Goal: Information Seeking & Learning: Find contact information

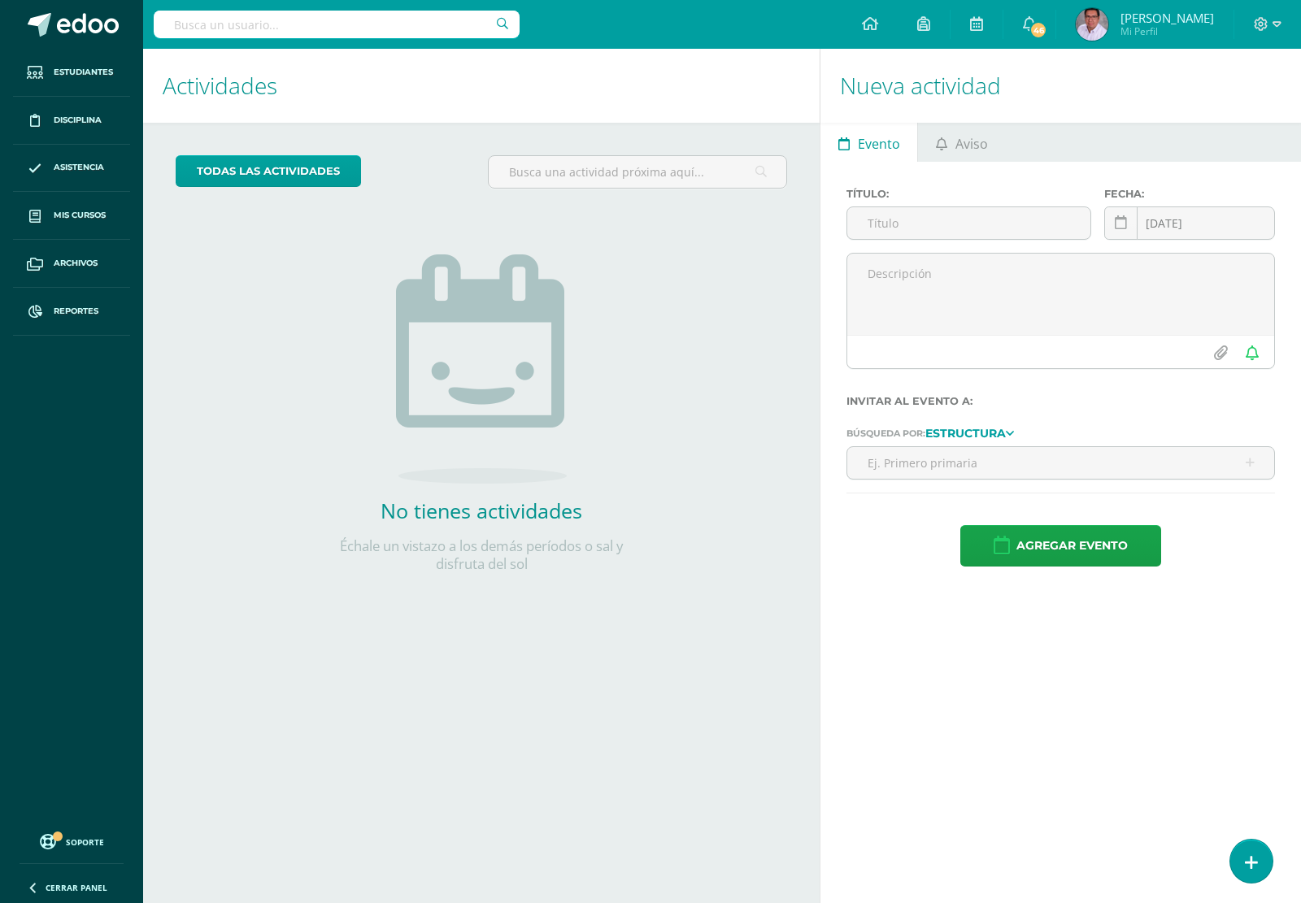
click at [401, 28] on input "text" at bounding box center [337, 25] width 366 height 28
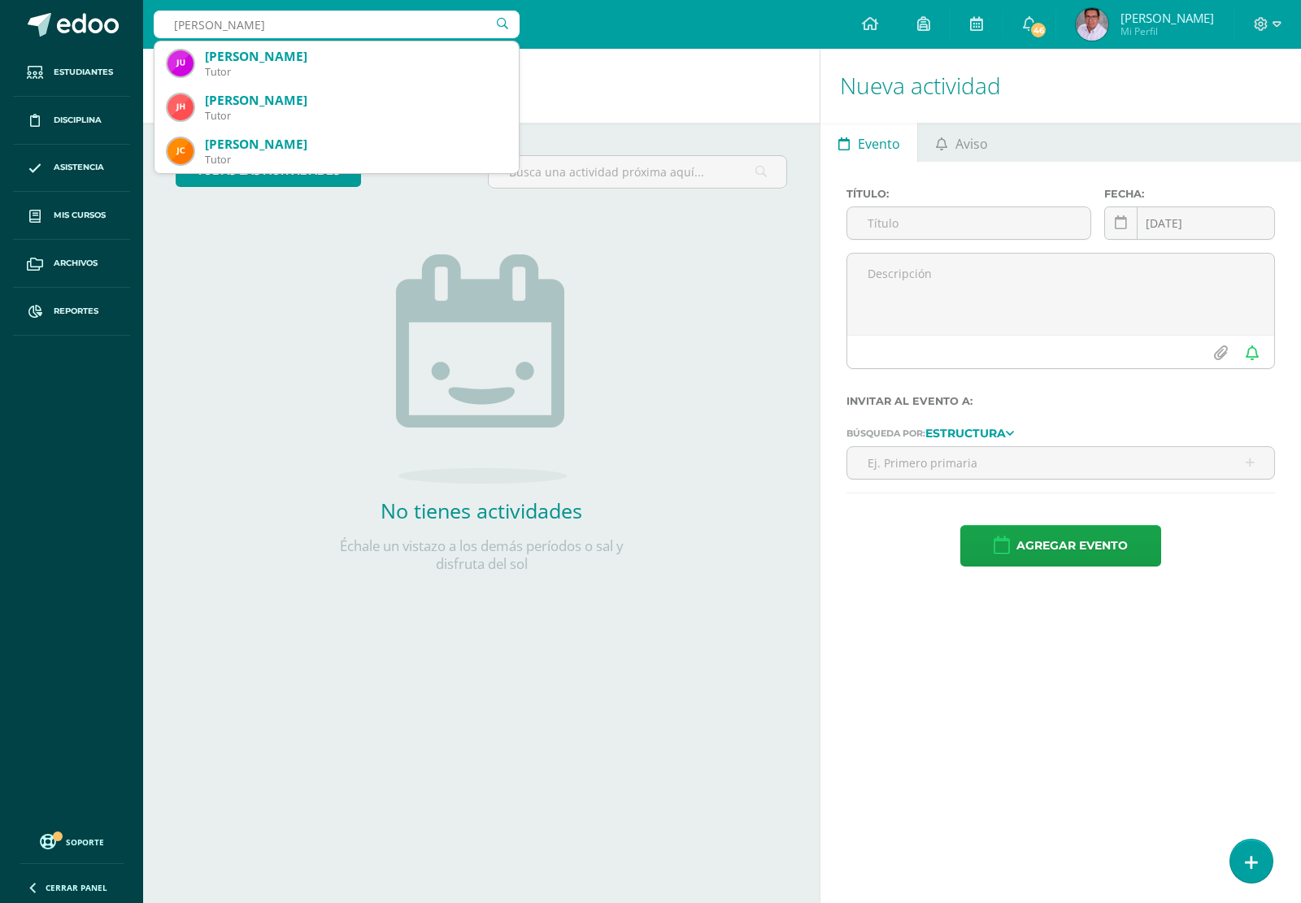
type input "juan andres arevalo"
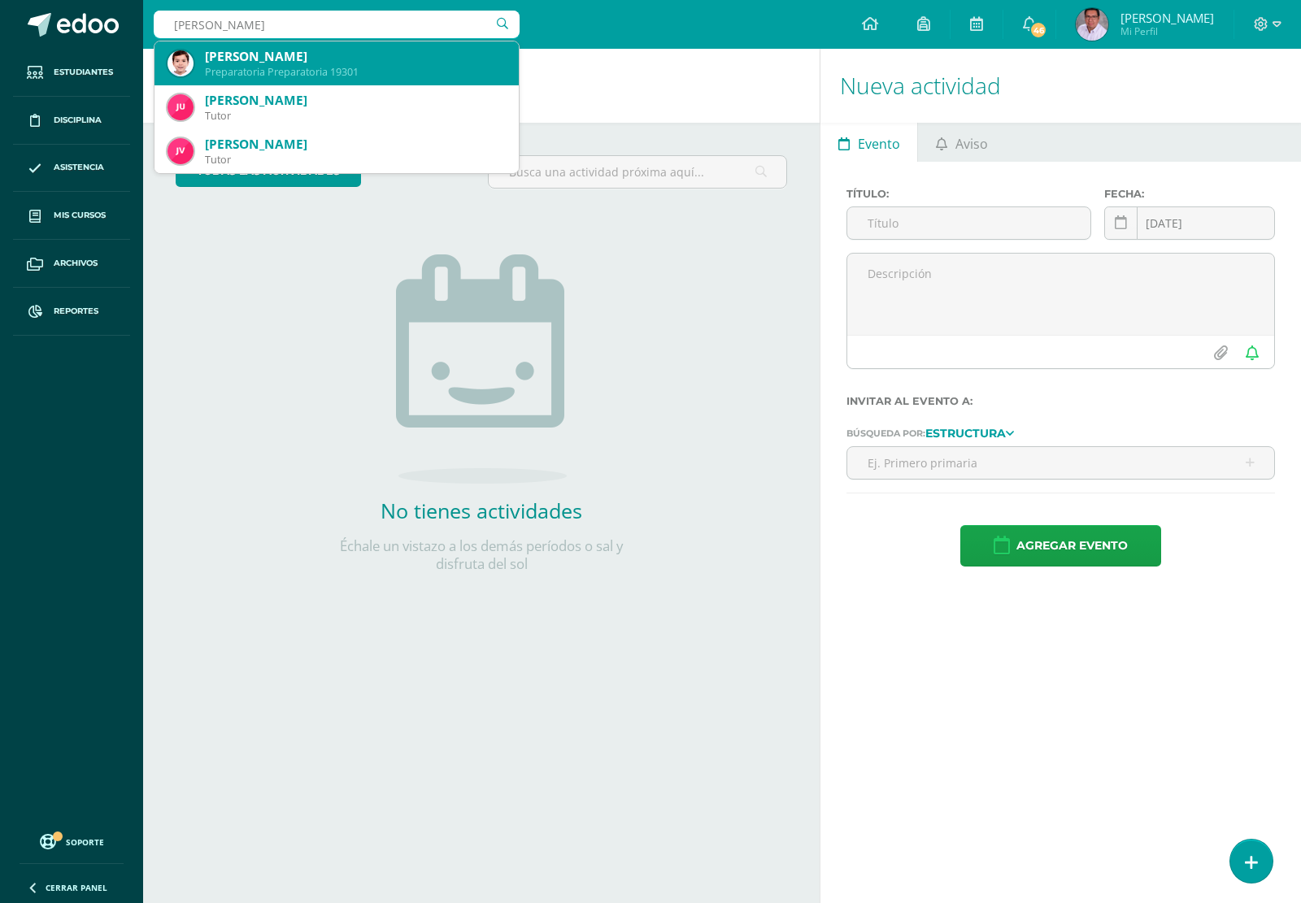
click at [327, 54] on div "Juan Andrés Arévalo Westendorff" at bounding box center [355, 56] width 301 height 17
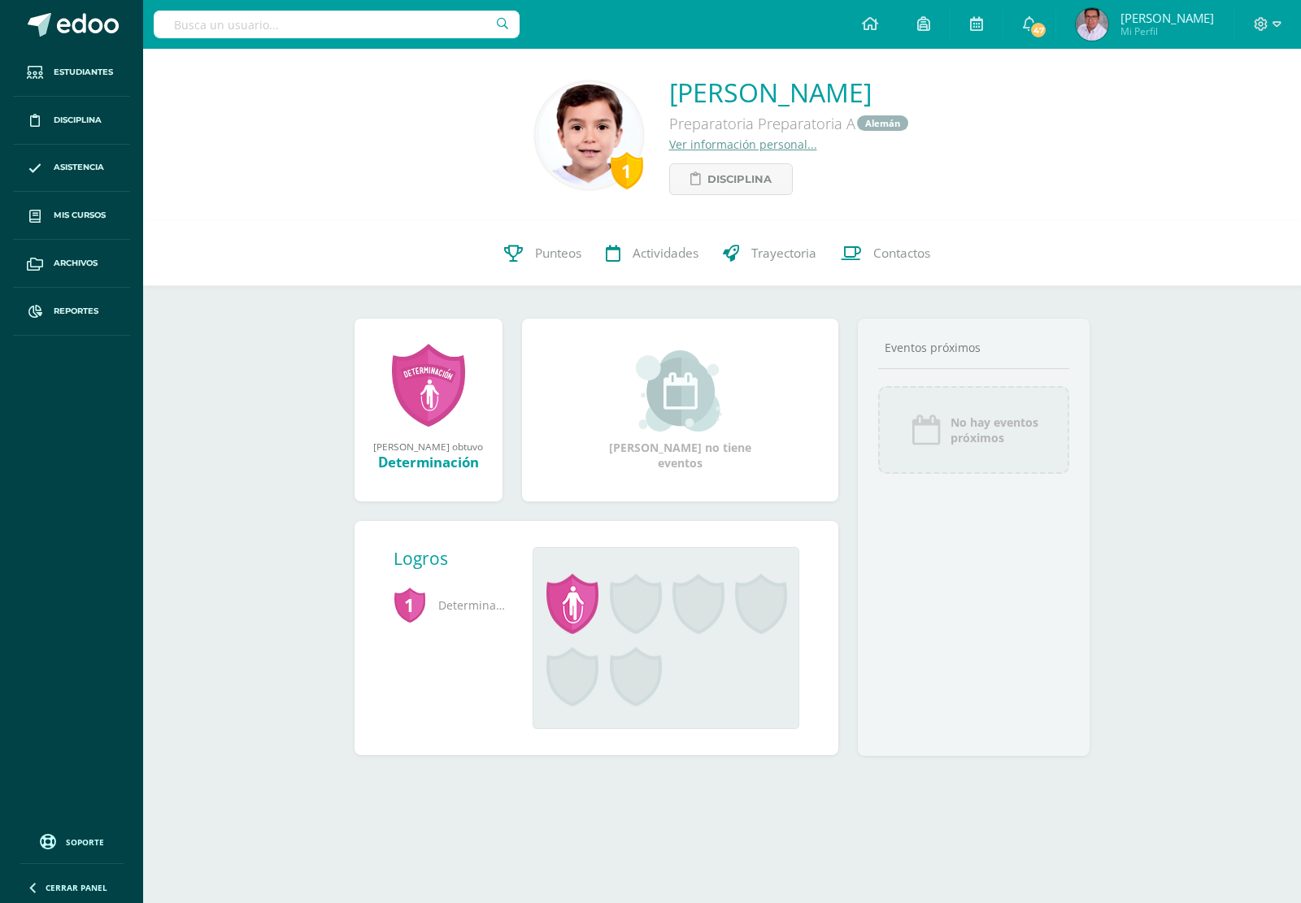
click at [669, 142] on link "Ver información personal..." at bounding box center [743, 144] width 148 height 15
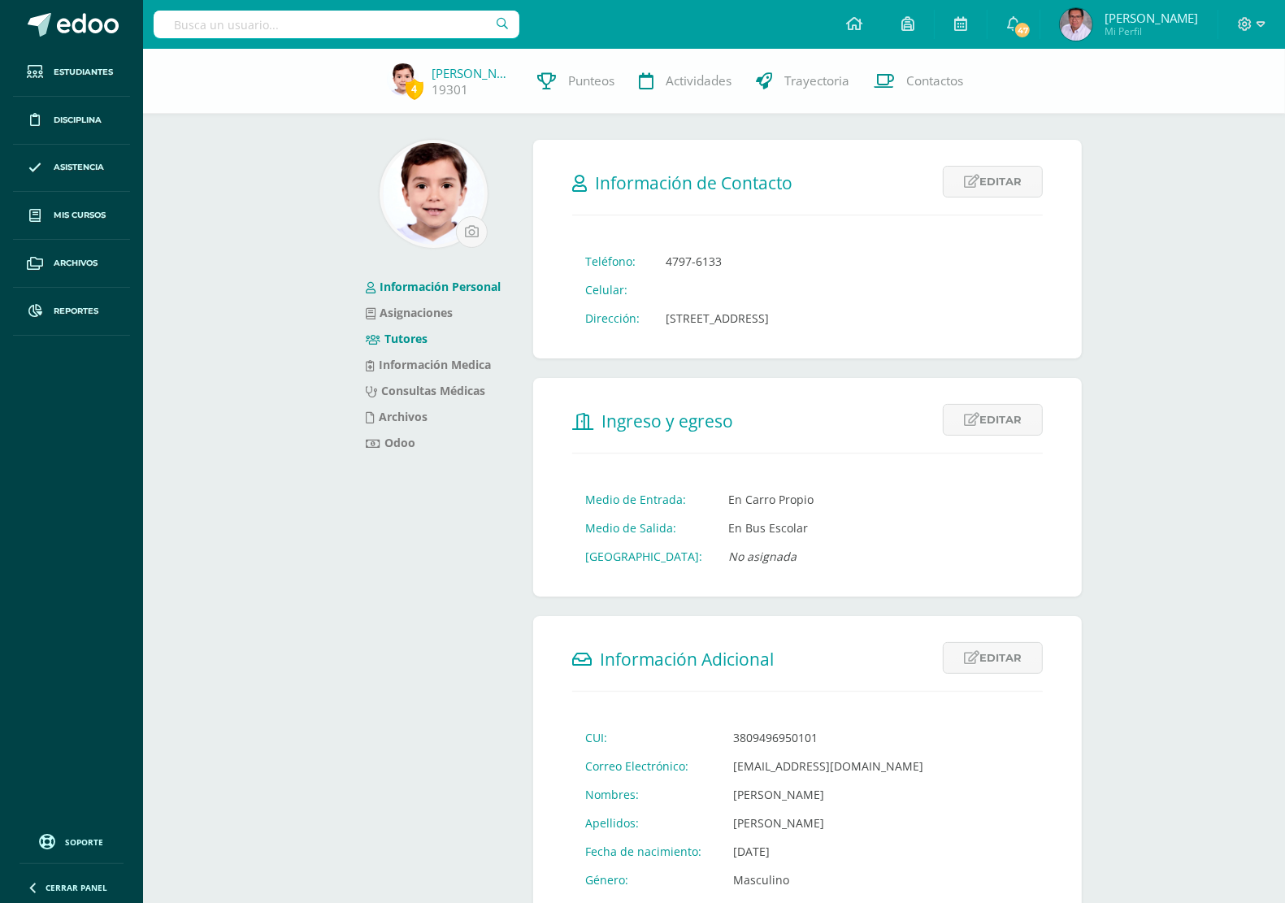
click at [392, 339] on link "Tutores" at bounding box center [397, 338] width 62 height 15
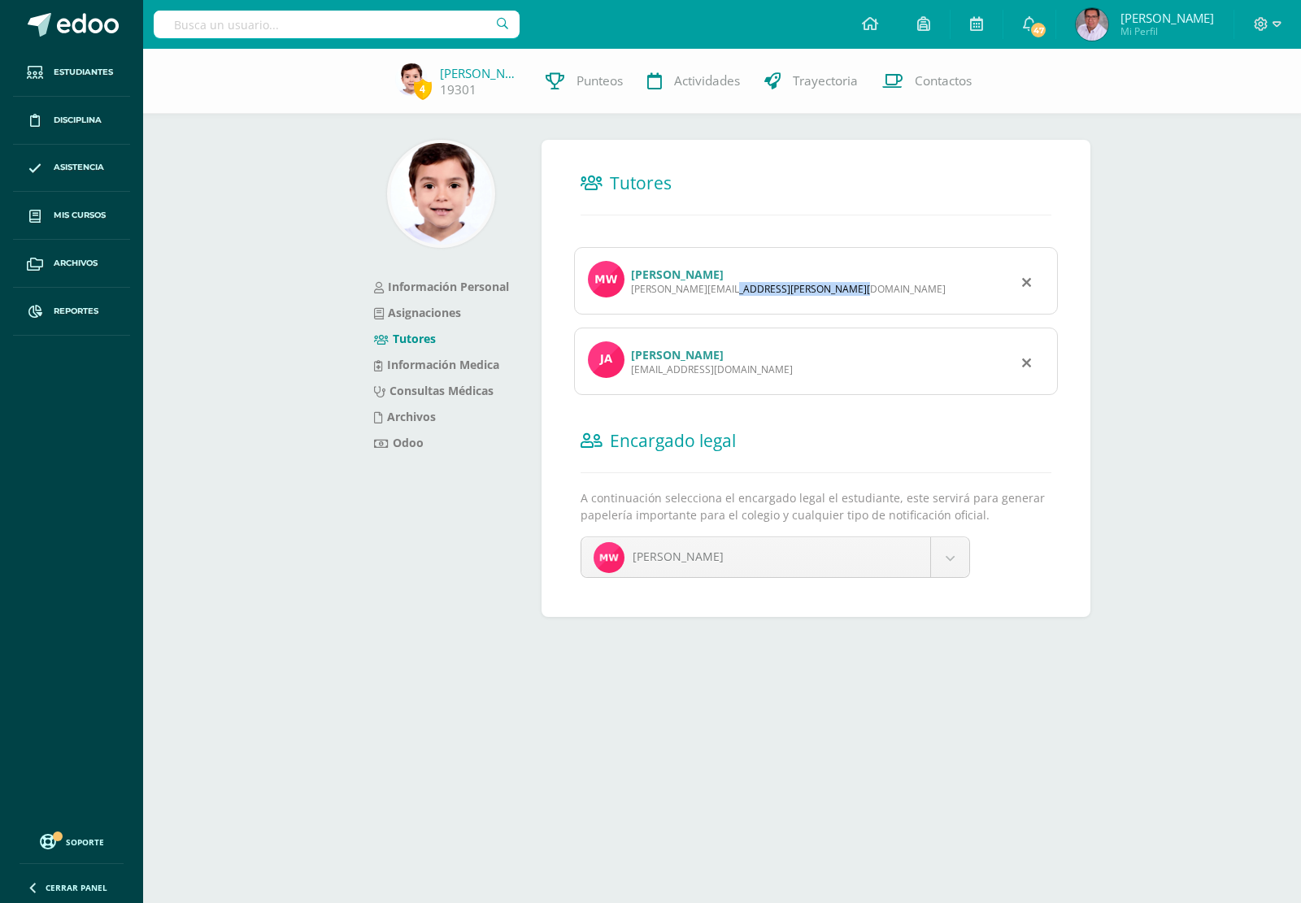
drag, startPoint x: 629, startPoint y: 293, endPoint x: 759, endPoint y: 302, distance: 130.4
click at [759, 302] on div "Marie Anne Westendorff Godínez marie.anne.wg@gmail.com" at bounding box center [816, 280] width 484 height 67
copy div "marie.anne.wg@gmail.com"
drag, startPoint x: 630, startPoint y: 370, endPoint x: 742, endPoint y: 380, distance: 111.8
click at [742, 380] on div "Juan Diego Arévalo Lehnhoff jd.serval@gmail.com" at bounding box center [816, 361] width 484 height 67
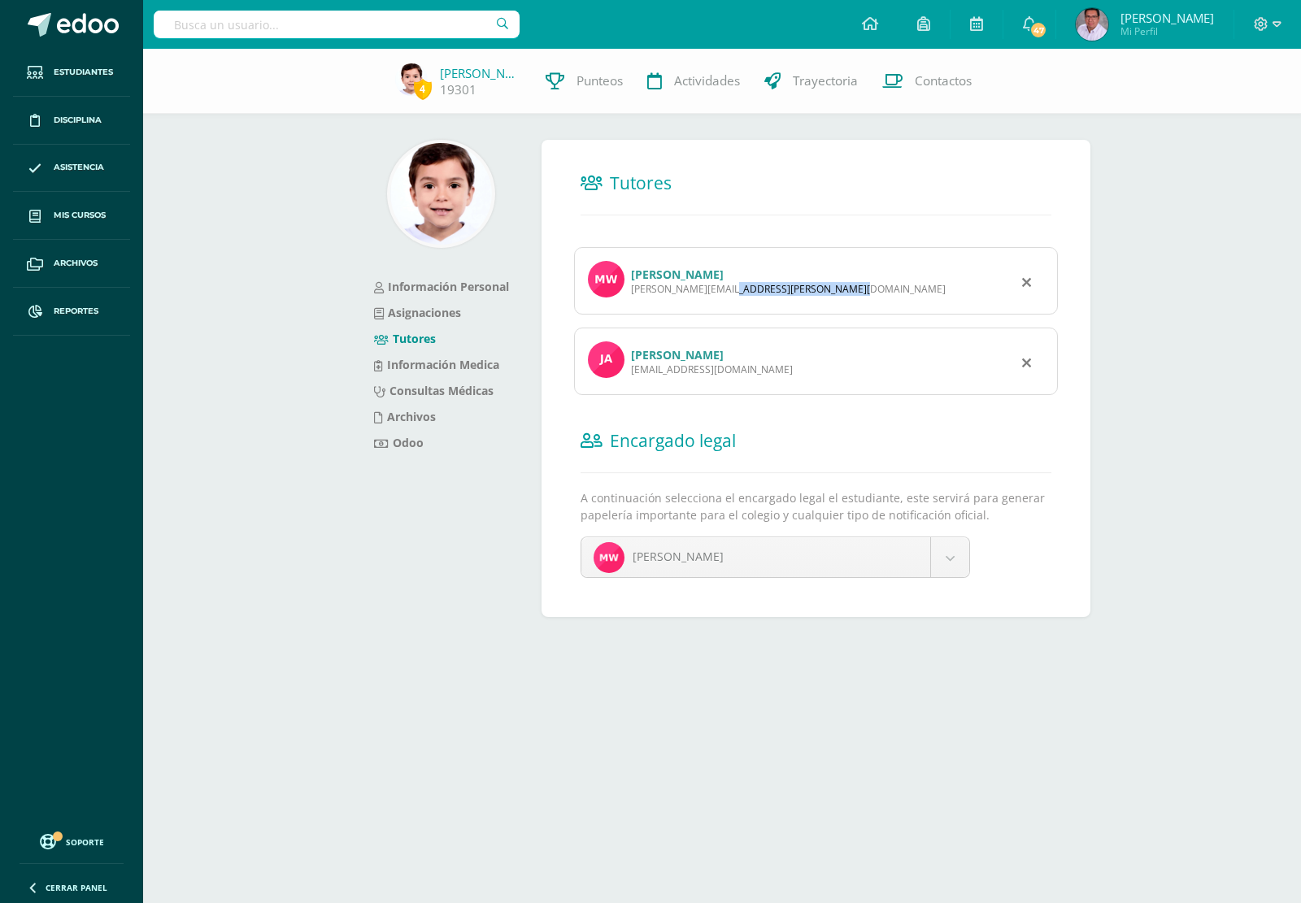
copy div "jd.serval@gmail.com"
click at [451, 17] on input "text" at bounding box center [337, 25] width 366 height 28
click at [375, 17] on input "sofia barrera" at bounding box center [337, 25] width 366 height 28
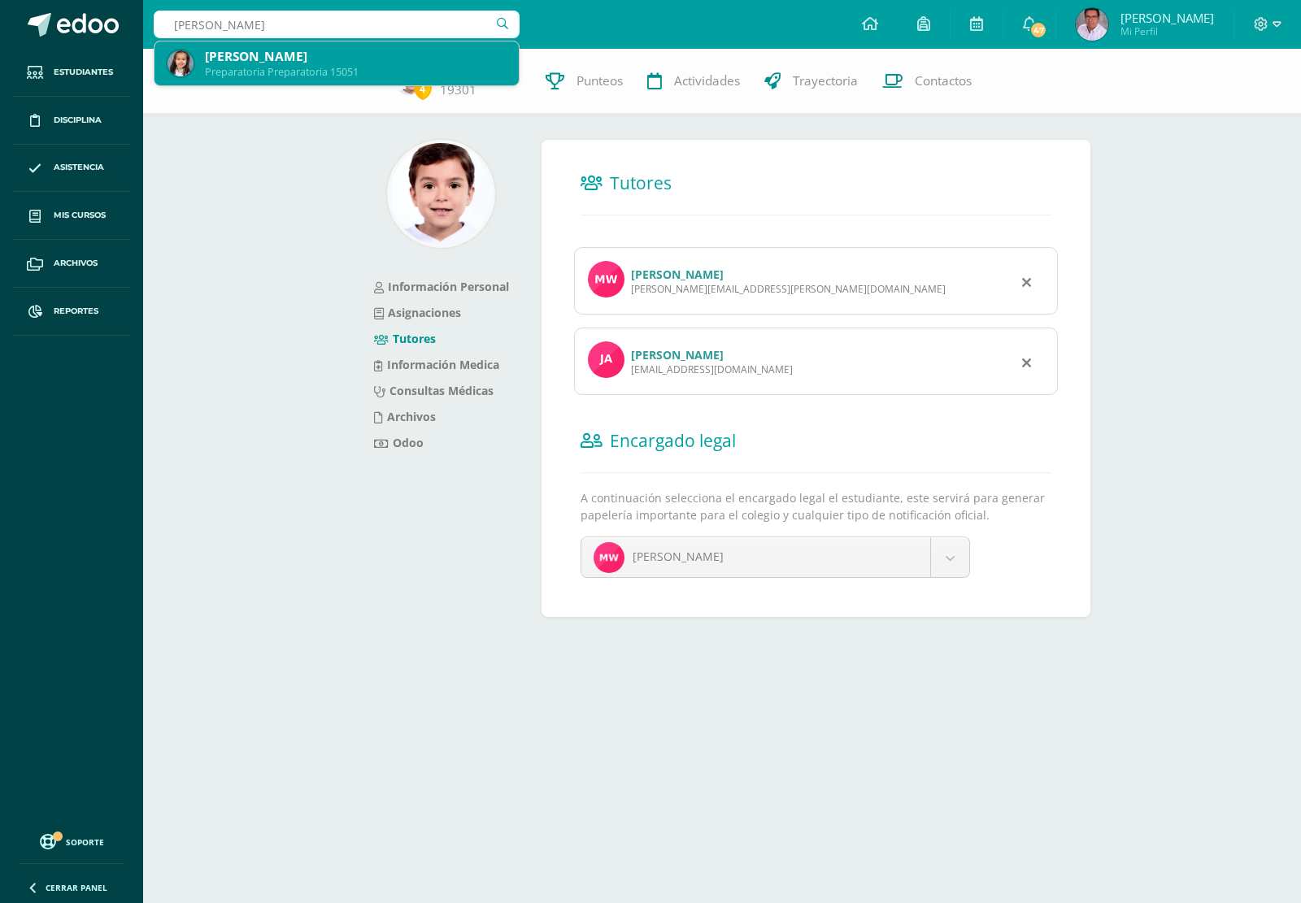
type input "sofia barrera sando"
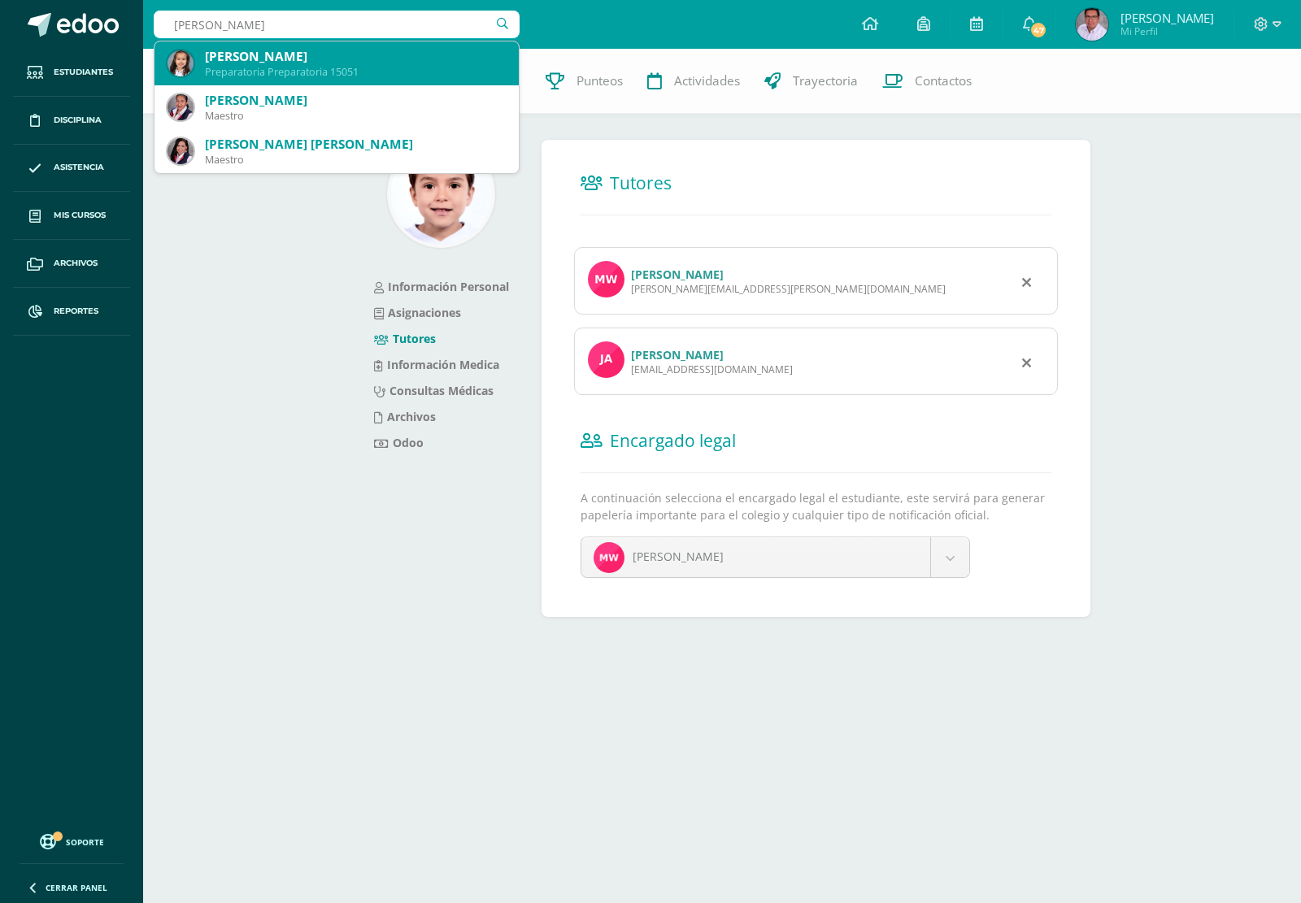
click at [305, 54] on div "[PERSON_NAME]" at bounding box center [355, 56] width 301 height 17
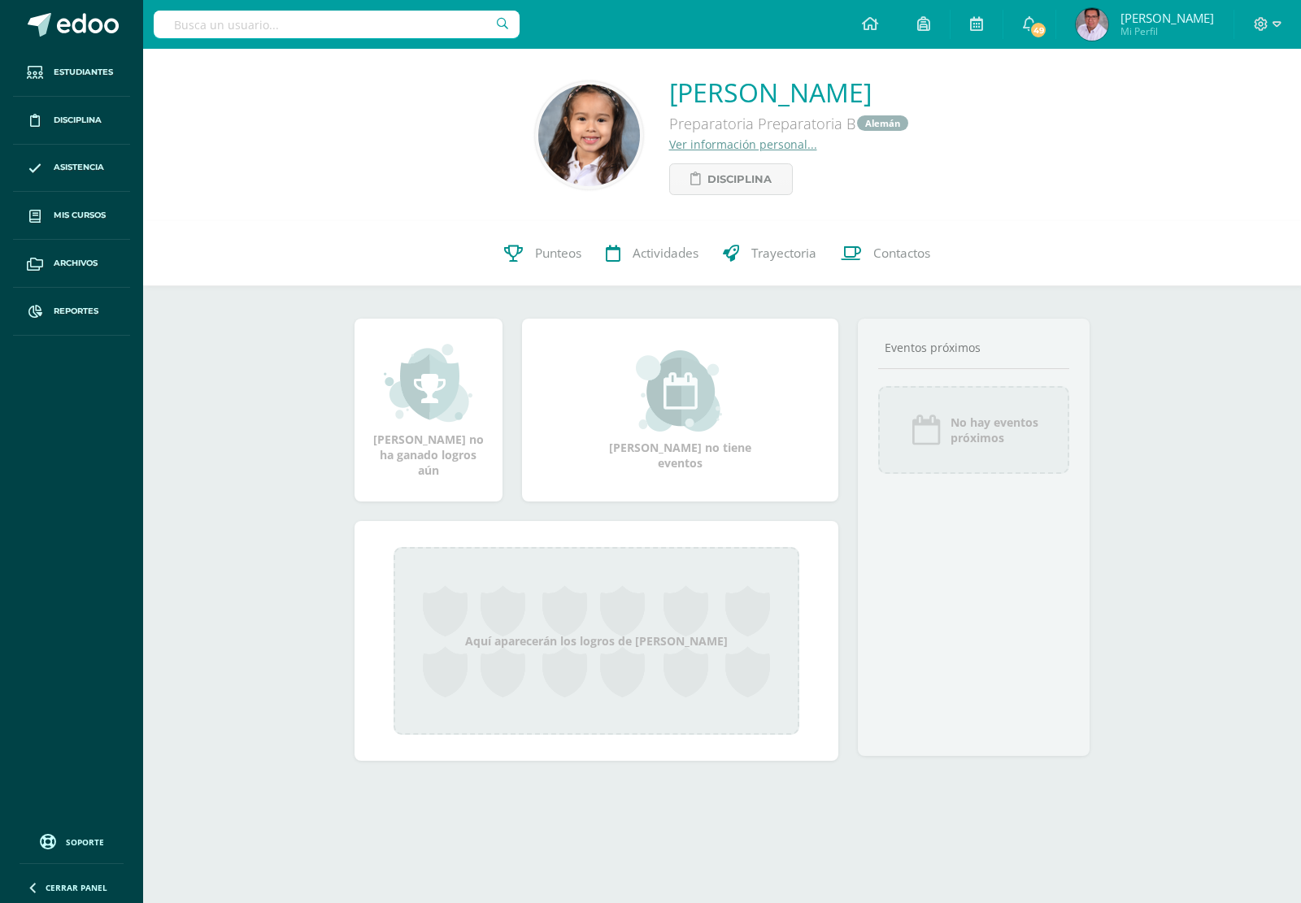
click at [681, 145] on link "Ver información personal..." at bounding box center [743, 144] width 148 height 15
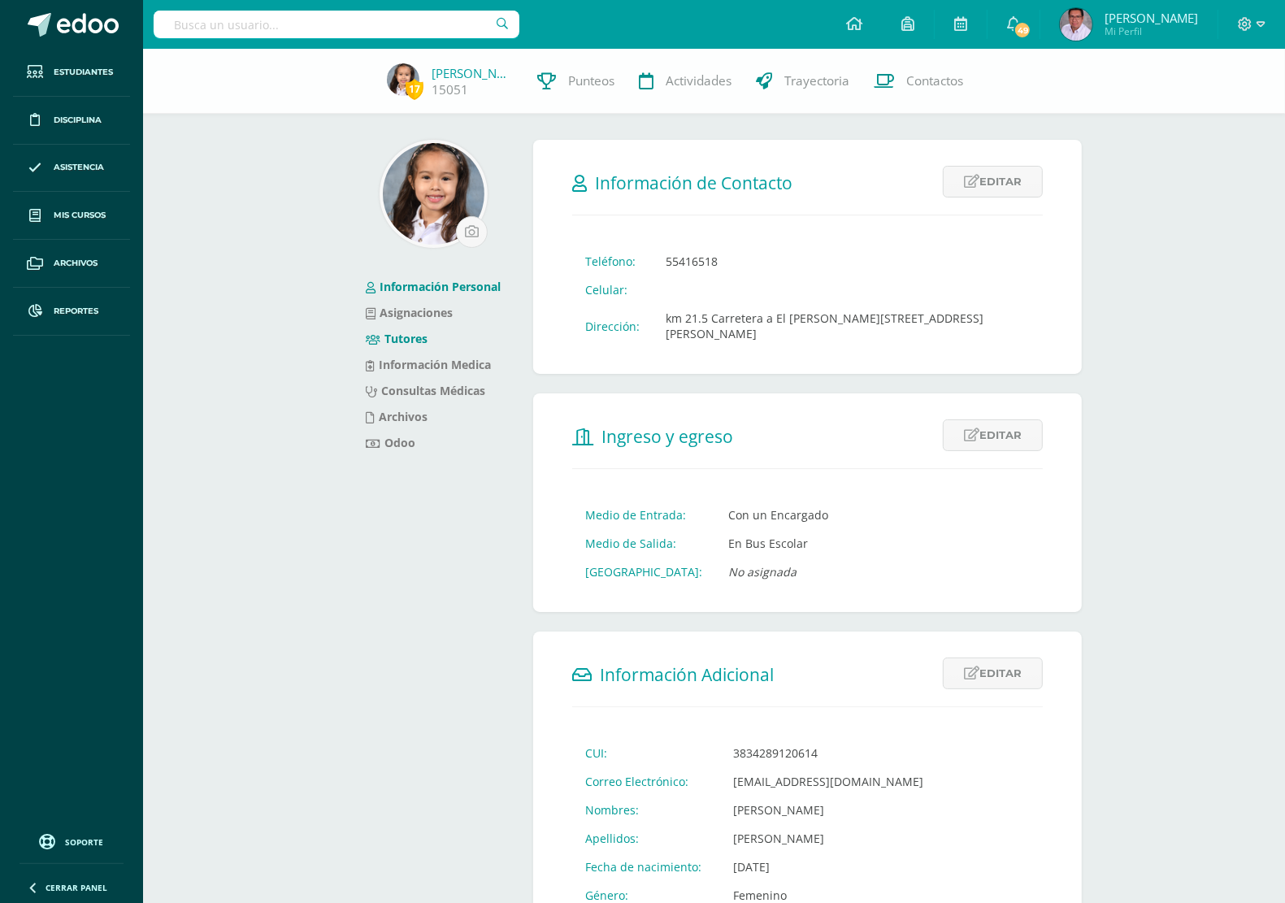
click at [408, 333] on link "Tutores" at bounding box center [397, 338] width 62 height 15
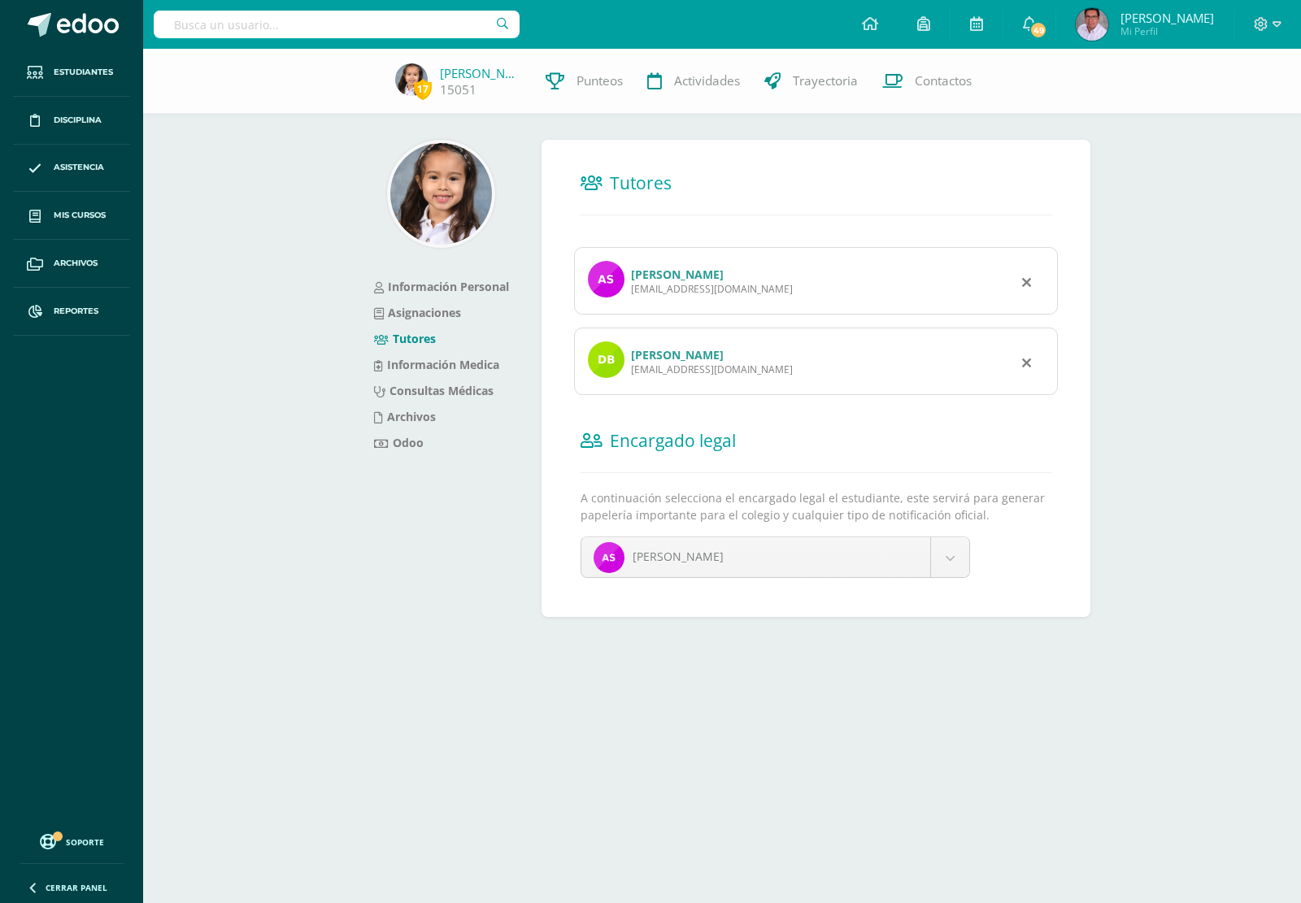
drag, startPoint x: 630, startPoint y: 293, endPoint x: 787, endPoint y: 298, distance: 157.0
click at [787, 298] on div "Andrea María Sandoval de Barrera ndreasandoval@gmail.com" at bounding box center [816, 280] width 484 height 67
copy div "ndreasandoval@gmail.com"
drag, startPoint x: 628, startPoint y: 372, endPoint x: 760, endPoint y: 378, distance: 132.7
click at [760, 378] on div "Derick René Barrera Ortiz derick.barrera@gmail.com" at bounding box center [816, 361] width 484 height 67
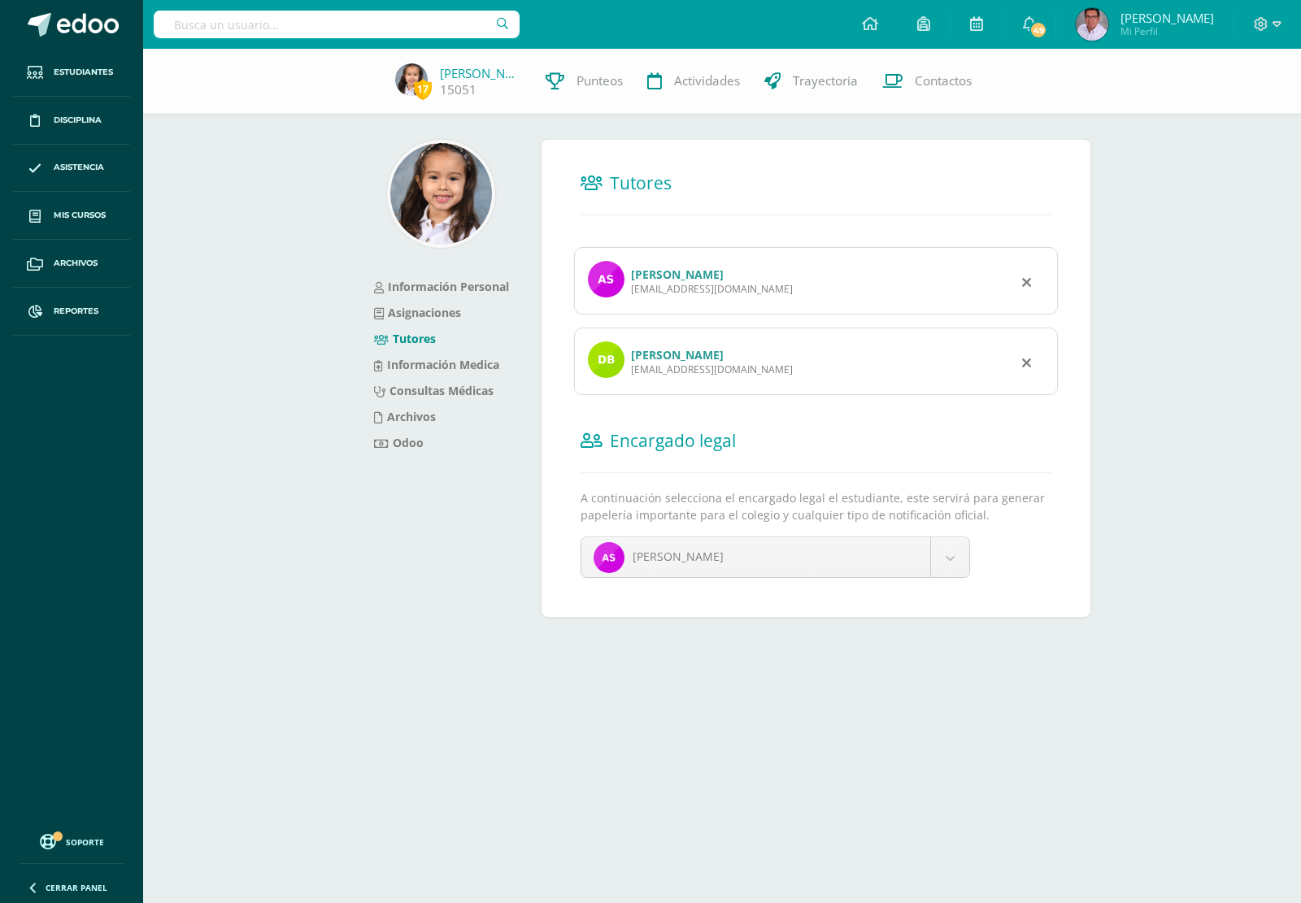
copy div "derick.barrera@gmail.com"
click at [394, 20] on input "text" at bounding box center [337, 25] width 366 height 28
type input "M"
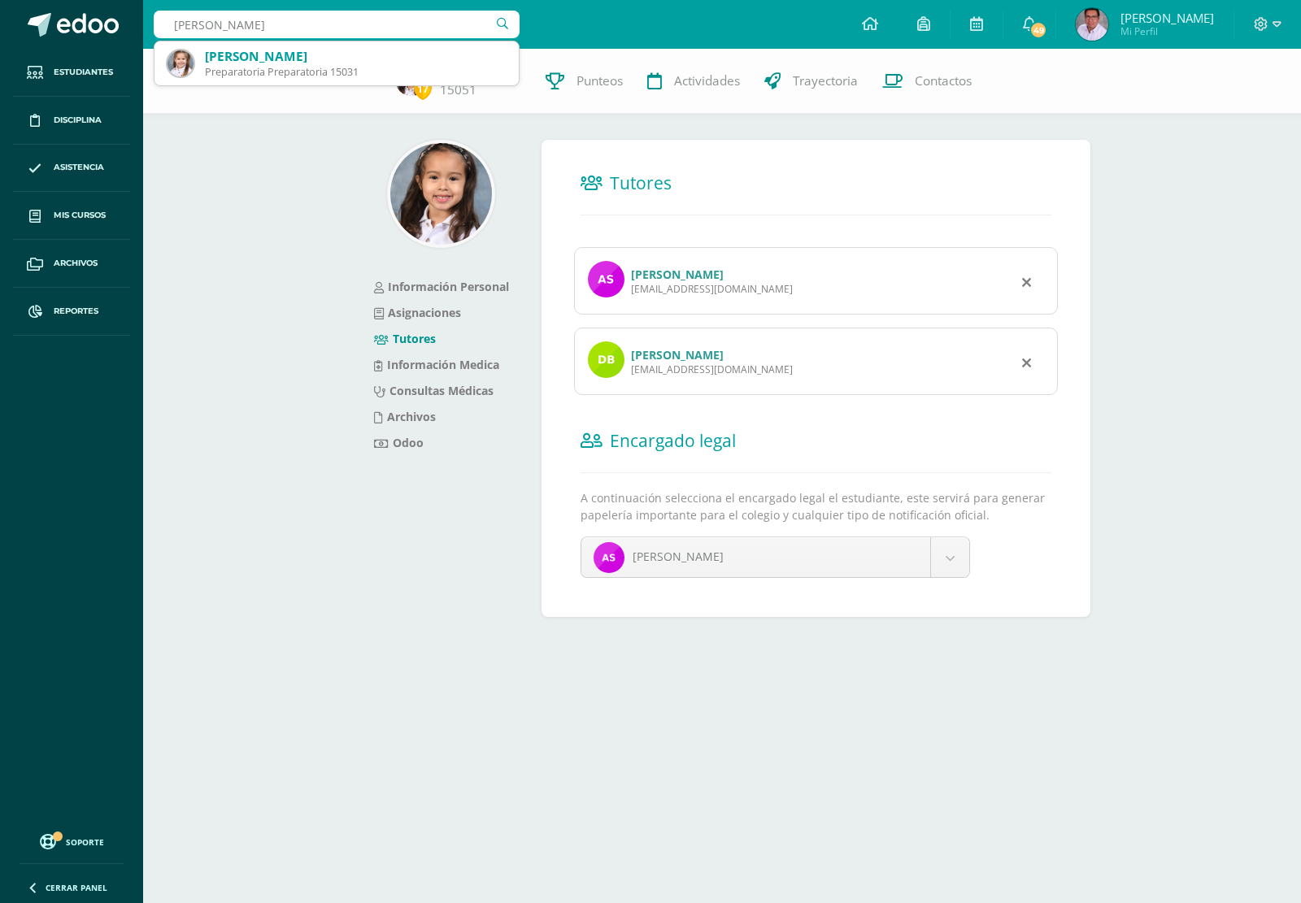
type input "emma blanco"
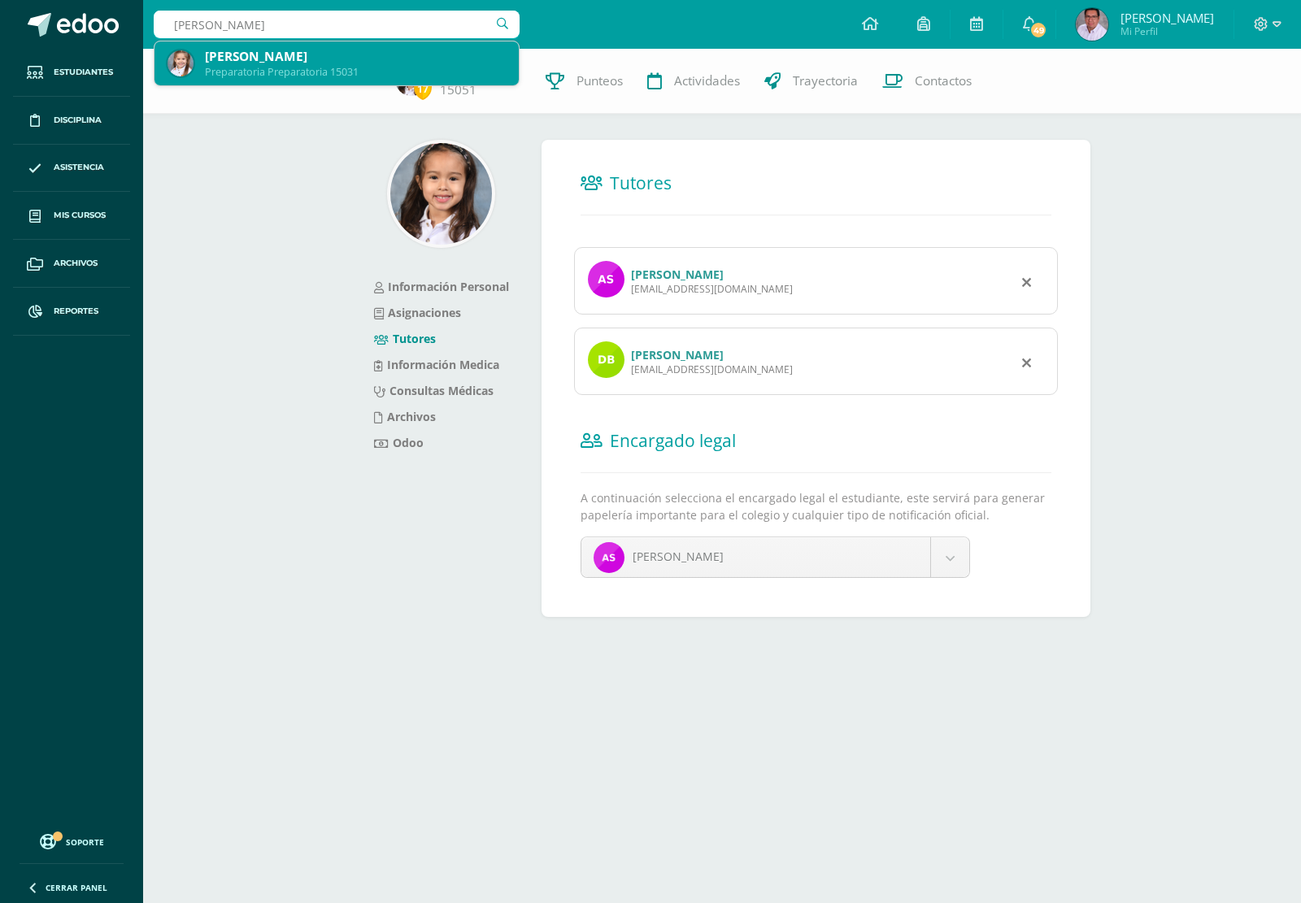
click at [259, 63] on div "Emma Jolene Blanco Alfaro" at bounding box center [355, 56] width 301 height 17
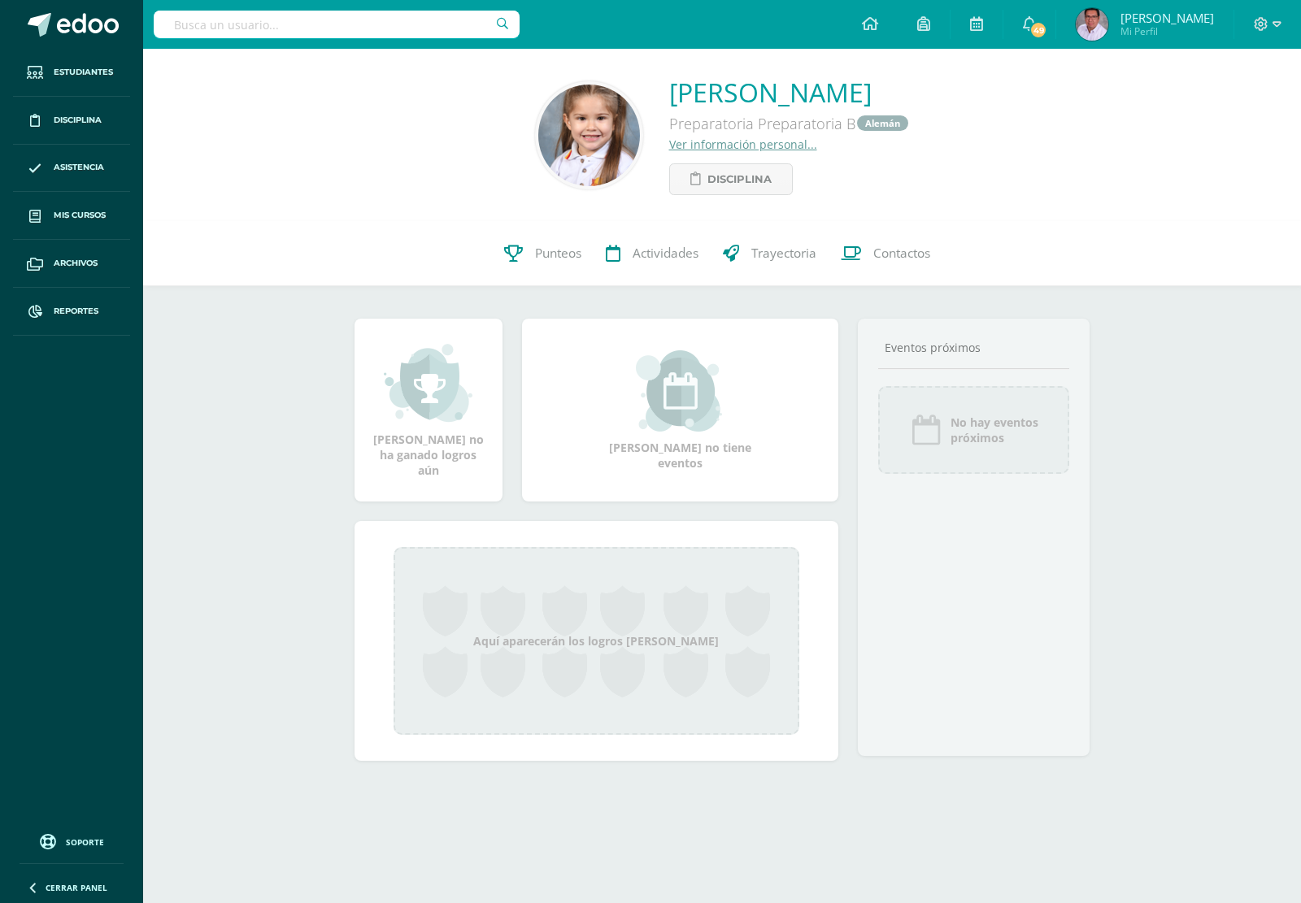
click at [726, 140] on link "Ver información personal..." at bounding box center [743, 144] width 148 height 15
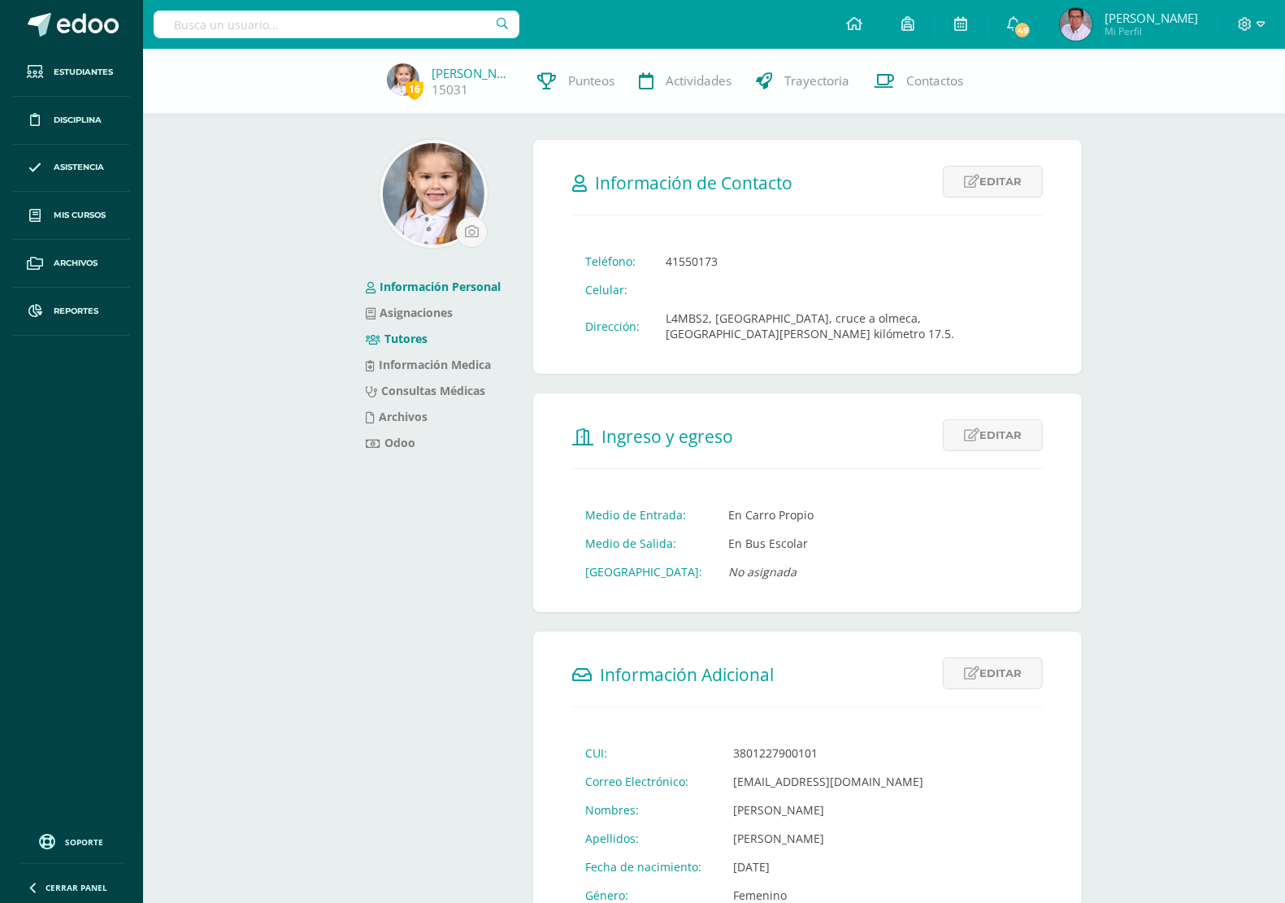
click at [412, 338] on link "Tutores" at bounding box center [397, 338] width 62 height 15
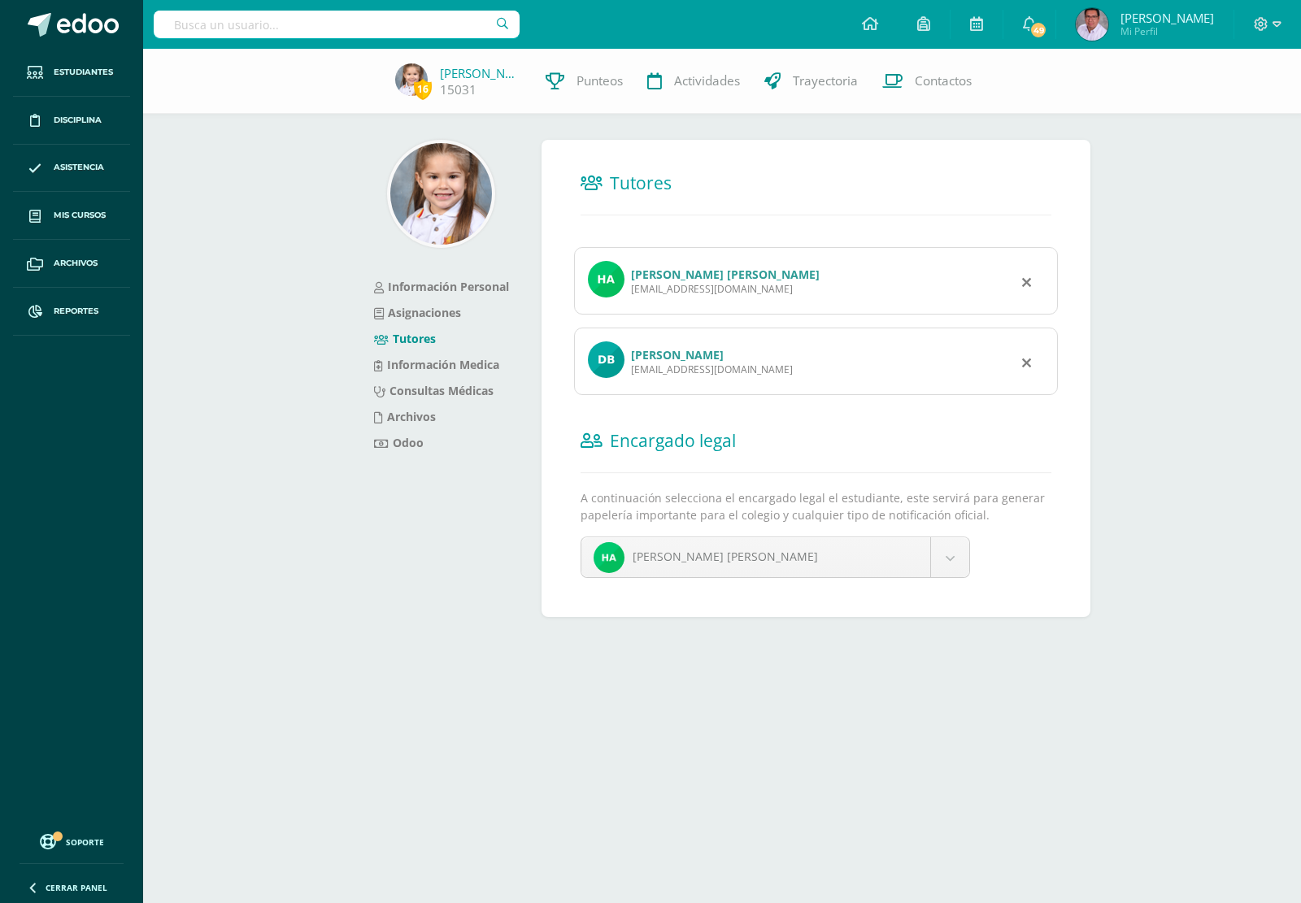
drag, startPoint x: 632, startPoint y: 293, endPoint x: 748, endPoint y: 298, distance: 116.4
click at [748, 298] on div "Hannia Vanesa Alfaro Hidalgo de Blanco alfarohannia@gmail.com" at bounding box center [816, 280] width 484 height 67
copy div "alfarohannia@gmail.com"
drag, startPoint x: 631, startPoint y: 374, endPoint x: 766, endPoint y: 380, distance: 135.1
click at [766, 380] on div "Ismael David Blanco Buenafé ismaildavid@gmail.com" at bounding box center [816, 361] width 484 height 67
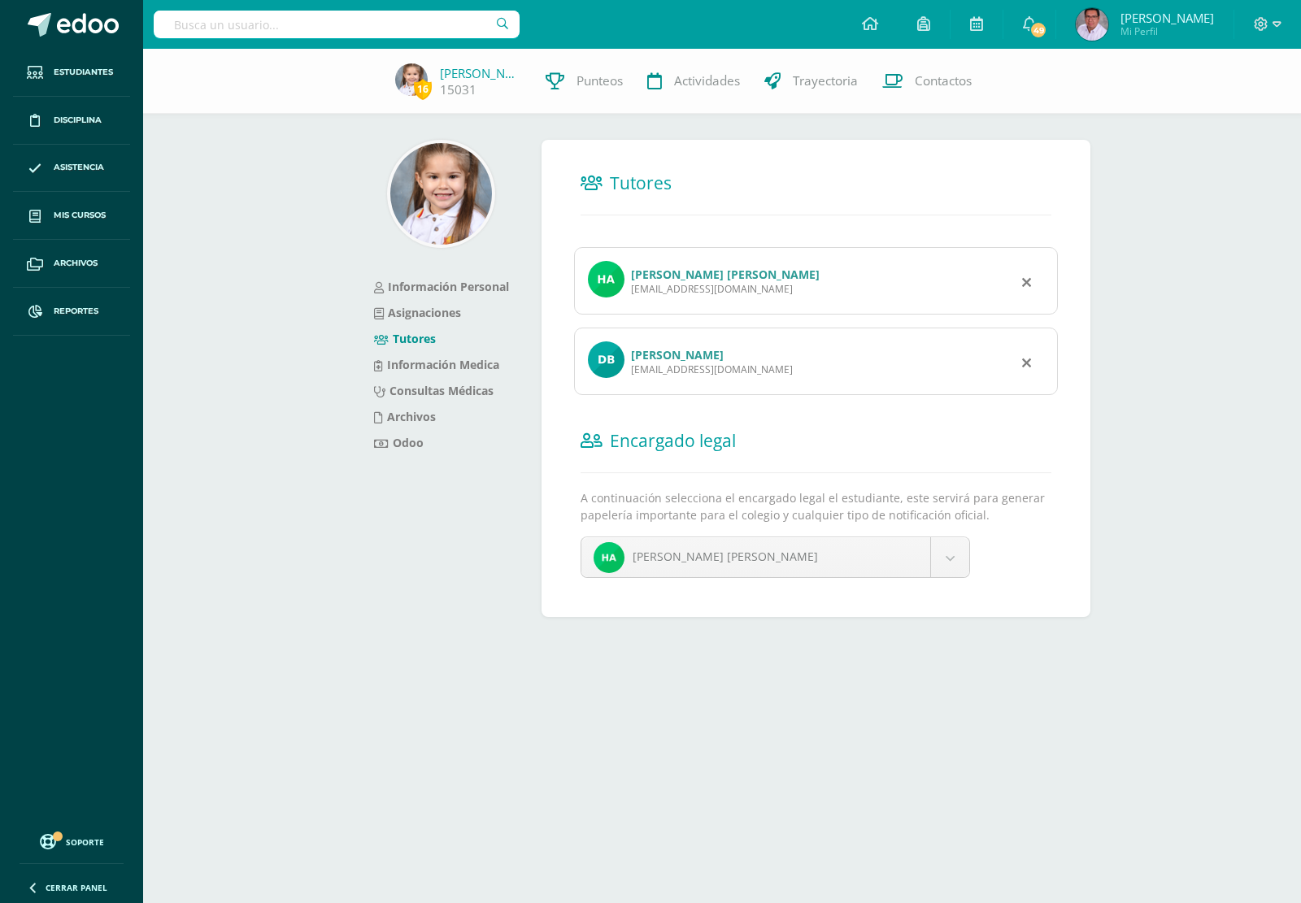
copy div "ismaildavid@gmail.com"
click at [424, 26] on input "text" at bounding box center [337, 25] width 366 height 28
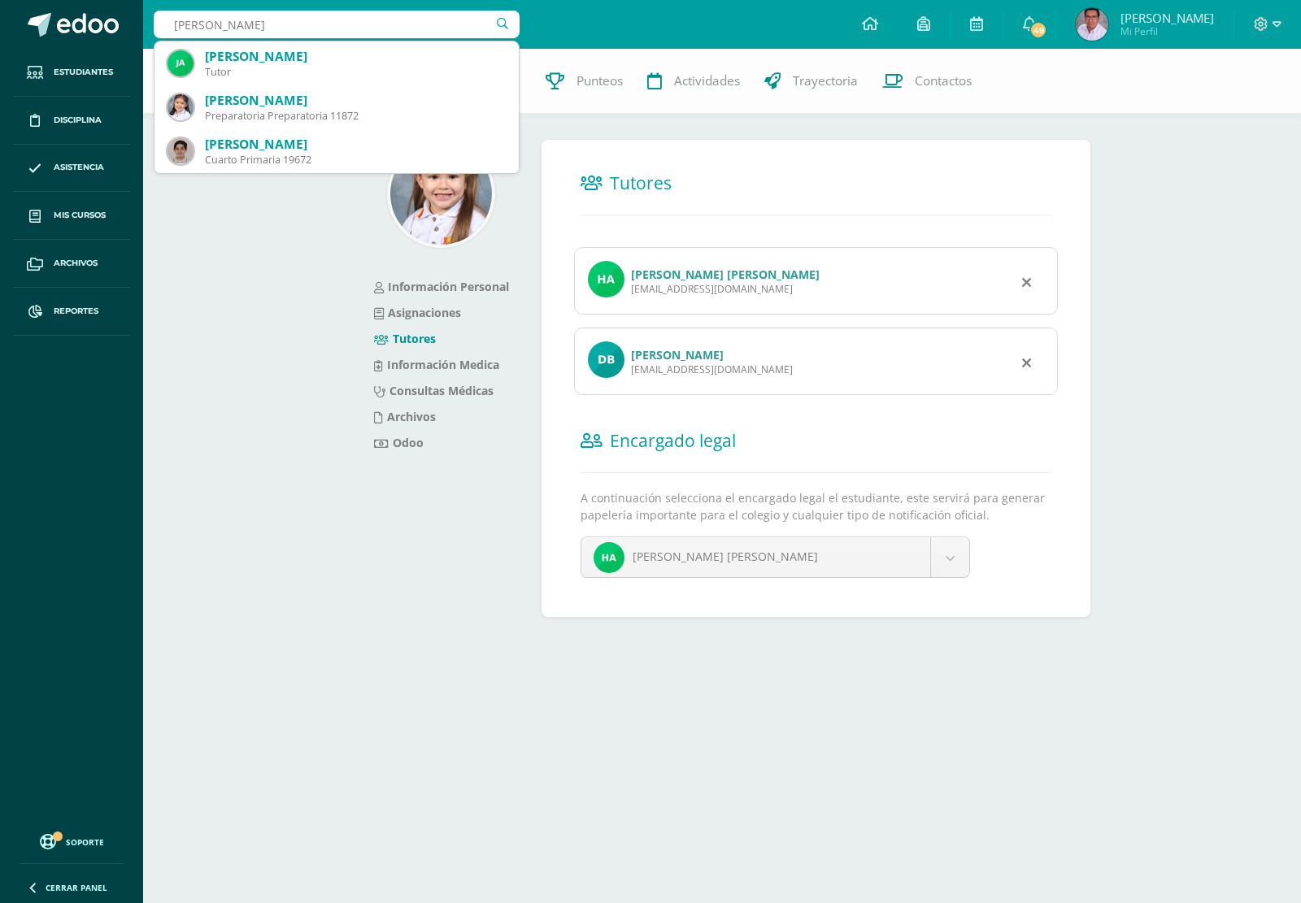
type input "adriana casellas"
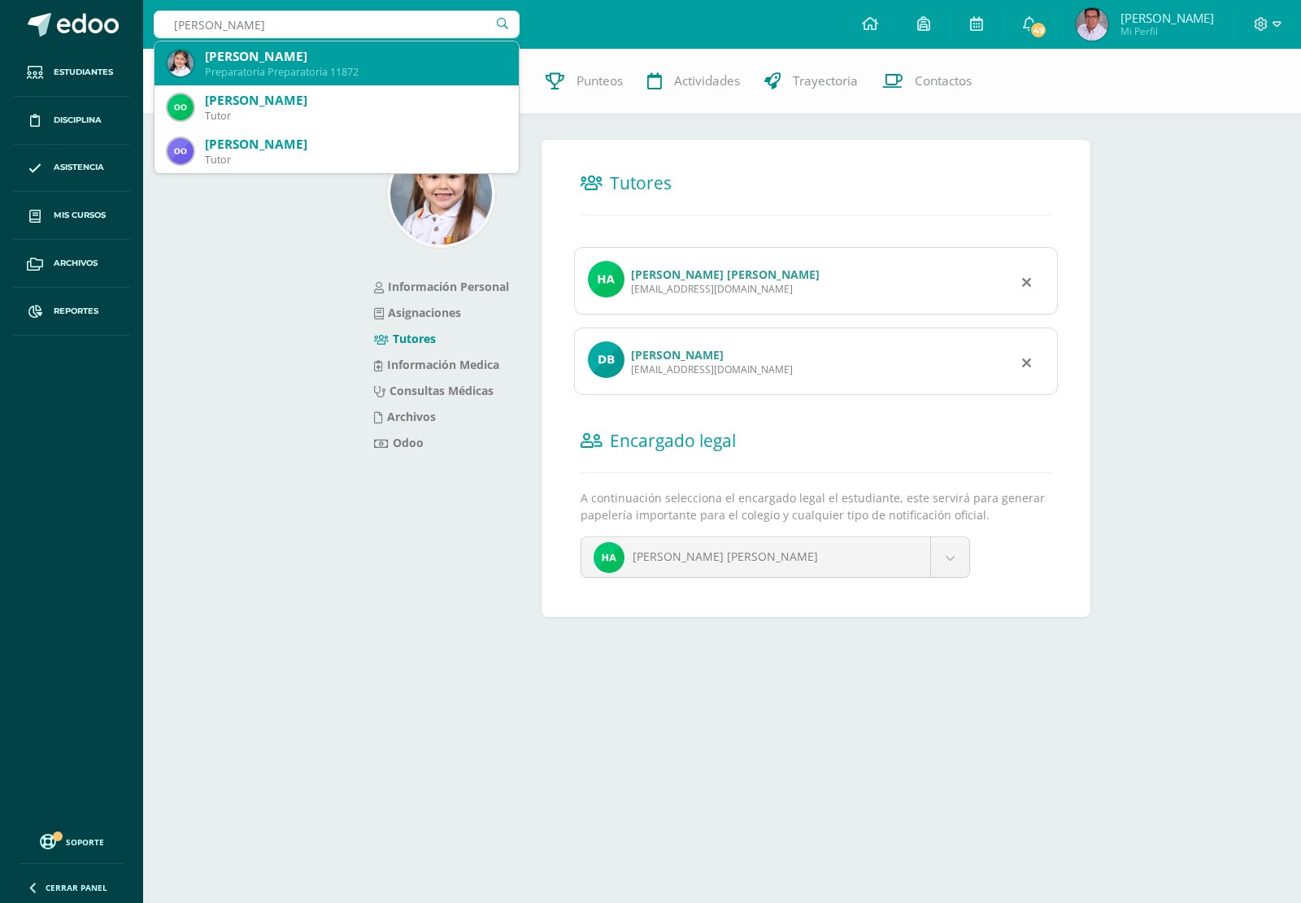
click at [319, 48] on div "Adriana Casellas Martínez" at bounding box center [355, 56] width 301 height 17
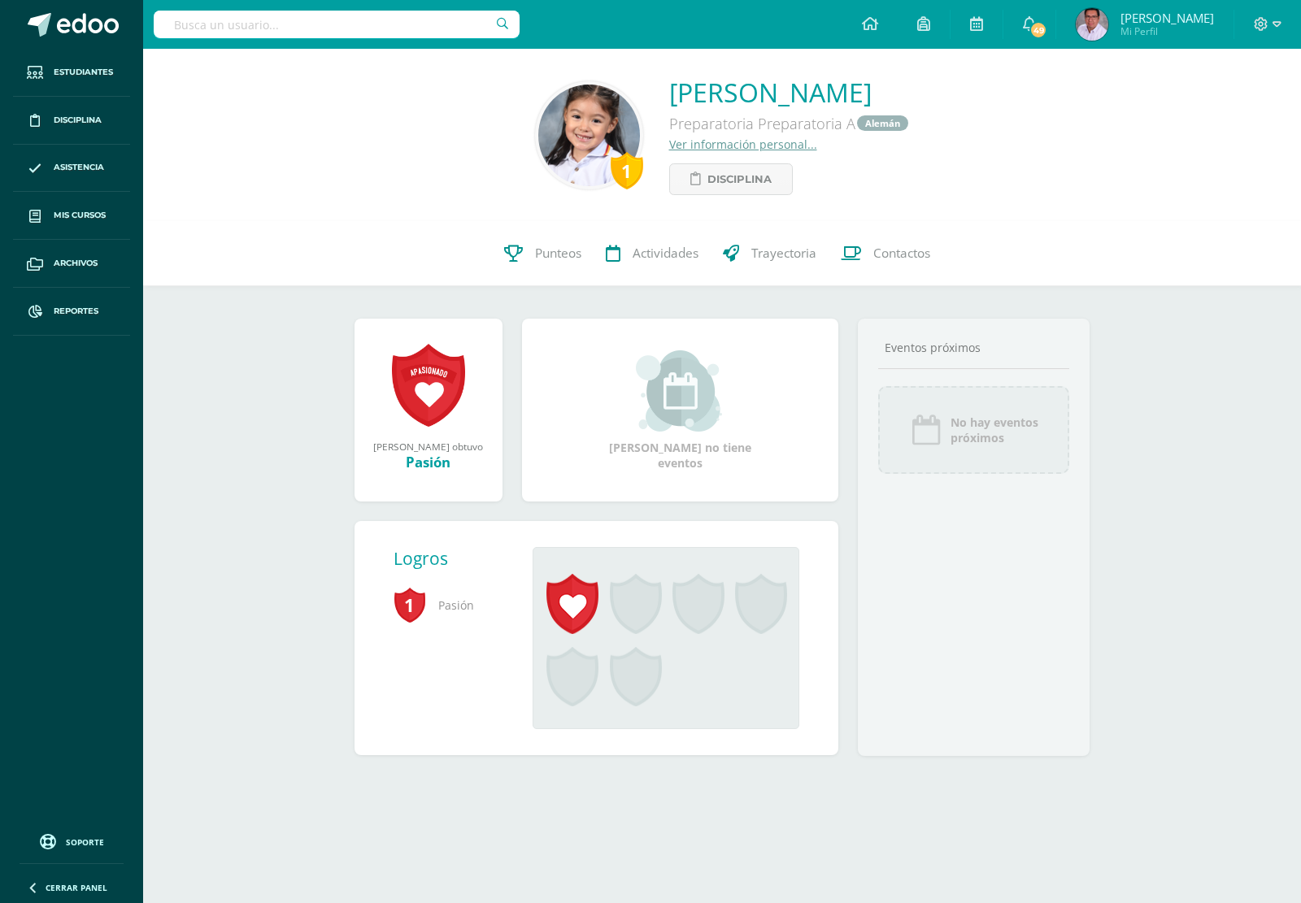
click at [760, 143] on link "Ver información personal..." at bounding box center [743, 144] width 148 height 15
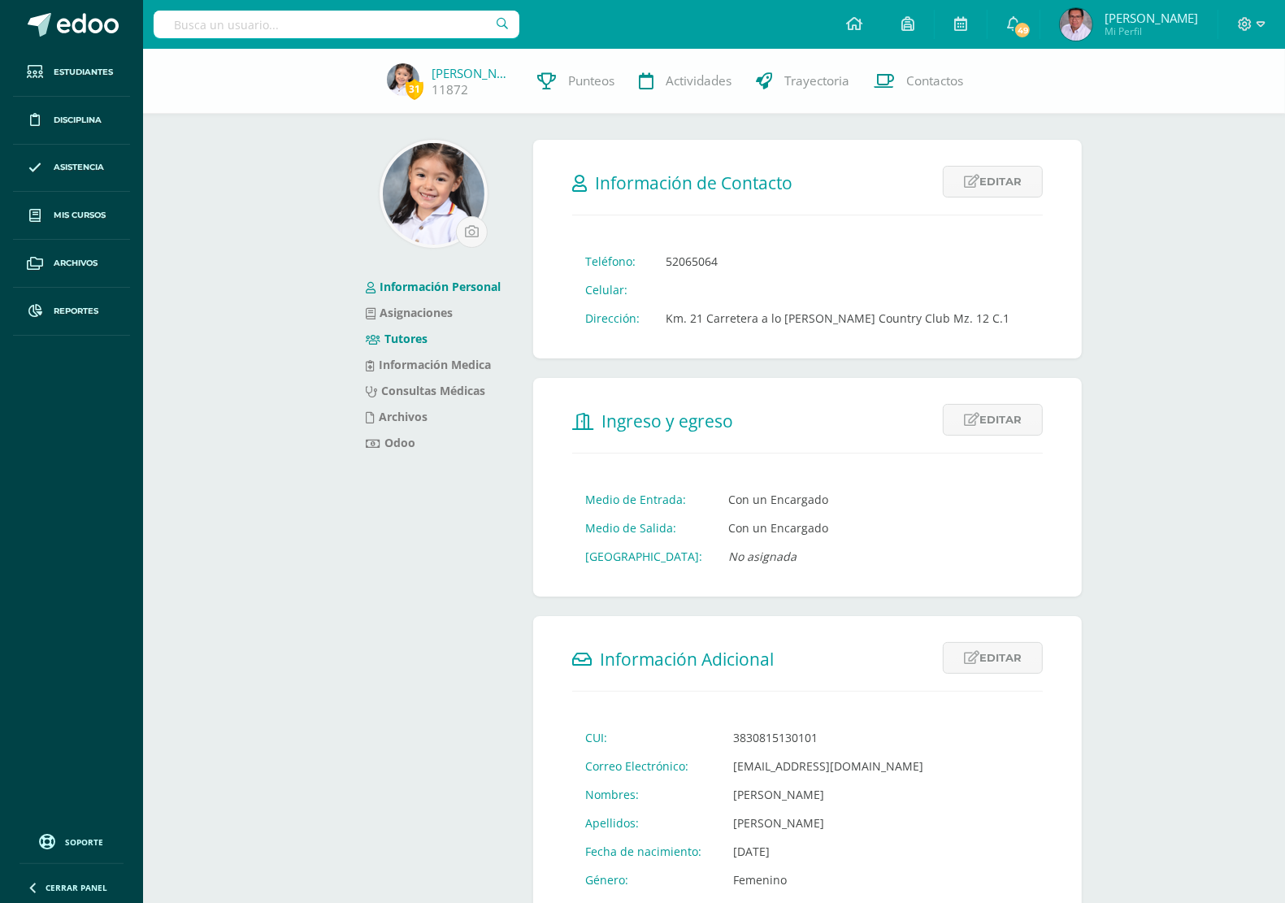
click at [403, 339] on link "Tutores" at bounding box center [397, 338] width 62 height 15
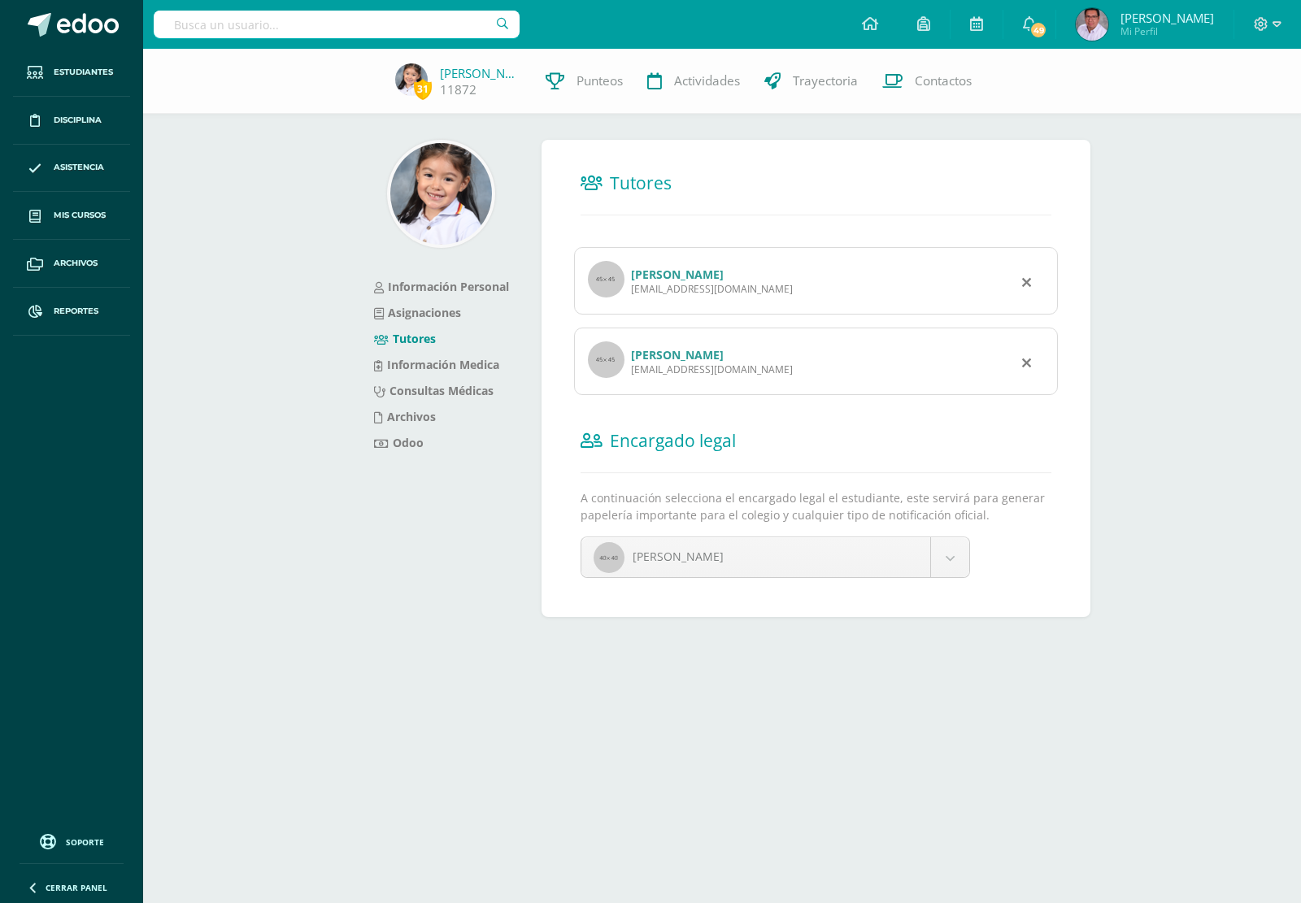
drag, startPoint x: 629, startPoint y: 289, endPoint x: 742, endPoint y: 294, distance: 113.9
click at [742, 294] on div "María Lucía Martínez de la Roca lulucia23@gmail.com" at bounding box center [816, 280] width 484 height 67
copy div "lulucia23@gmail.com"
drag, startPoint x: 630, startPoint y: 370, endPoint x: 781, endPoint y: 374, distance: 150.5
click at [781, 374] on div "Roberto Casellas Alonzo robertocasellas@hotmail.com" at bounding box center [816, 361] width 484 height 67
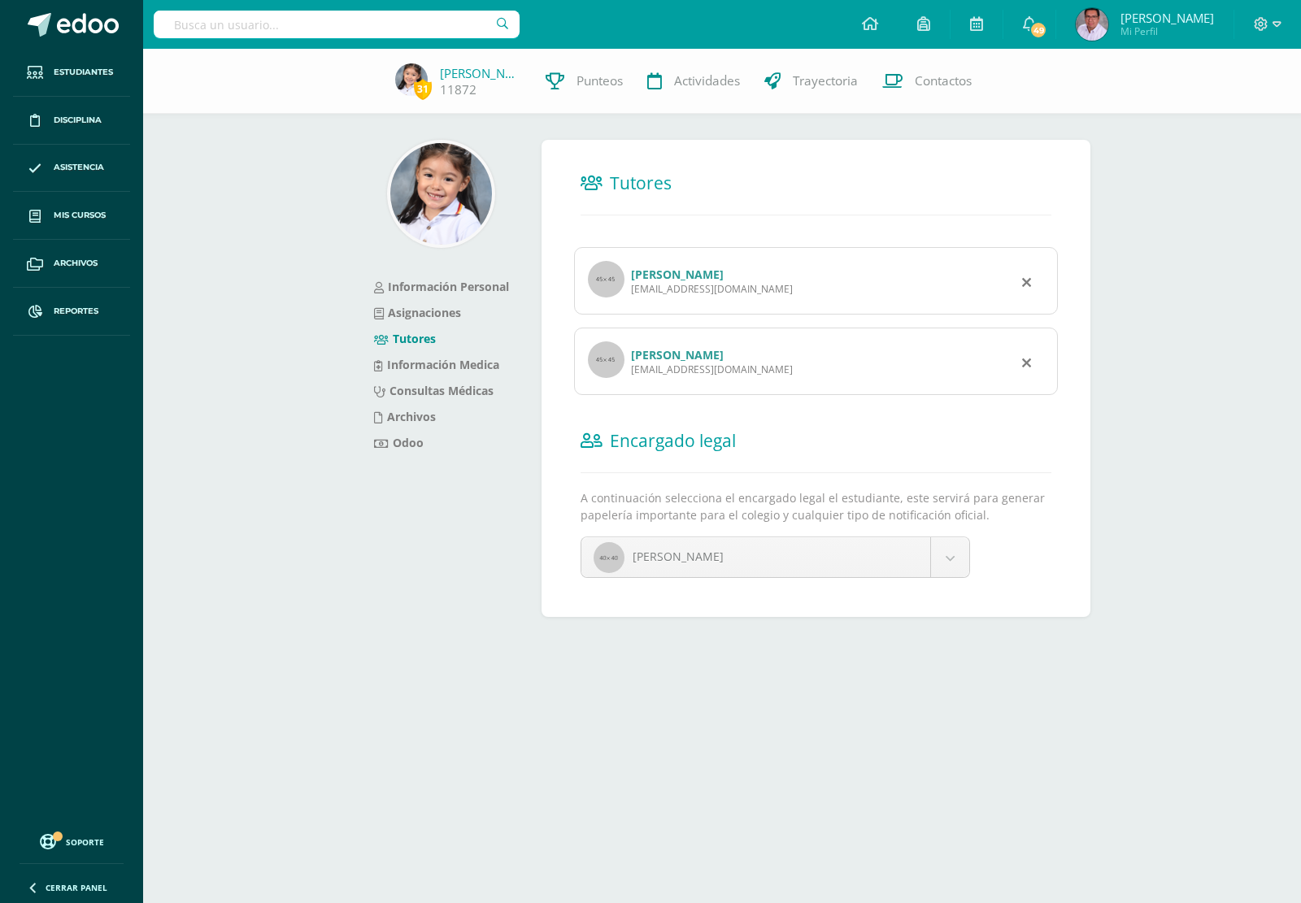
copy div "robertocasellas@hotmail.com"
click at [285, 16] on input "text" at bounding box center [337, 25] width 366 height 28
type input "julio cordon"
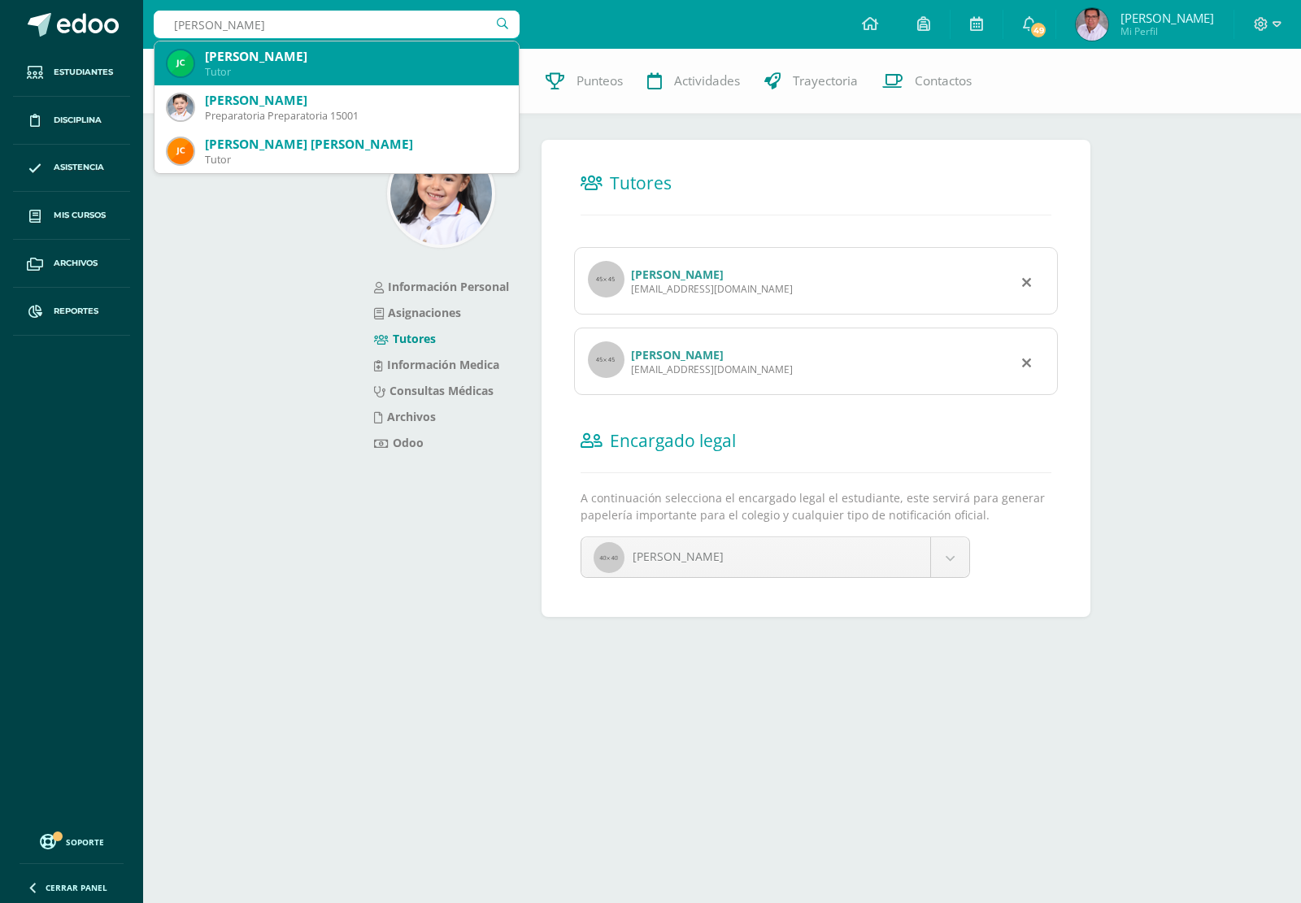
click at [298, 59] on div "Julio Roberto Cordon Pineda" at bounding box center [355, 56] width 301 height 17
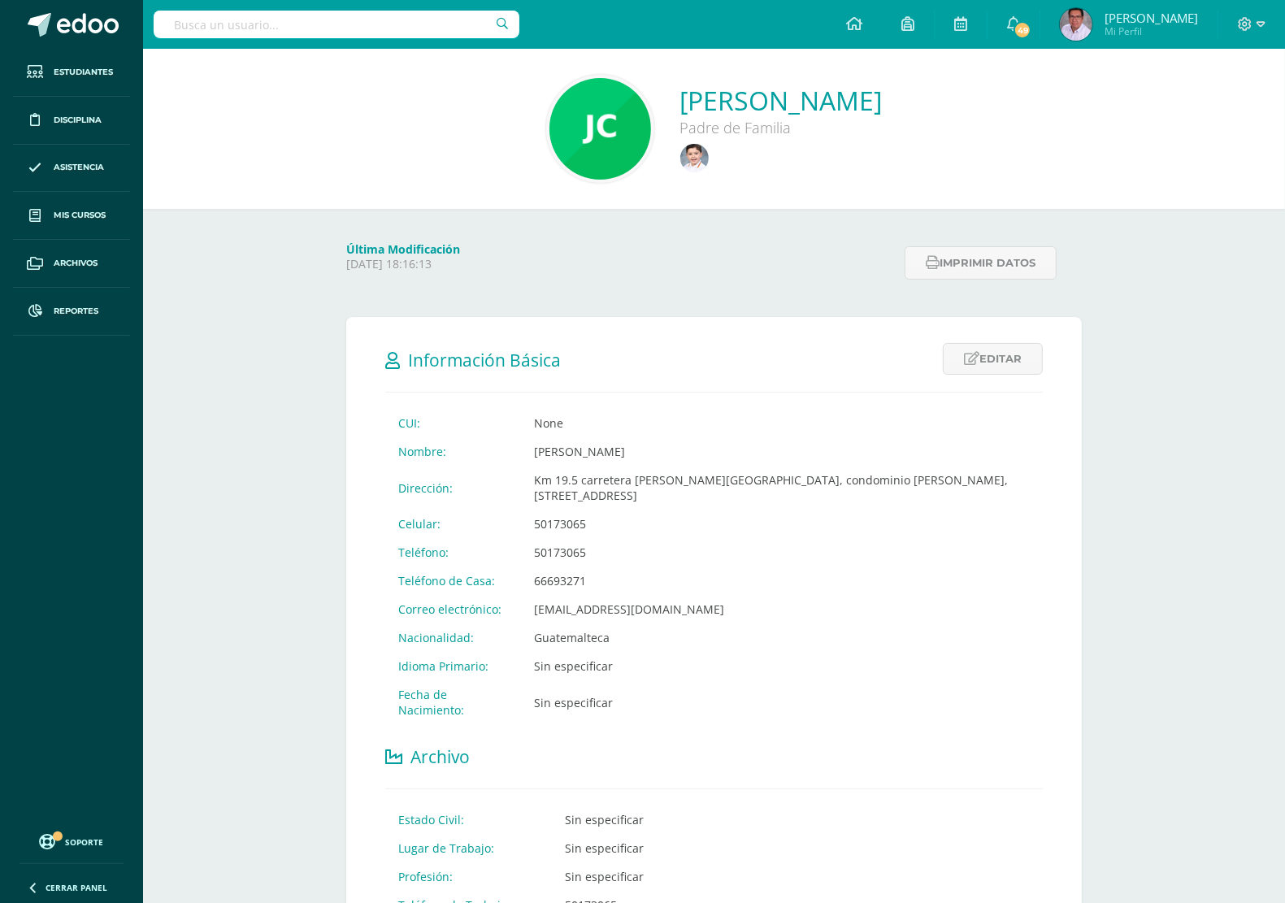
drag, startPoint x: 242, startPoint y: 25, endPoint x: 245, endPoint y: 43, distance: 18.1
click at [245, 43] on div at bounding box center [337, 24] width 366 height 49
click at [281, 15] on input "text" at bounding box center [337, 25] width 366 height 28
type input "[PERSON_NAME]"
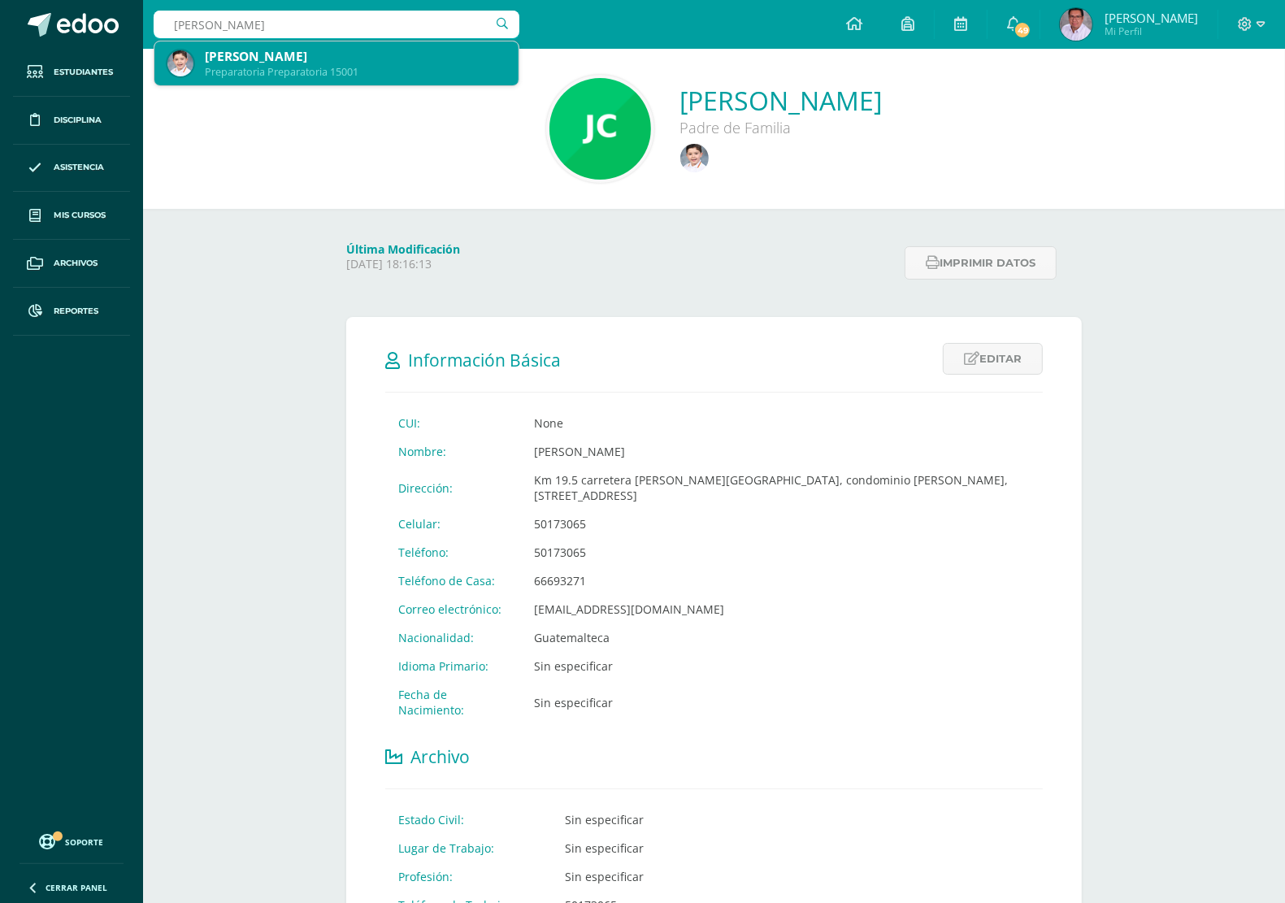
click at [299, 67] on div "Preparatoria Preparatoria 15001" at bounding box center [355, 72] width 301 height 14
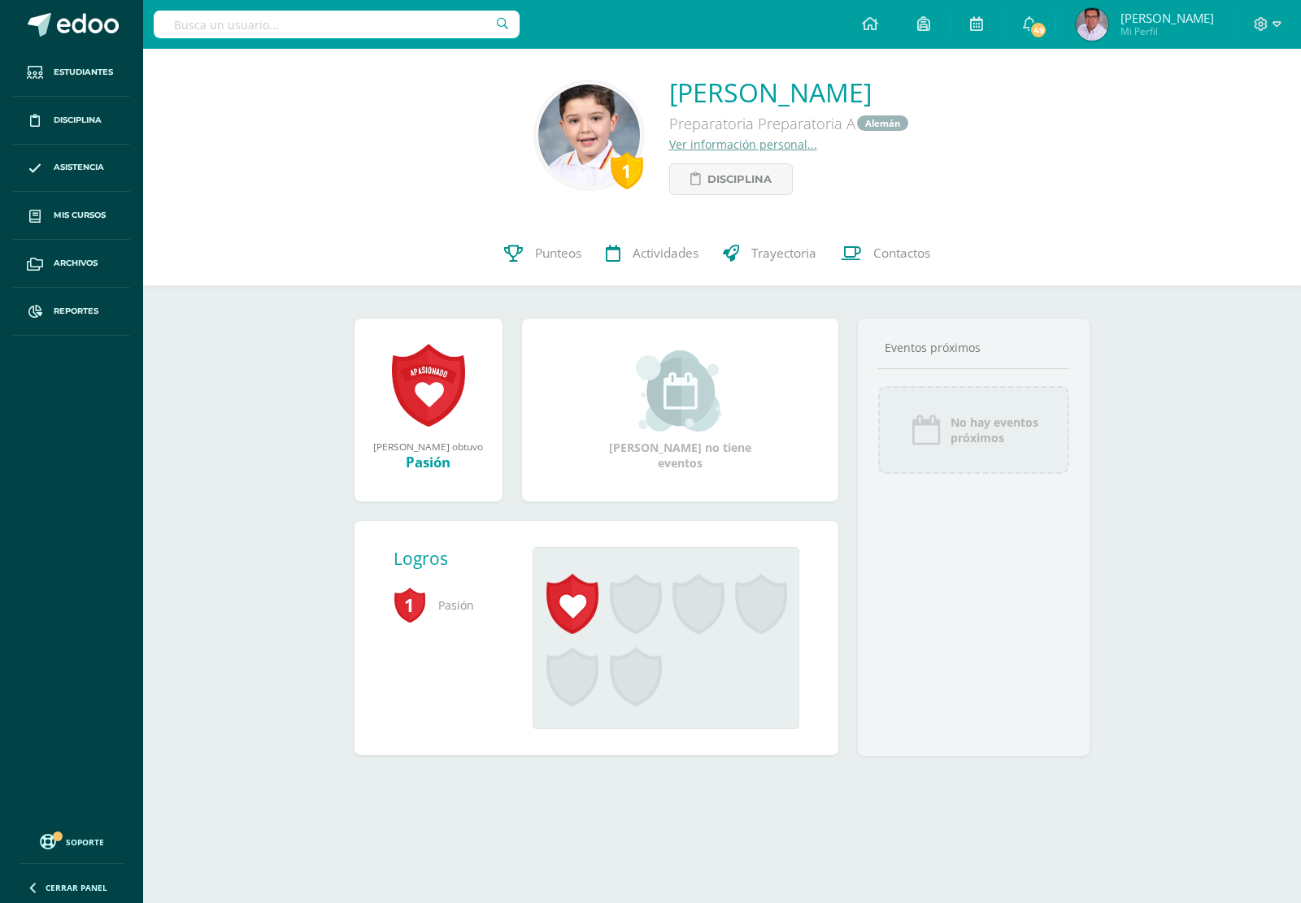
click at [669, 144] on link "Ver información personal..." at bounding box center [743, 144] width 148 height 15
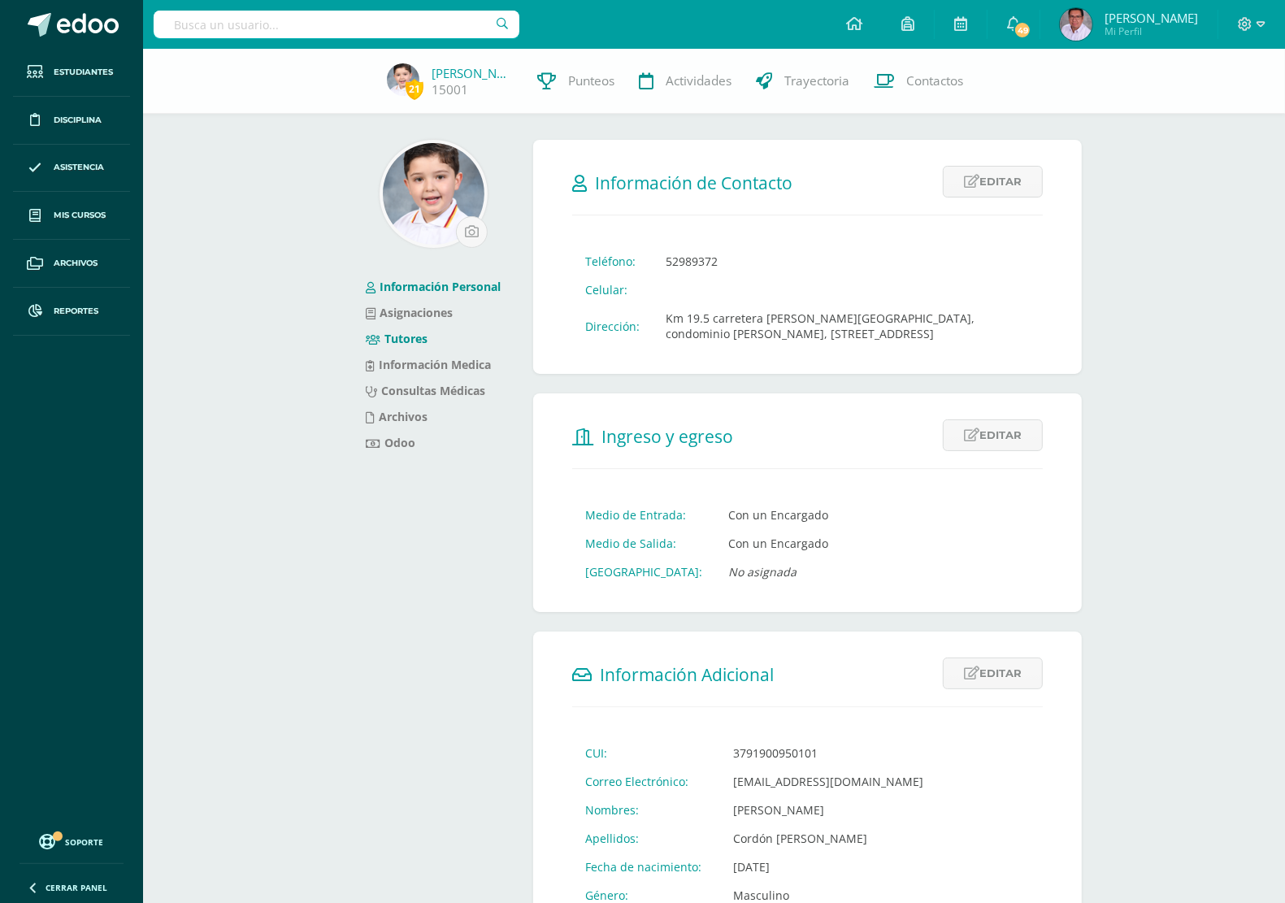
click at [402, 336] on link "Tutores" at bounding box center [397, 338] width 62 height 15
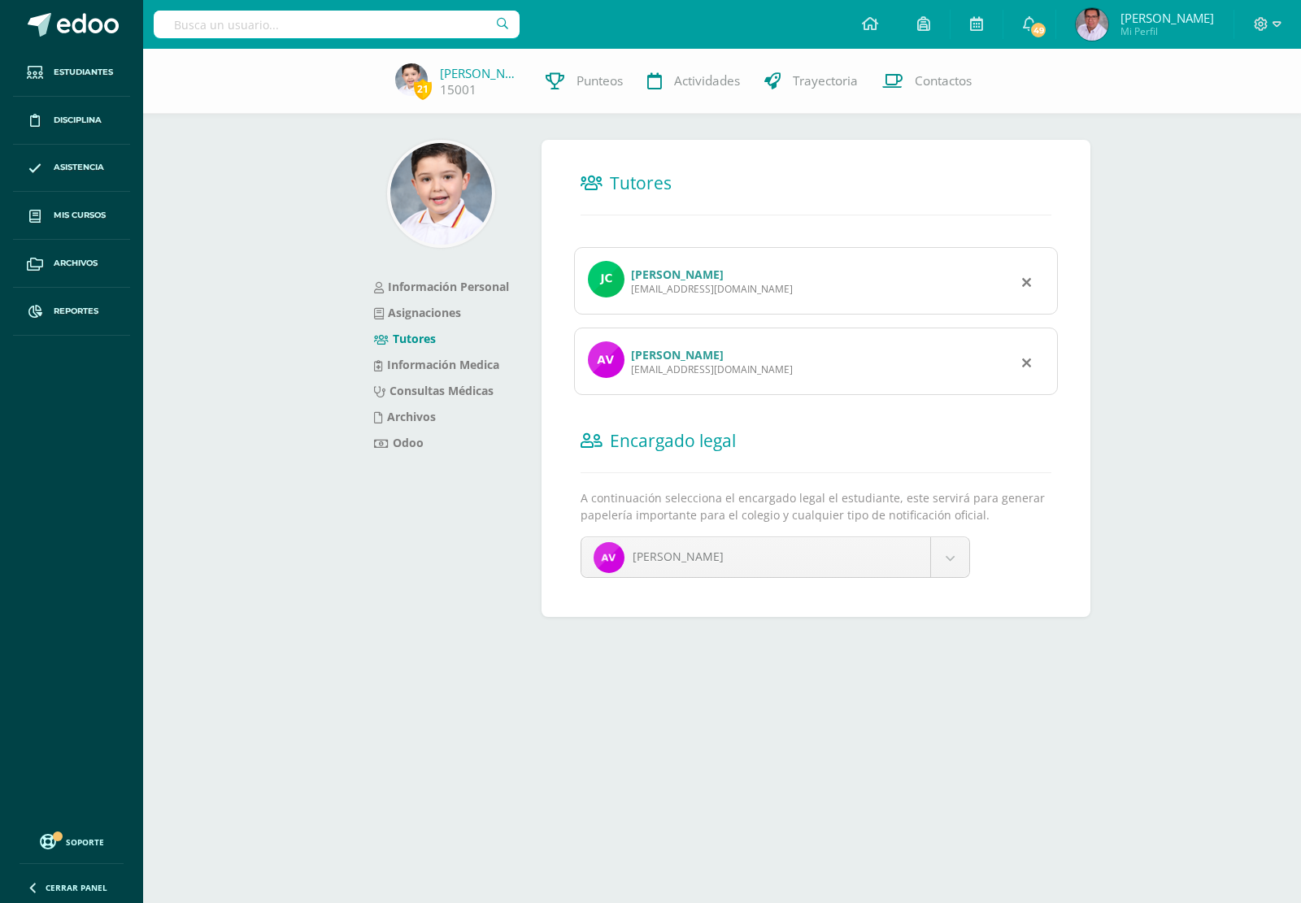
drag, startPoint x: 776, startPoint y: 287, endPoint x: 630, endPoint y: 291, distance: 146.4
click at [631, 291] on div "julioroberto3991.jc@gmail.com" at bounding box center [712, 289] width 162 height 14
copy div "julioroberto3991.jc@gmail.com"
drag, startPoint x: 771, startPoint y: 370, endPoint x: 630, endPoint y: 380, distance: 141.0
click at [630, 380] on div "Alicia Villafuerte aliciavillafuerte73@gmail.com" at bounding box center [816, 361] width 484 height 67
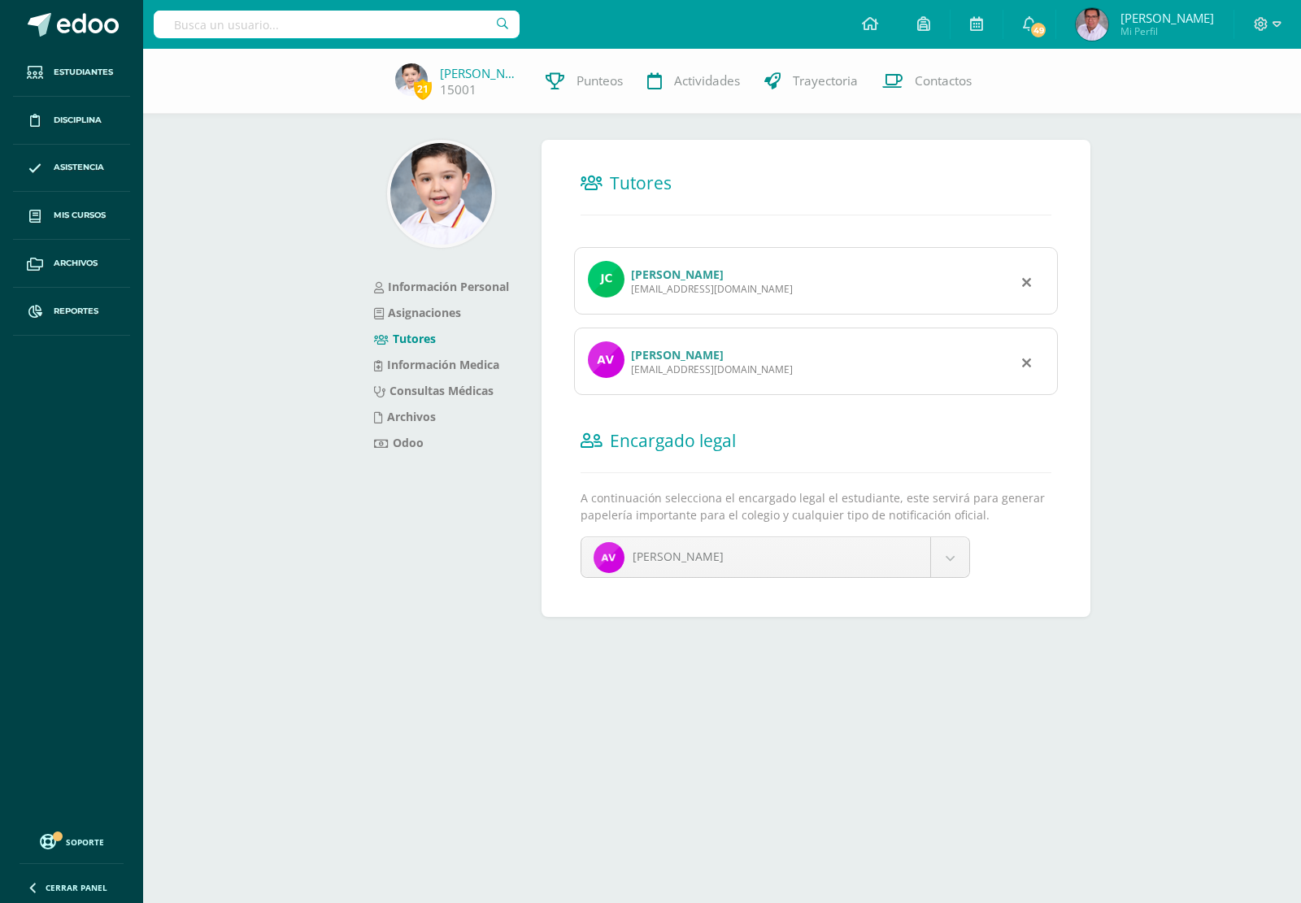
copy div "aliciavillafuerte73@gmail.com"
click at [354, 31] on input "text" at bounding box center [337, 25] width 366 height 28
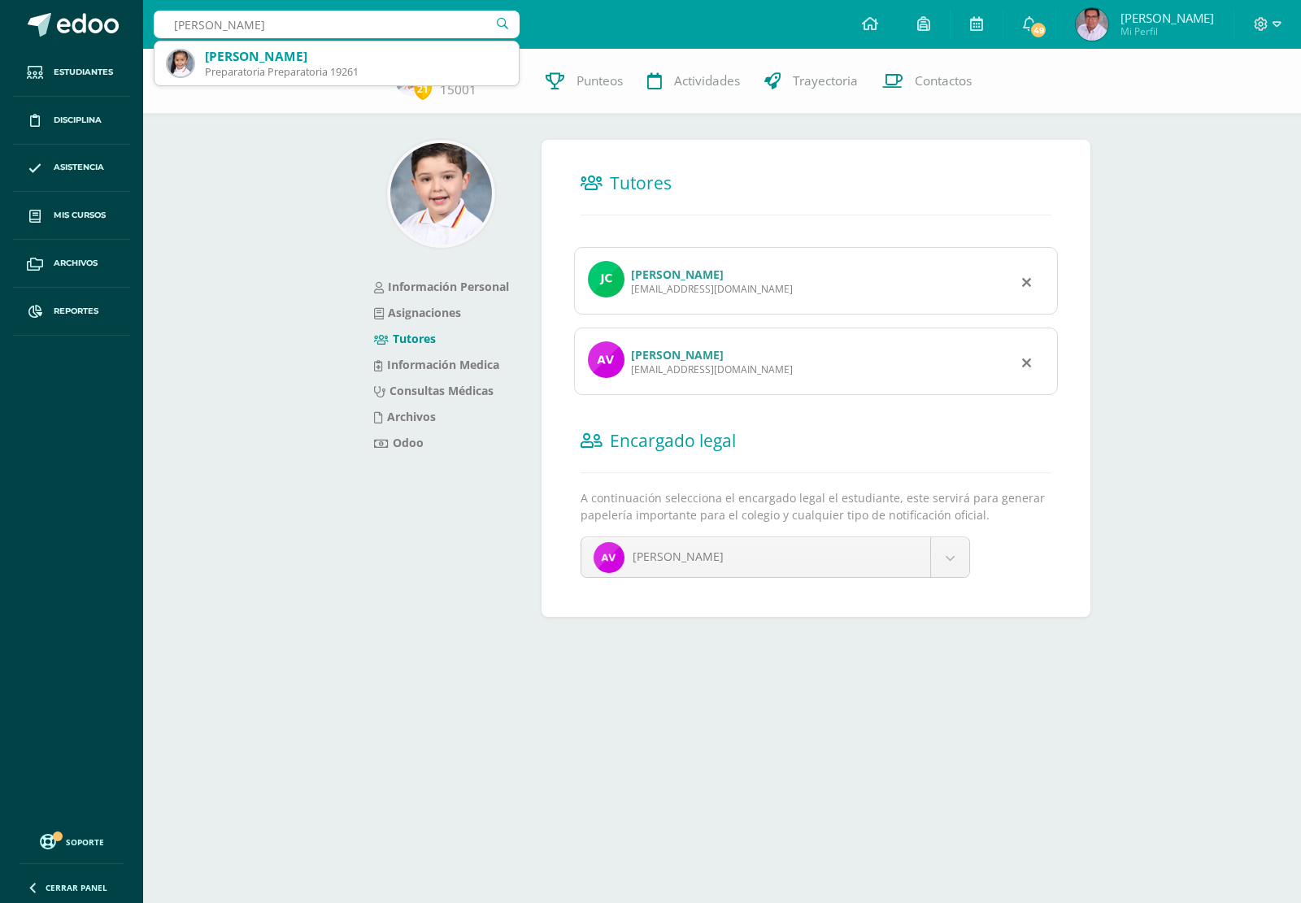
type input "CAmila alejandra donis"
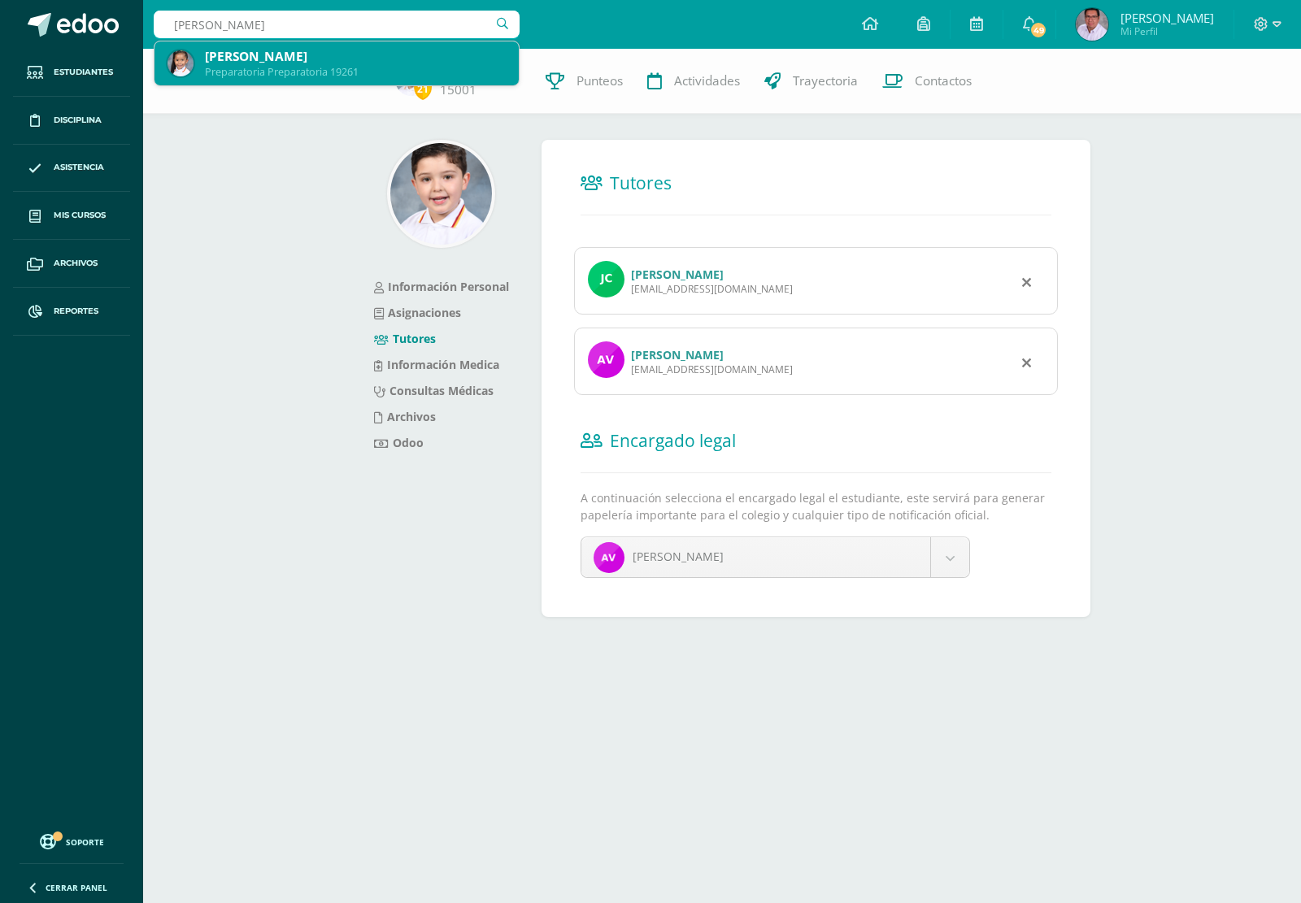
click at [339, 73] on div "Preparatoria Preparatoria 19261" at bounding box center [355, 72] width 301 height 14
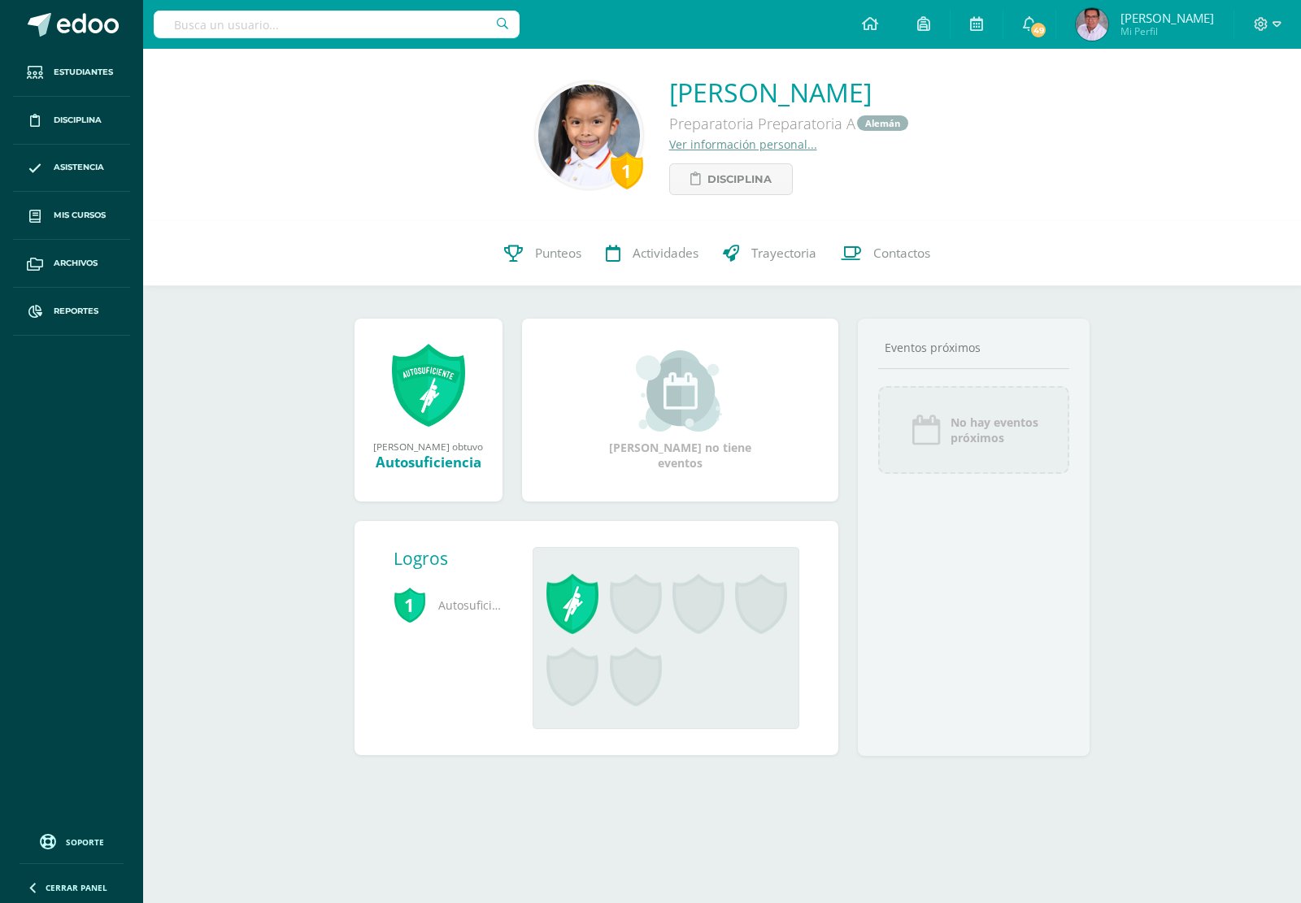
click at [669, 146] on link "Ver información personal..." at bounding box center [743, 144] width 148 height 15
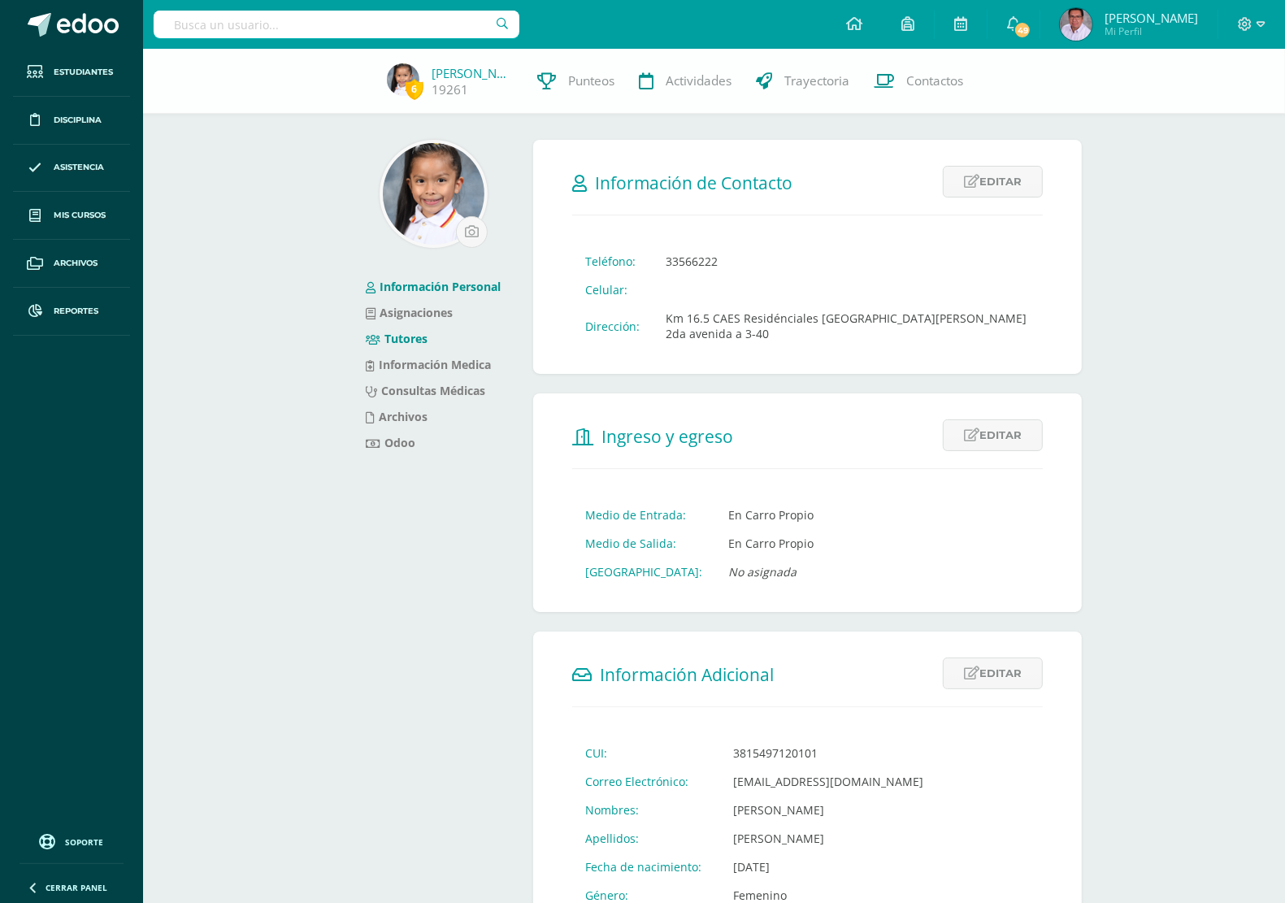
click at [417, 337] on link "Tutores" at bounding box center [397, 338] width 62 height 15
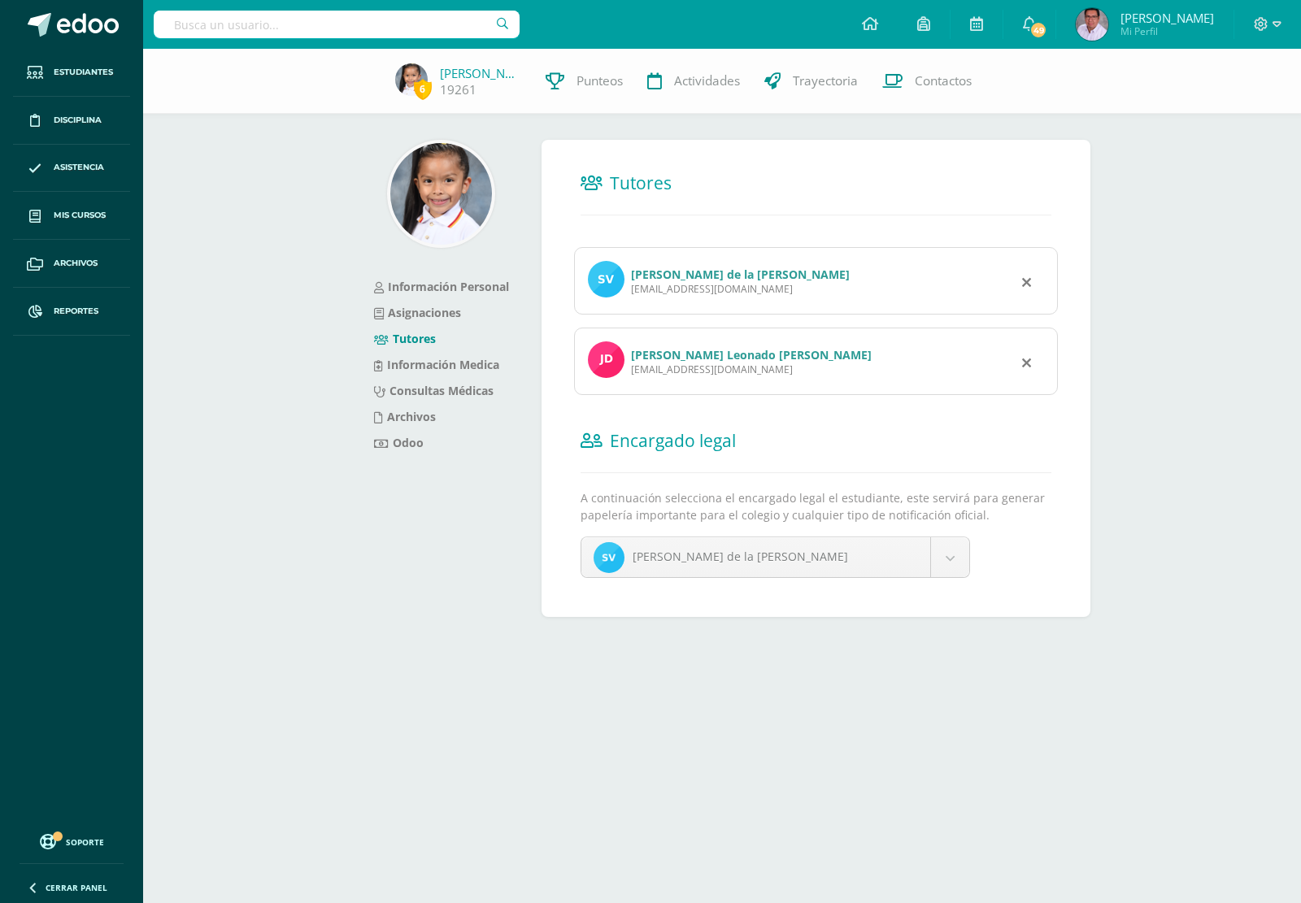
drag, startPoint x: 630, startPoint y: 291, endPoint x: 741, endPoint y: 298, distance: 110.8
click at [741, 298] on div "Silvia Alejandra Vásquez de la Cruz silalevas@gmail.com" at bounding box center [816, 280] width 484 height 67
click at [722, 289] on div "silalevas@gmail.com" at bounding box center [740, 289] width 219 height 14
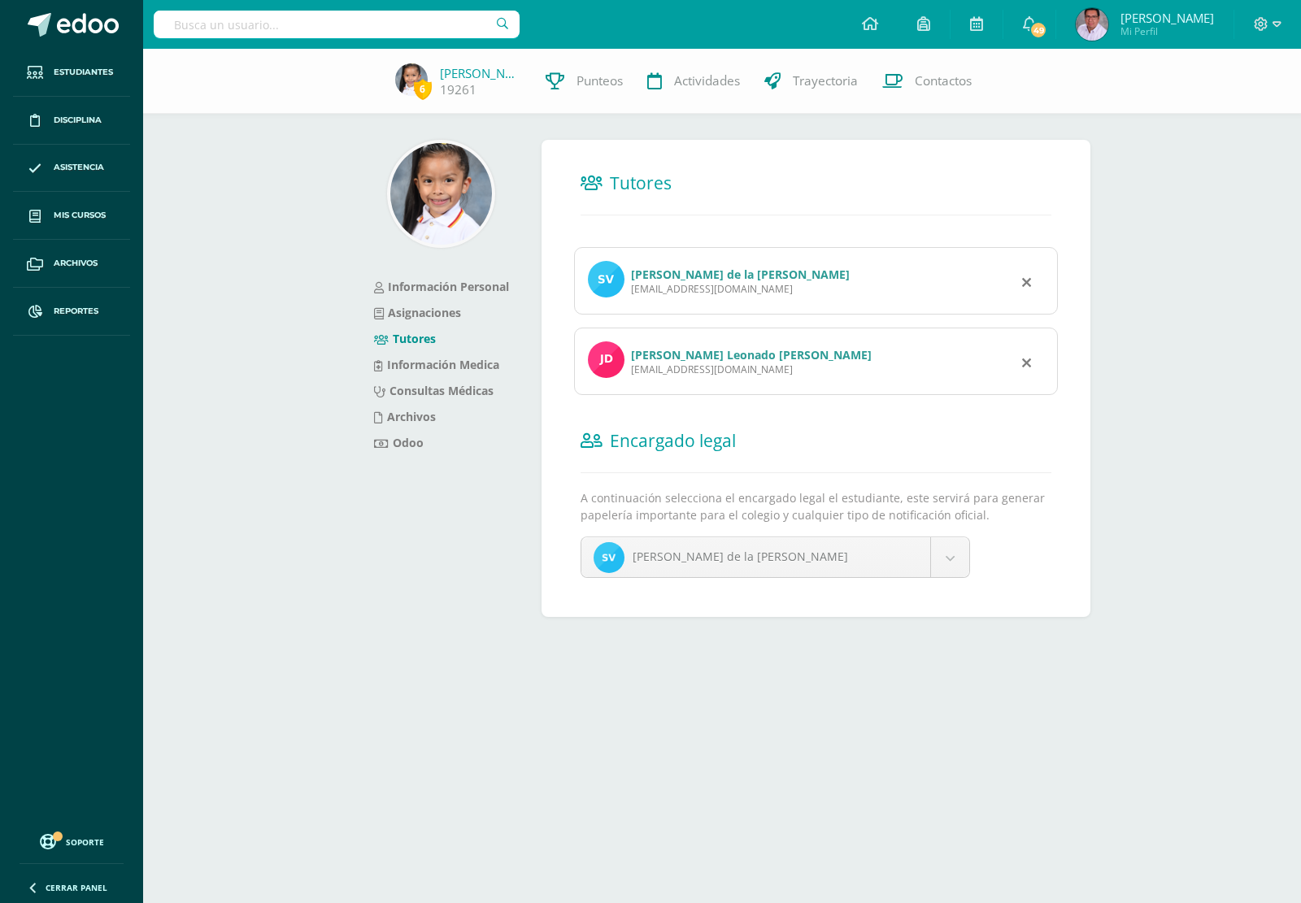
click at [631, 303] on div "Silvia Alejandra Vásquez de la Cruz silalevas@gmail.com" at bounding box center [816, 280] width 484 height 67
drag, startPoint x: 632, startPoint y: 294, endPoint x: 737, endPoint y: 299, distance: 105.0
click at [737, 299] on div "Silvia Alejandra Vásquez de la Cruz silalevas@gmail.com" at bounding box center [816, 280] width 484 height 67
copy div "silalevas@gmail.com"
click at [718, 383] on div "Jose Leonado Donis Aroche jldadta@gmail.com" at bounding box center [816, 361] width 484 height 67
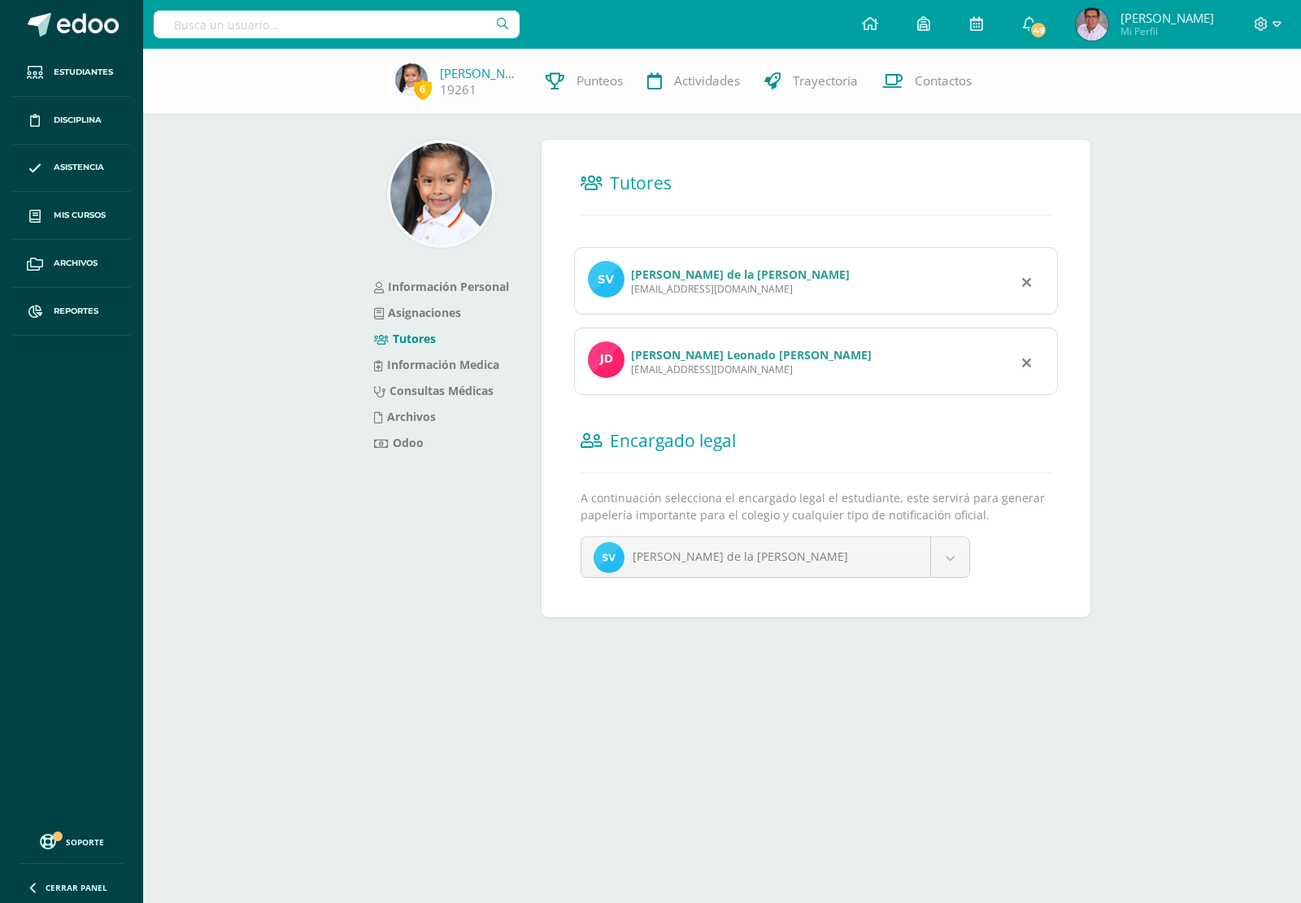
drag, startPoint x: 628, startPoint y: 371, endPoint x: 728, endPoint y: 372, distance: 100.0
click at [728, 372] on div "Jose Leonado Donis Aroche jldadta@gmail.com" at bounding box center [816, 361] width 484 height 67
copy div "jldadta@gmail.com"
click at [368, 27] on input "text" at bounding box center [337, 25] width 366 height 28
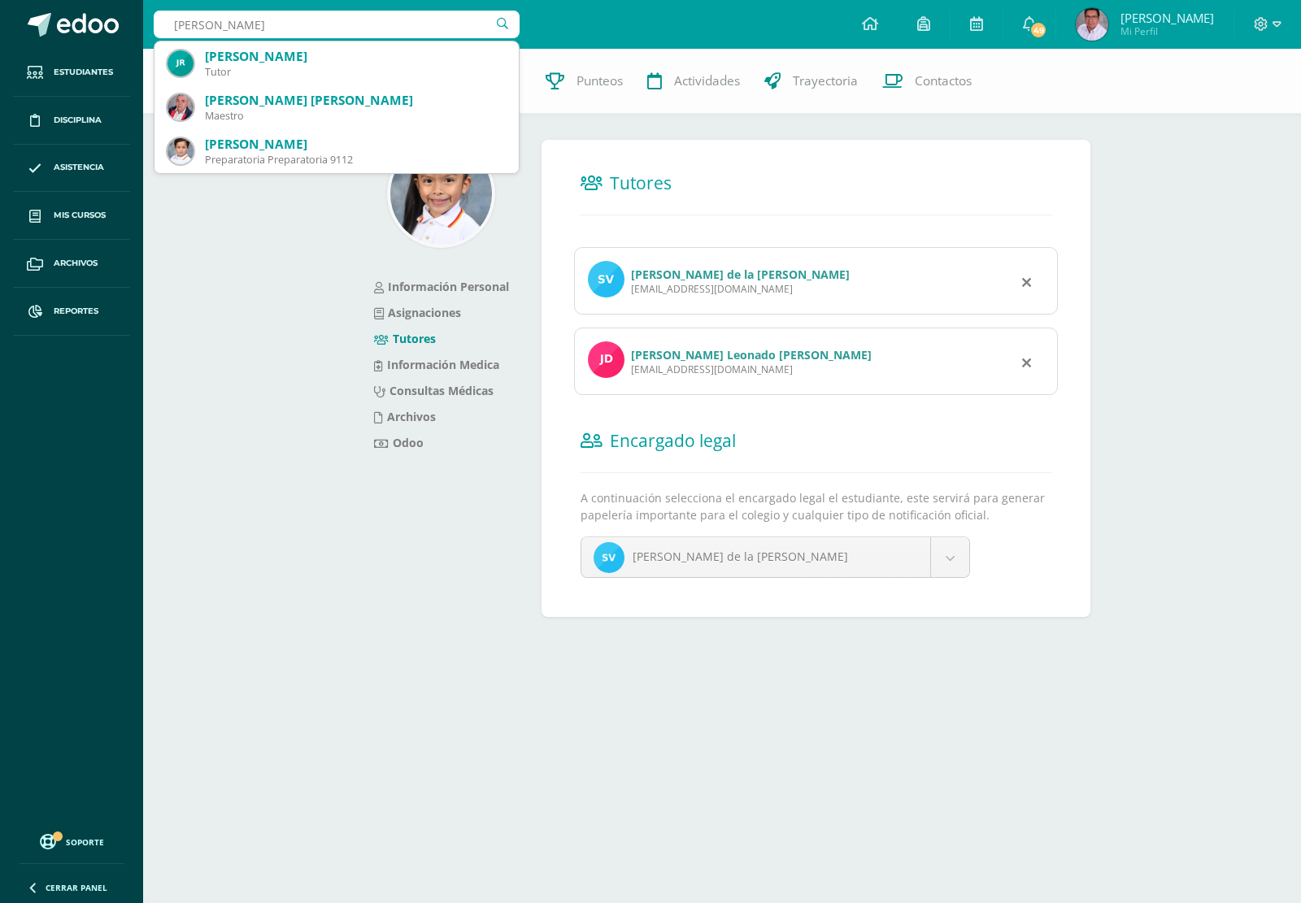
type input "Joaquin Gon"
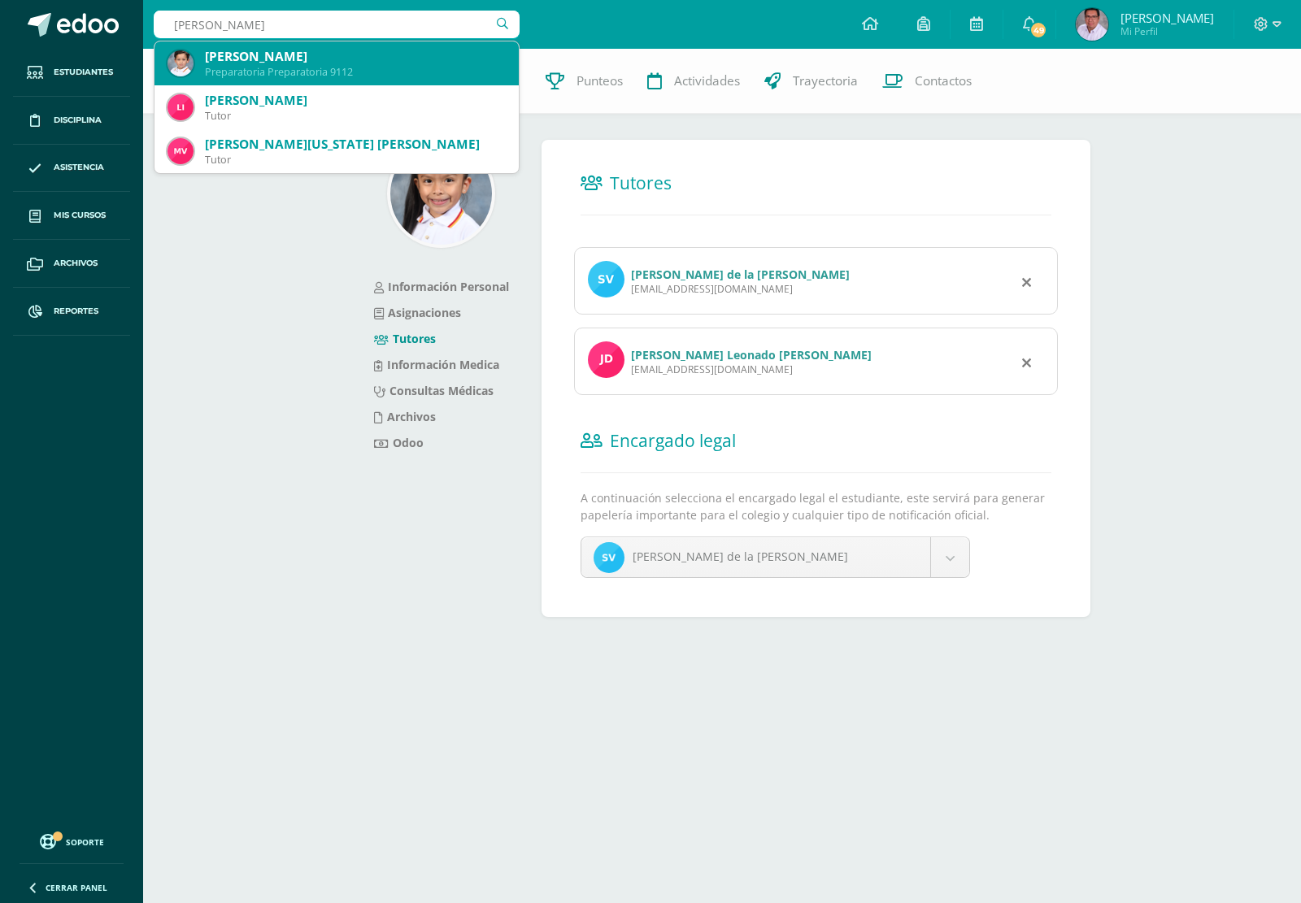
click at [340, 62] on div "Joaquín González Salazar" at bounding box center [355, 56] width 301 height 17
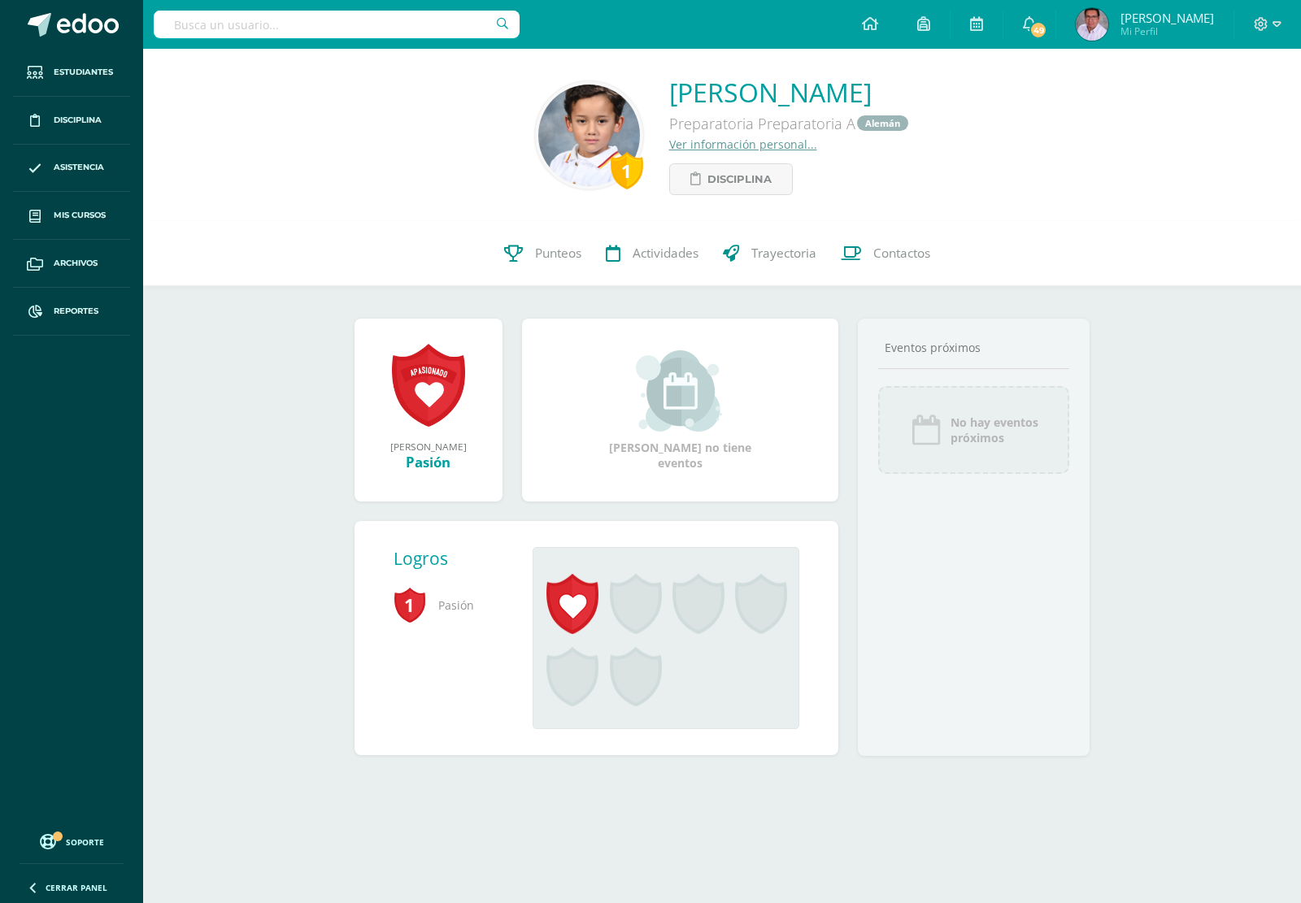
click at [742, 145] on link "Ver información personal..." at bounding box center [743, 144] width 148 height 15
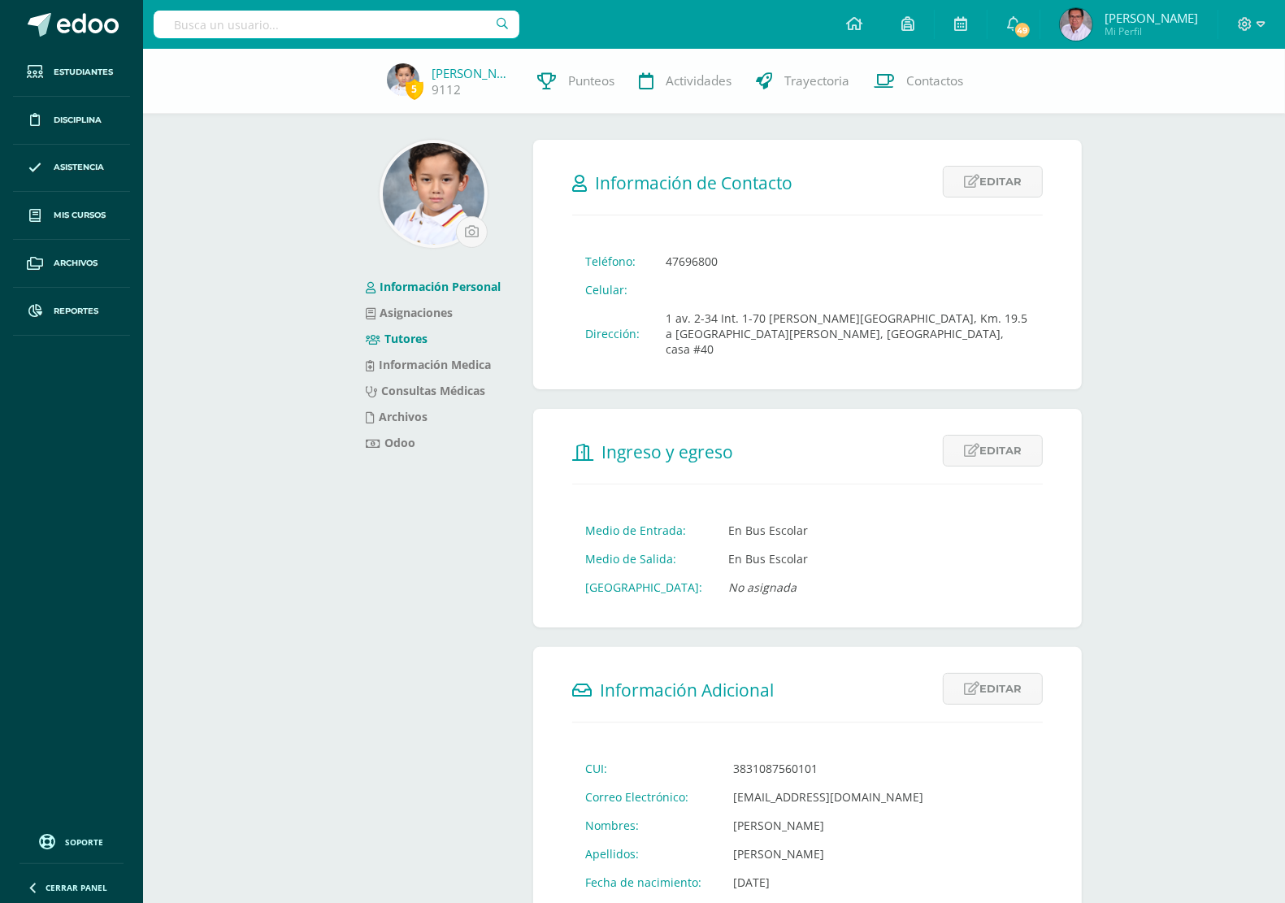
click at [411, 339] on link "Tutores" at bounding box center [397, 338] width 62 height 15
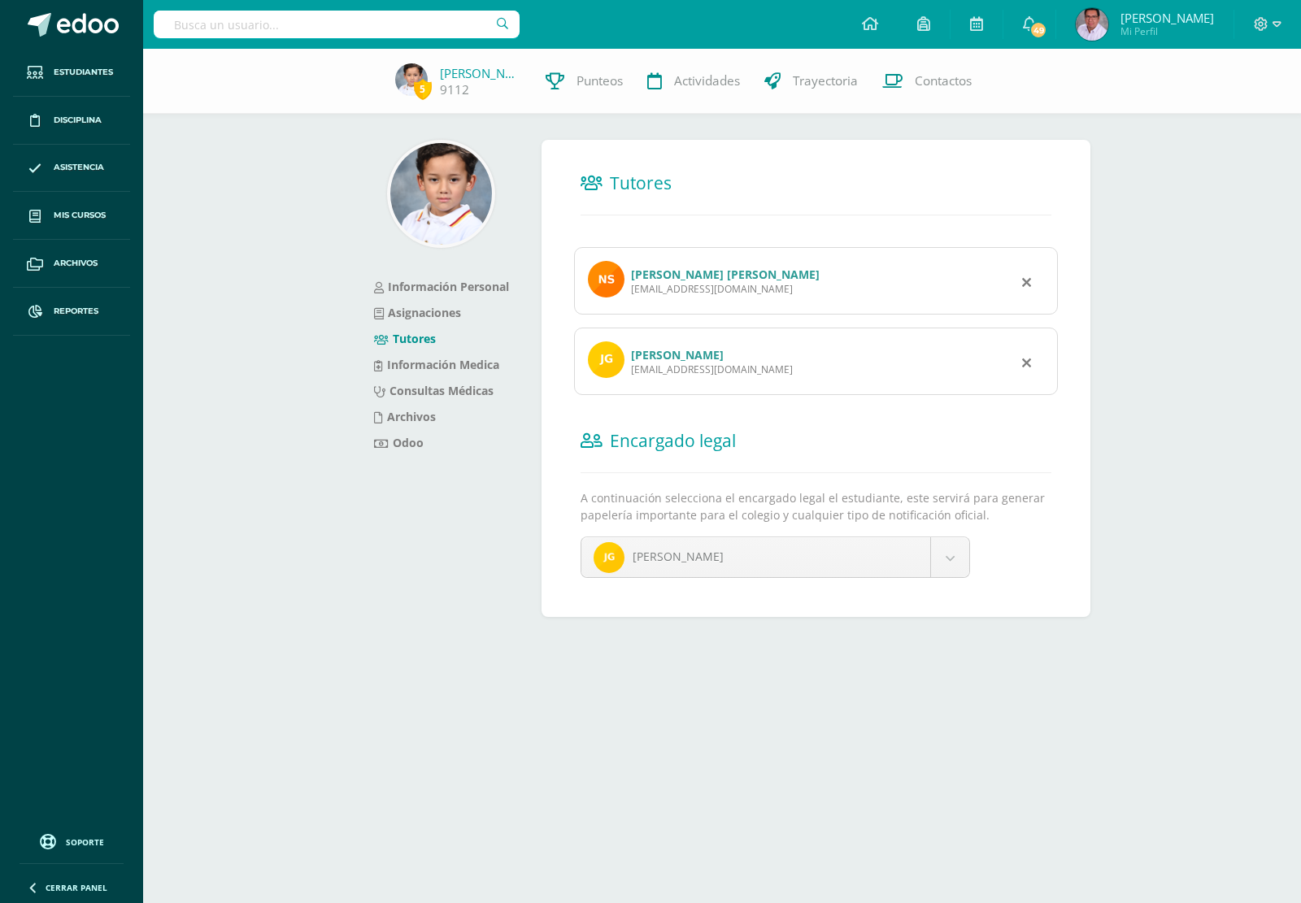
drag, startPoint x: 629, startPoint y: 294, endPoint x: 738, endPoint y: 297, distance: 109.8
click at [738, 297] on div "Nathalie Susana Salazar Lanuza González vlnitysue@hotmail.com" at bounding box center [816, 280] width 484 height 67
copy div "vlnitysue@hotmail.com"
click at [828, 380] on div "Julio Rodrigo González Mansilla rgonzalez@skynetguatemala.com" at bounding box center [816, 361] width 484 height 67
drag, startPoint x: 785, startPoint y: 372, endPoint x: 632, endPoint y: 379, distance: 153.8
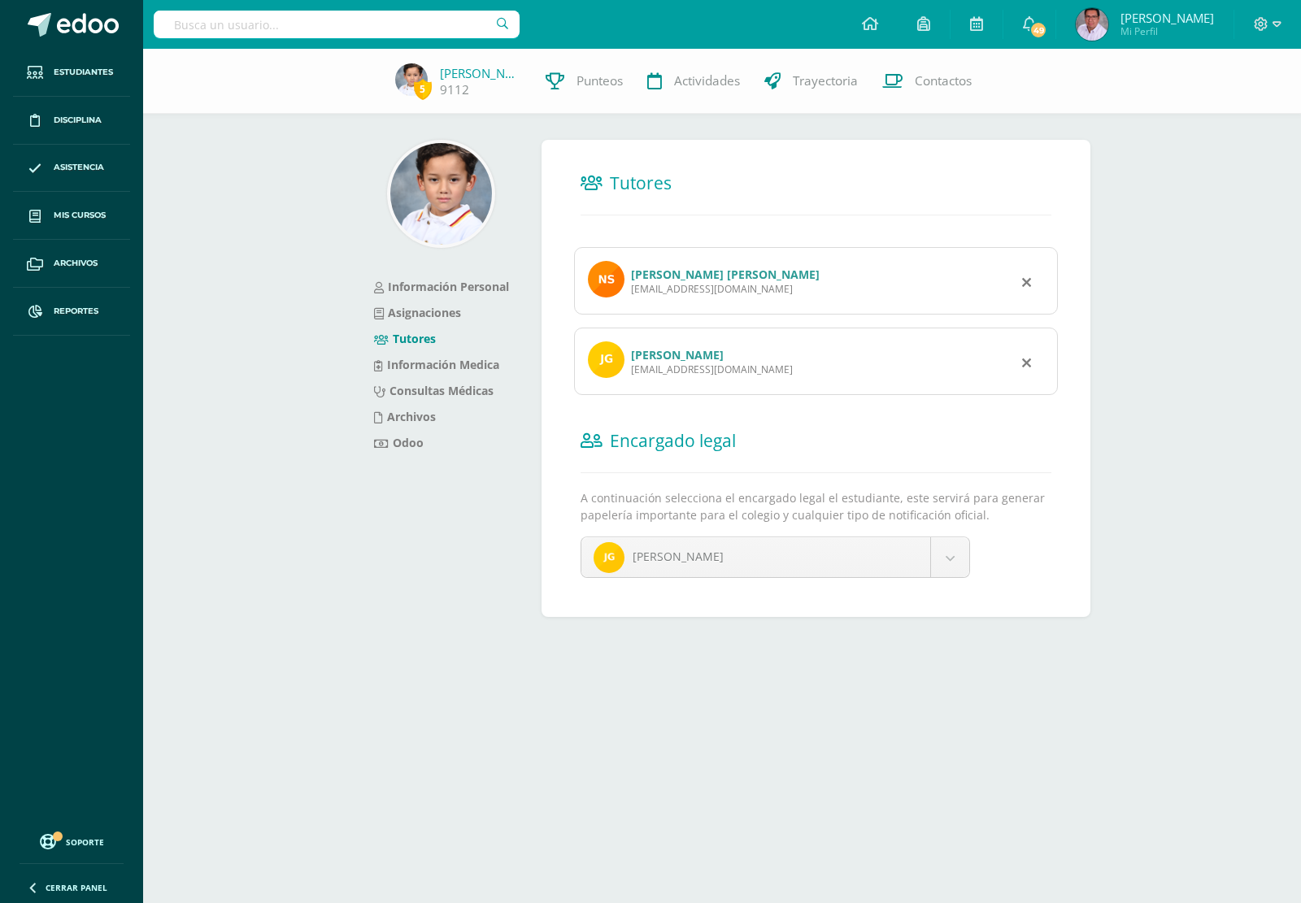
click at [632, 379] on div "Julio Rodrigo González Mansilla rgonzalez@skynetguatemala.com" at bounding box center [816, 361] width 484 height 67
copy div "rgonzalez@skynetguatemala.com"
click at [371, 35] on input "text" at bounding box center [337, 25] width 366 height 28
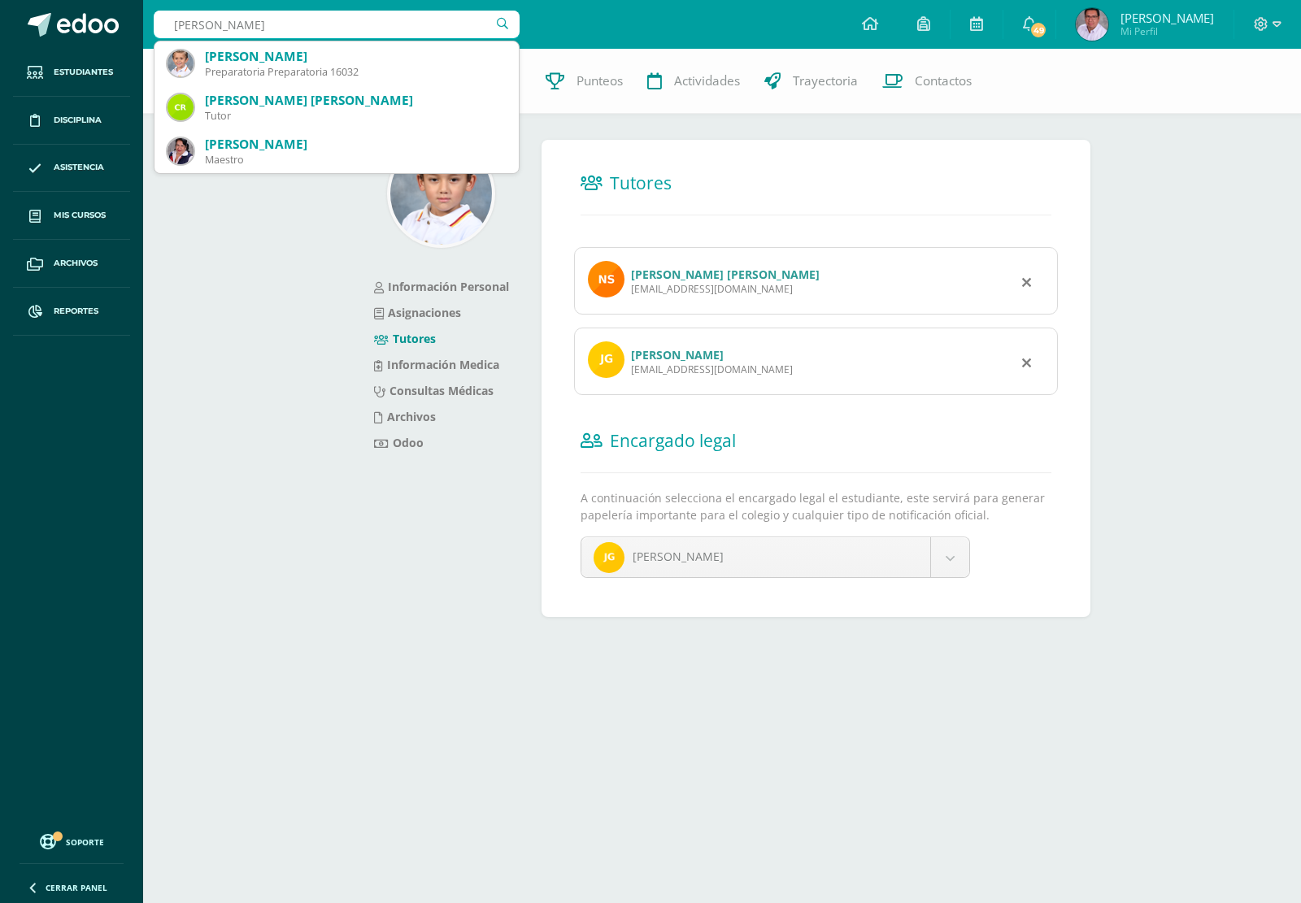
type input "juan sebastian hernande"
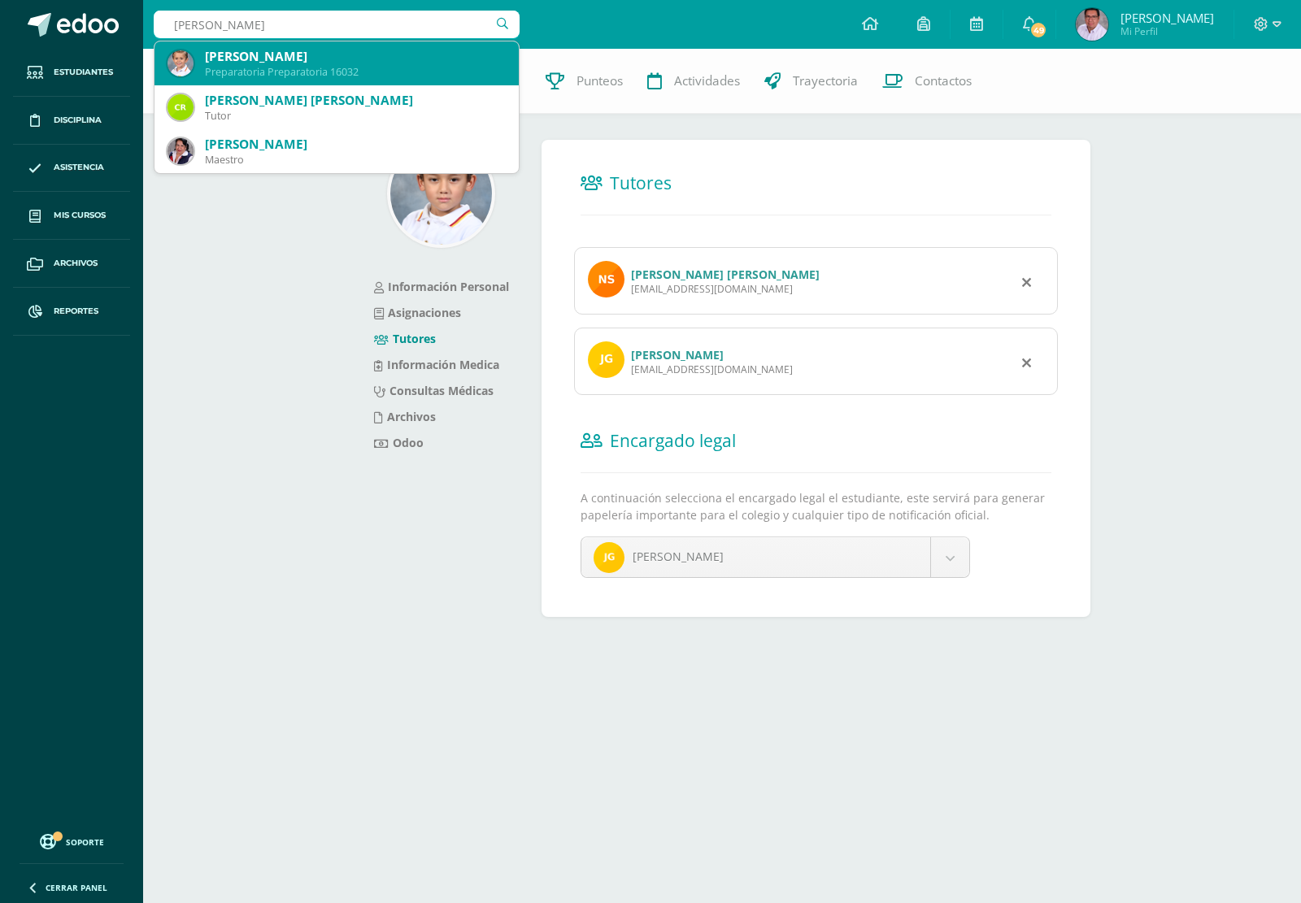
click at [372, 65] on div "Juan Sebastian Hernández Herrarte" at bounding box center [355, 56] width 301 height 17
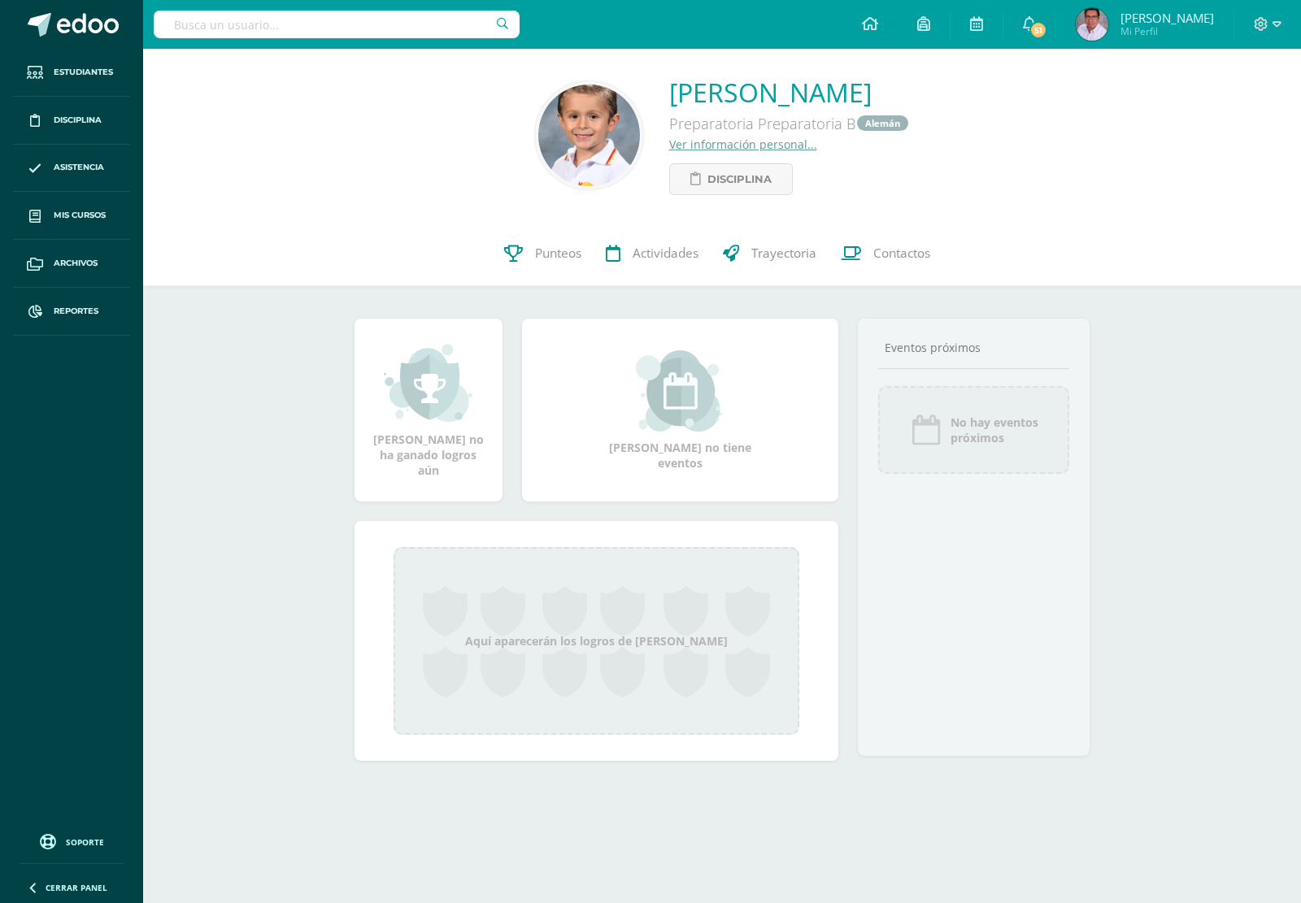
click at [688, 147] on link "Ver información personal..." at bounding box center [743, 144] width 148 height 15
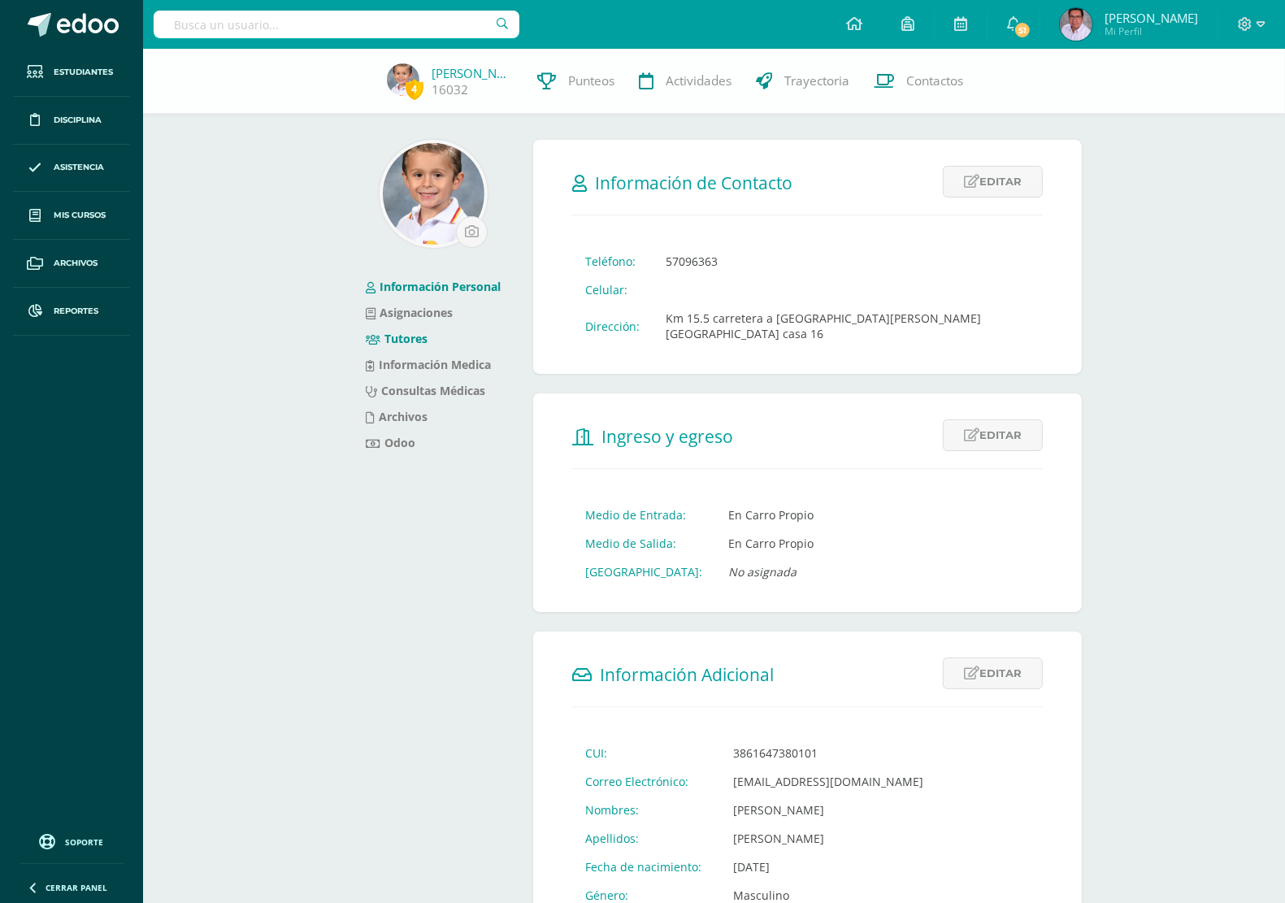
click at [413, 339] on link "Tutores" at bounding box center [397, 338] width 62 height 15
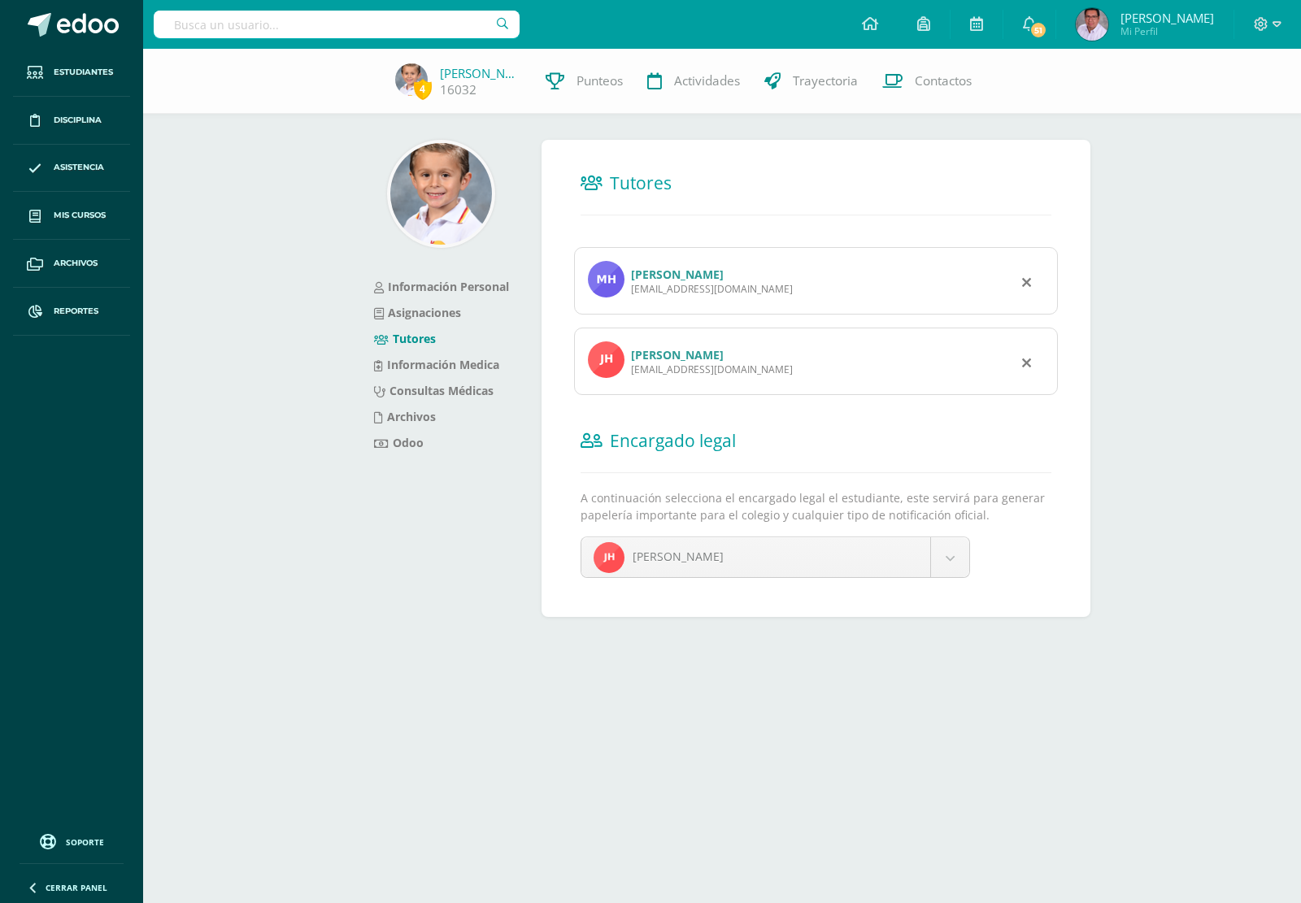
drag, startPoint x: 630, startPoint y: 294, endPoint x: 793, endPoint y: 301, distance: 162.8
click at [793, 301] on div "María Jose Herrarte kidstown.guatemala@gmail.com" at bounding box center [816, 280] width 484 height 67
copy div "kidstown.guatemala@gmail.com"
drag, startPoint x: 626, startPoint y: 372, endPoint x: 786, endPoint y: 380, distance: 160.4
click at [785, 380] on div "Juan Luis Hernandez juanlhernandez87@gmail.com" at bounding box center [816, 361] width 484 height 67
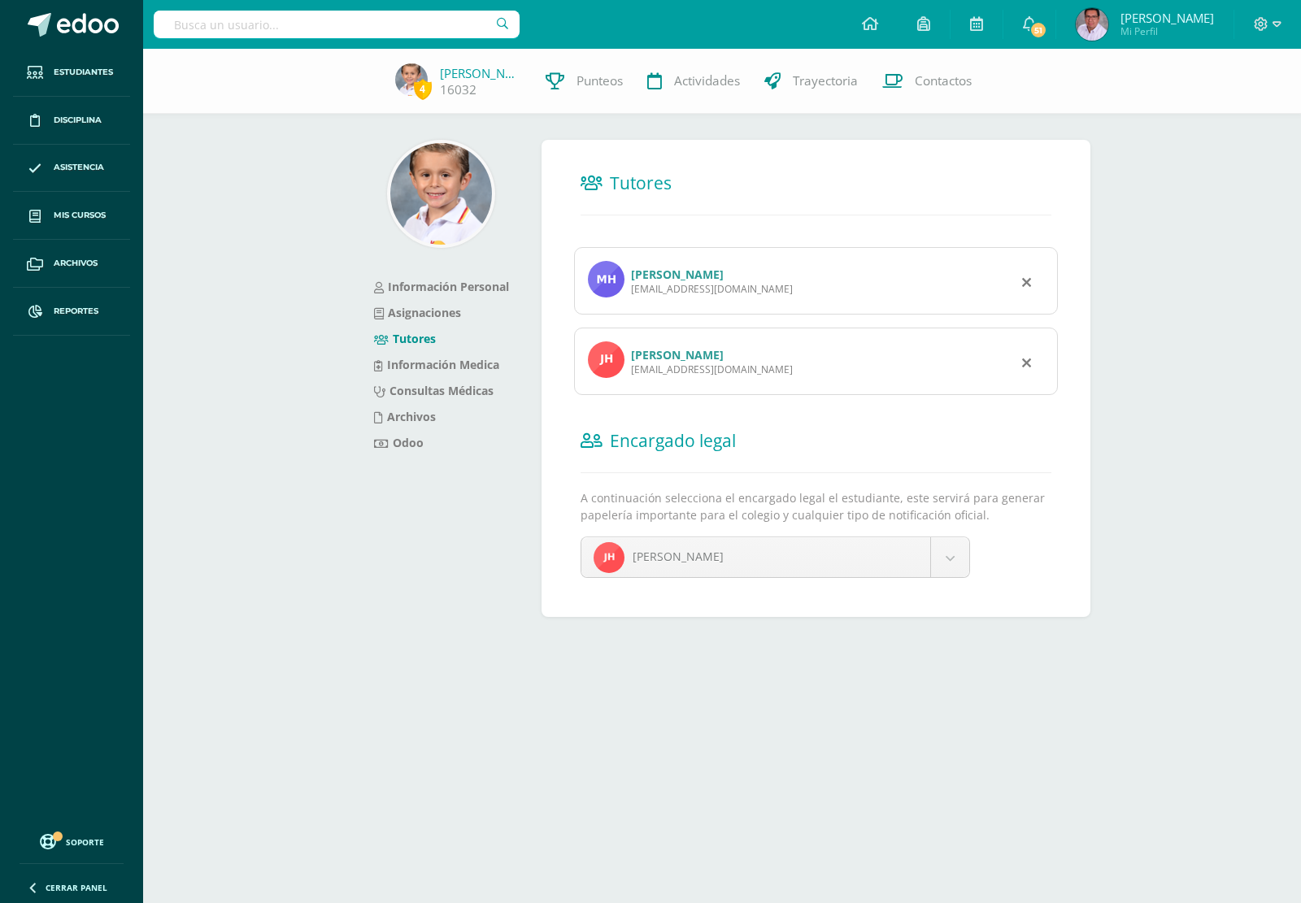
click at [797, 379] on div "Juan Luis Hernandez juanlhernandez87@gmail.com" at bounding box center [816, 361] width 484 height 67
drag, startPoint x: 776, startPoint y: 375, endPoint x: 628, endPoint y: 376, distance: 148.8
click at [628, 376] on div "Juan Luis Hernandez juanlhernandez87@gmail.com" at bounding box center [816, 361] width 484 height 67
copy div "juanlhernandez87@gmail.com"
click at [409, 19] on input "text" at bounding box center [337, 25] width 366 height 28
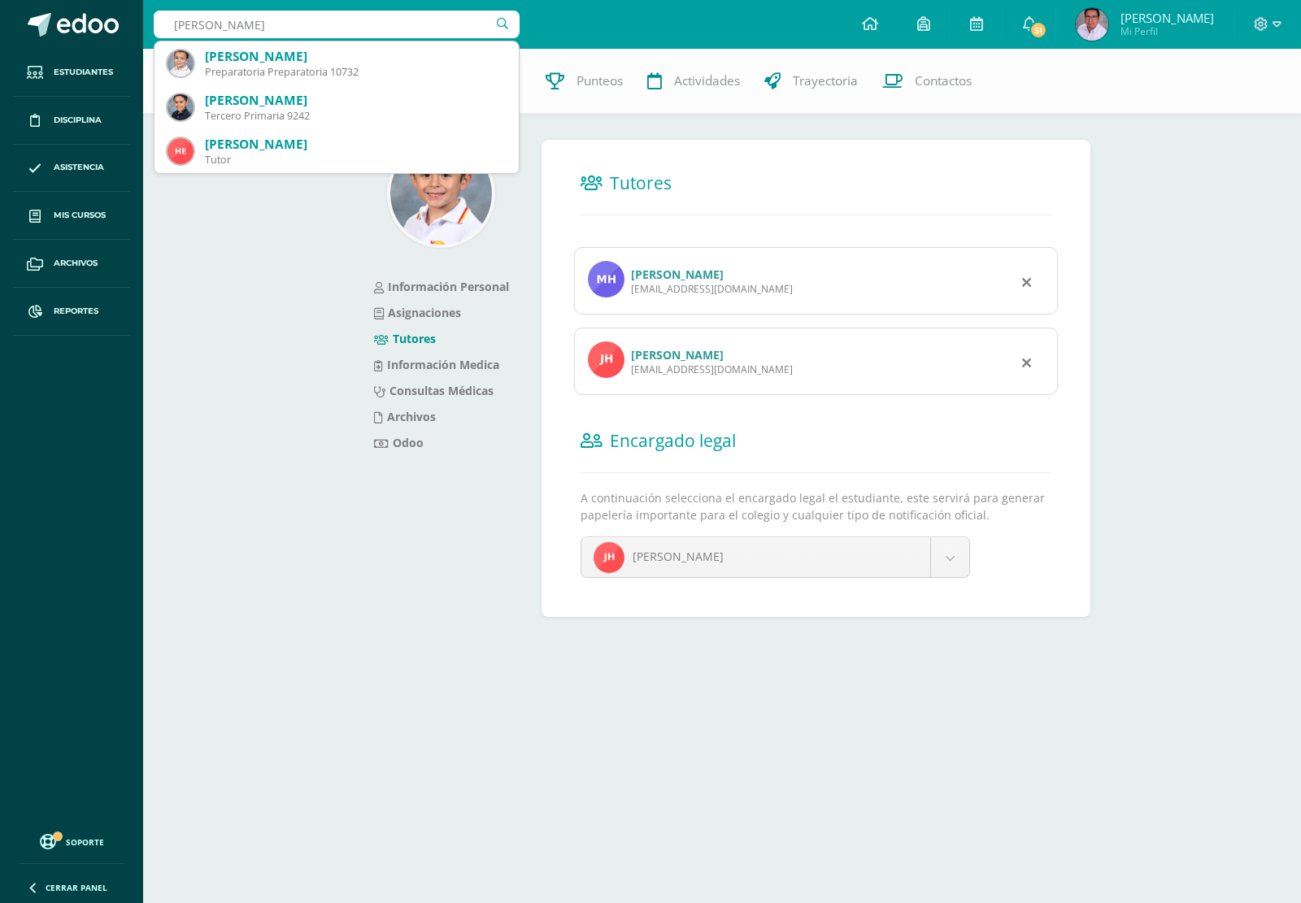
type input "Matias estuardo"
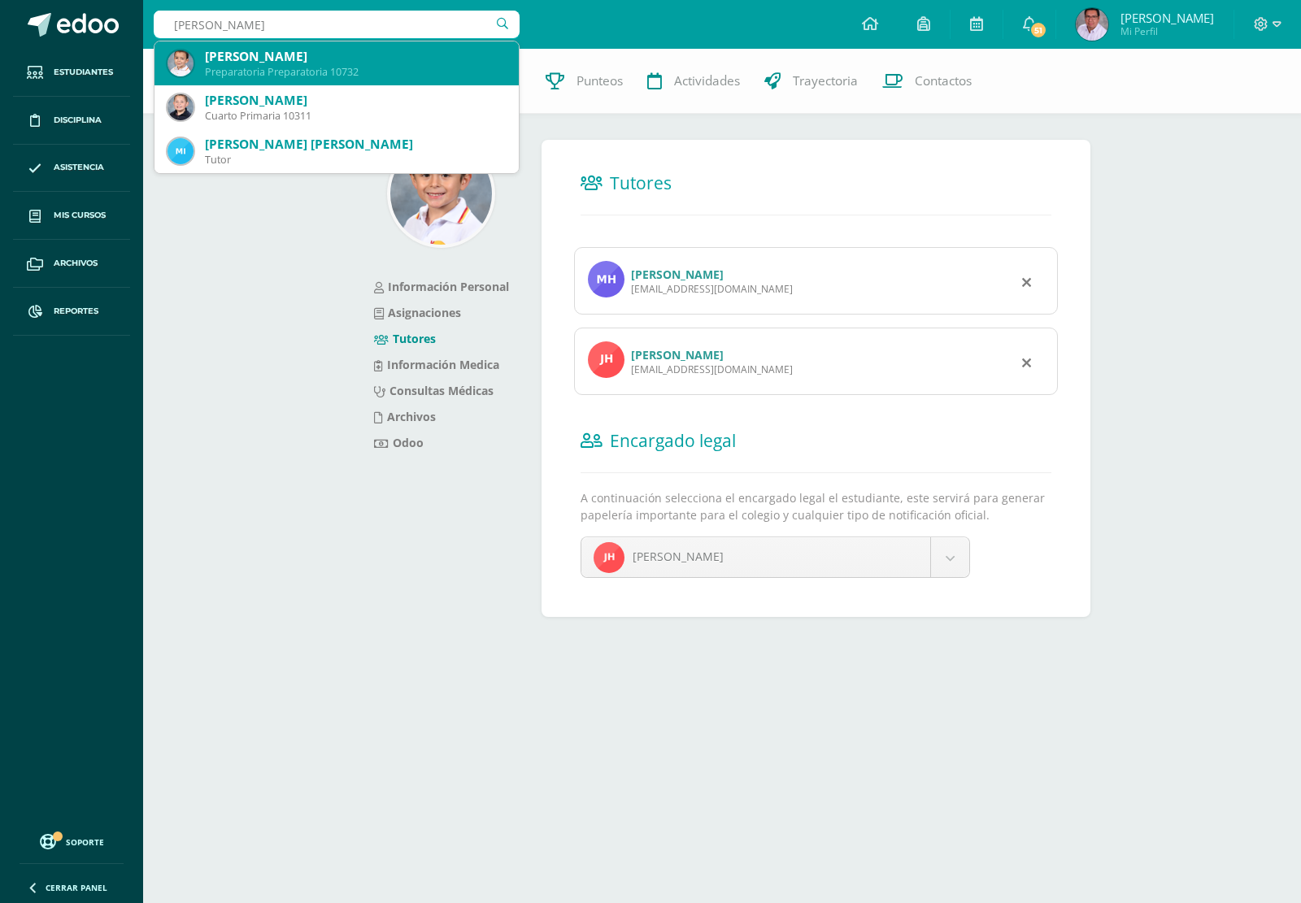
click at [303, 63] on div "Matías Estuardo Méndez Ponce" at bounding box center [355, 56] width 301 height 17
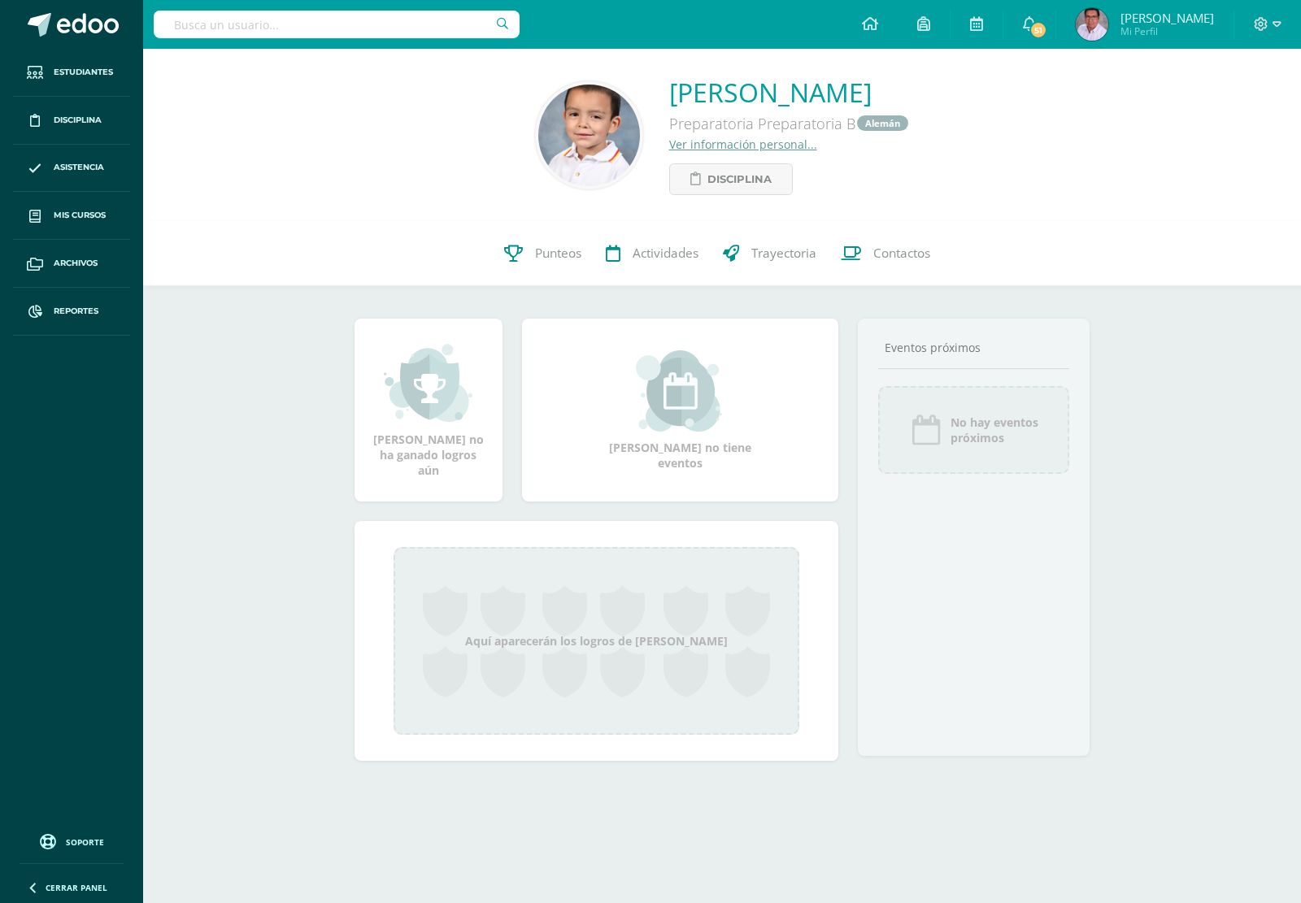
click at [669, 144] on link "Ver información personal..." at bounding box center [743, 144] width 148 height 15
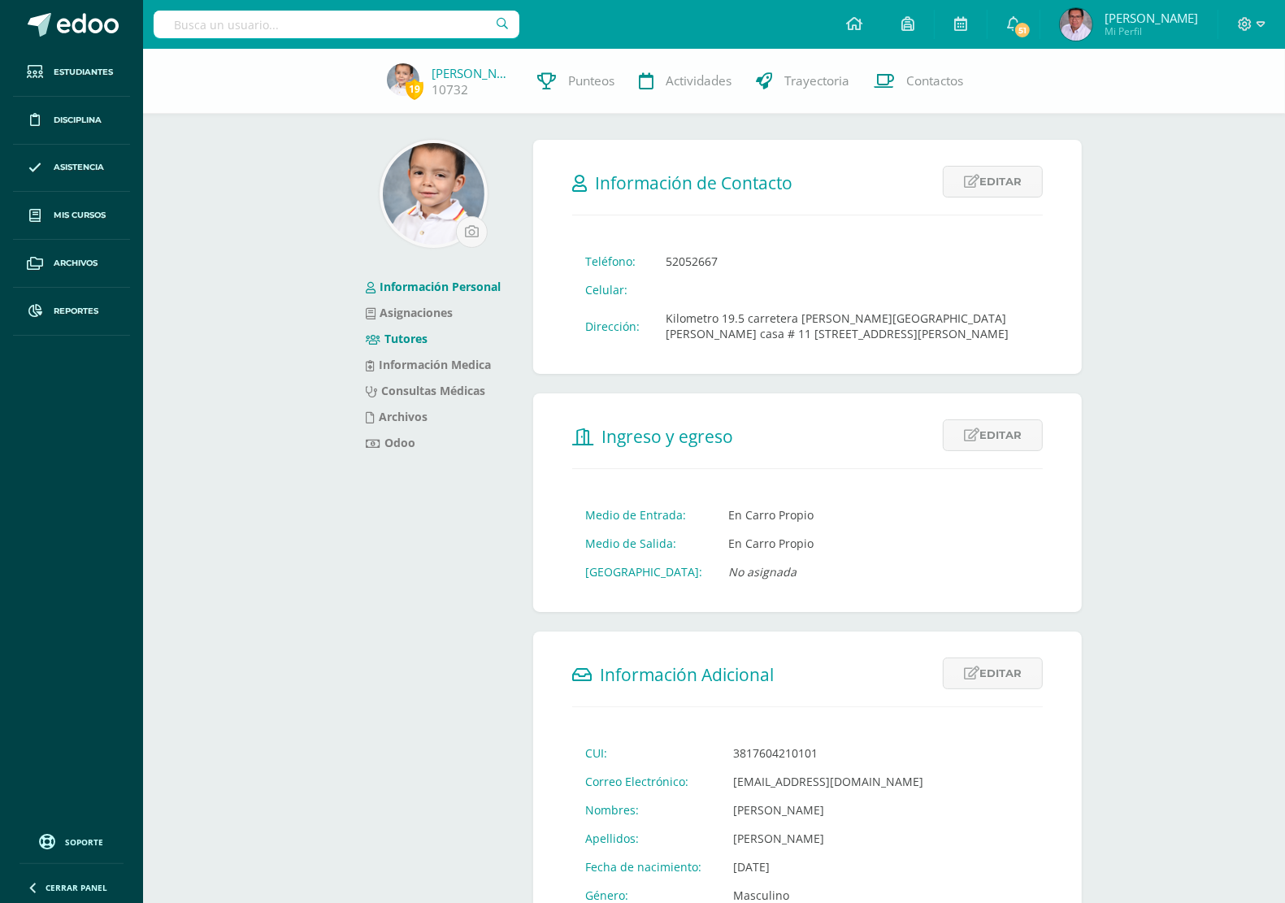
click at [416, 340] on link "Tutores" at bounding box center [397, 338] width 62 height 15
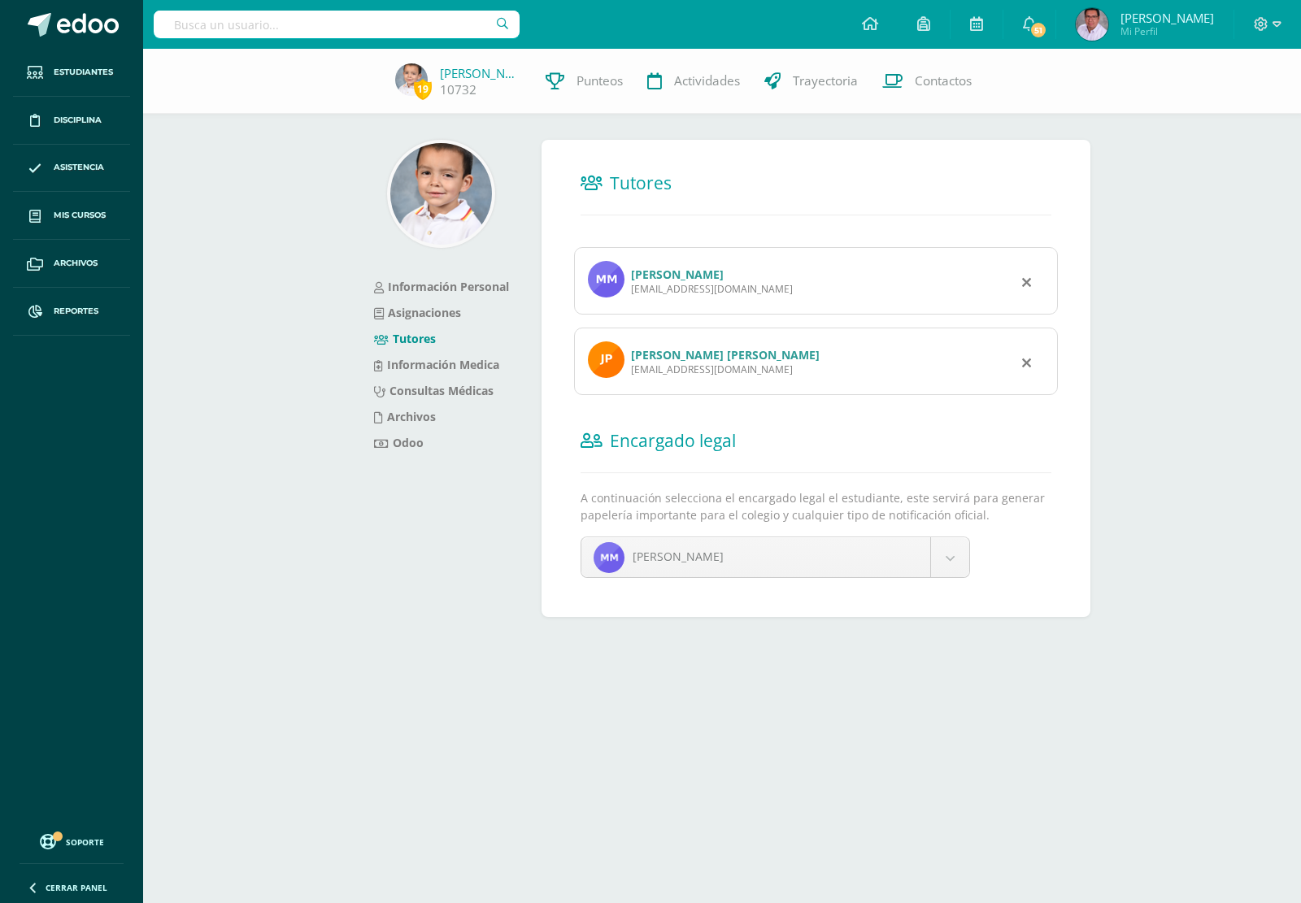
drag, startPoint x: 631, startPoint y: 290, endPoint x: 766, endPoint y: 294, distance: 135.0
click at [766, 294] on div "maynor_est@hotmail.com" at bounding box center [712, 289] width 162 height 14
copy div "maynor_est@hotmail.com"
drag, startPoint x: 631, startPoint y: 371, endPoint x: 778, endPoint y: 372, distance: 147.2
click at [778, 372] on div "jennyponce@outlook.com" at bounding box center [725, 370] width 189 height 14
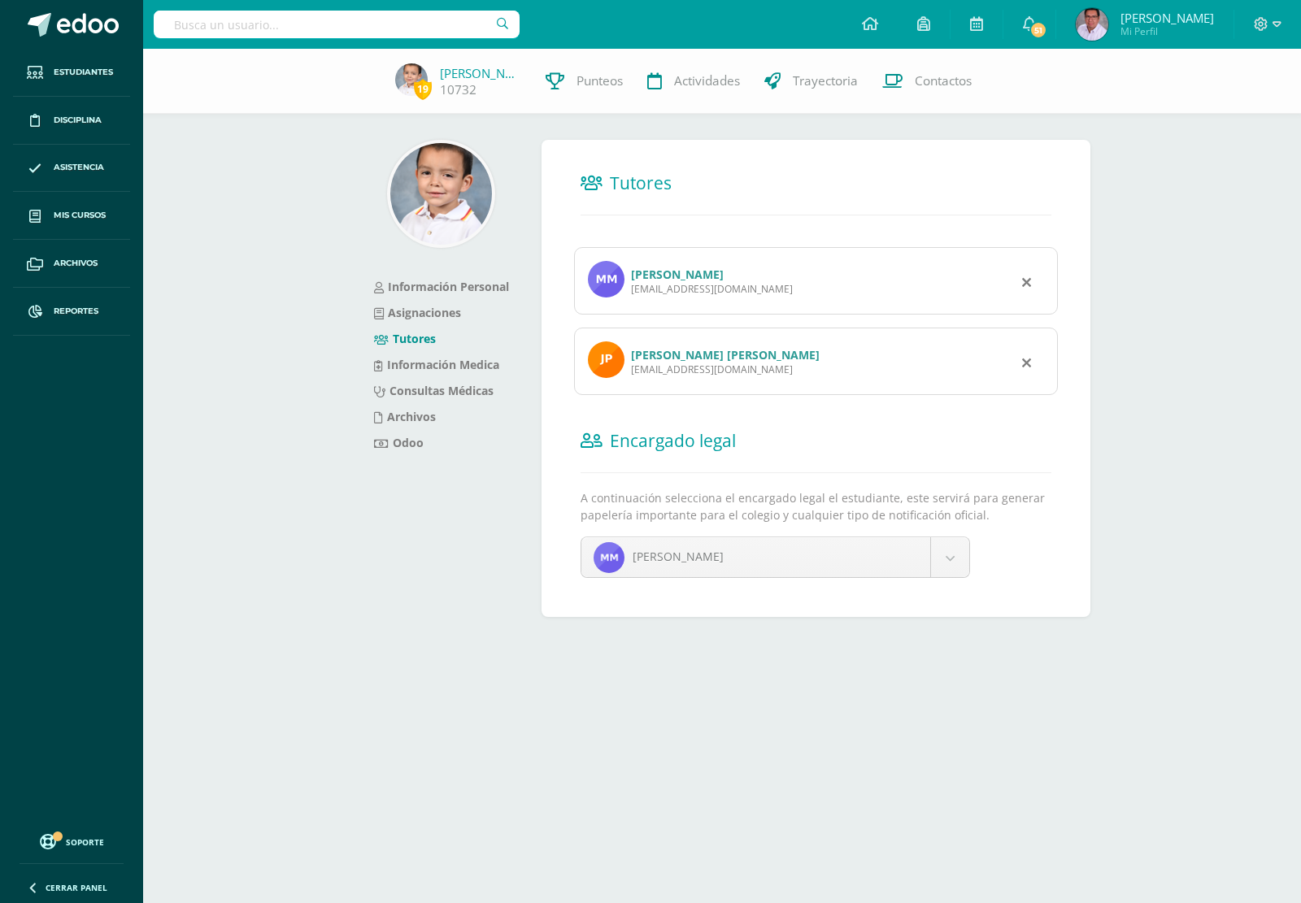
copy div "jennyponce@outlook.com"
click at [363, 33] on input "text" at bounding box center [337, 25] width 366 height 28
type input "sebastian morales"
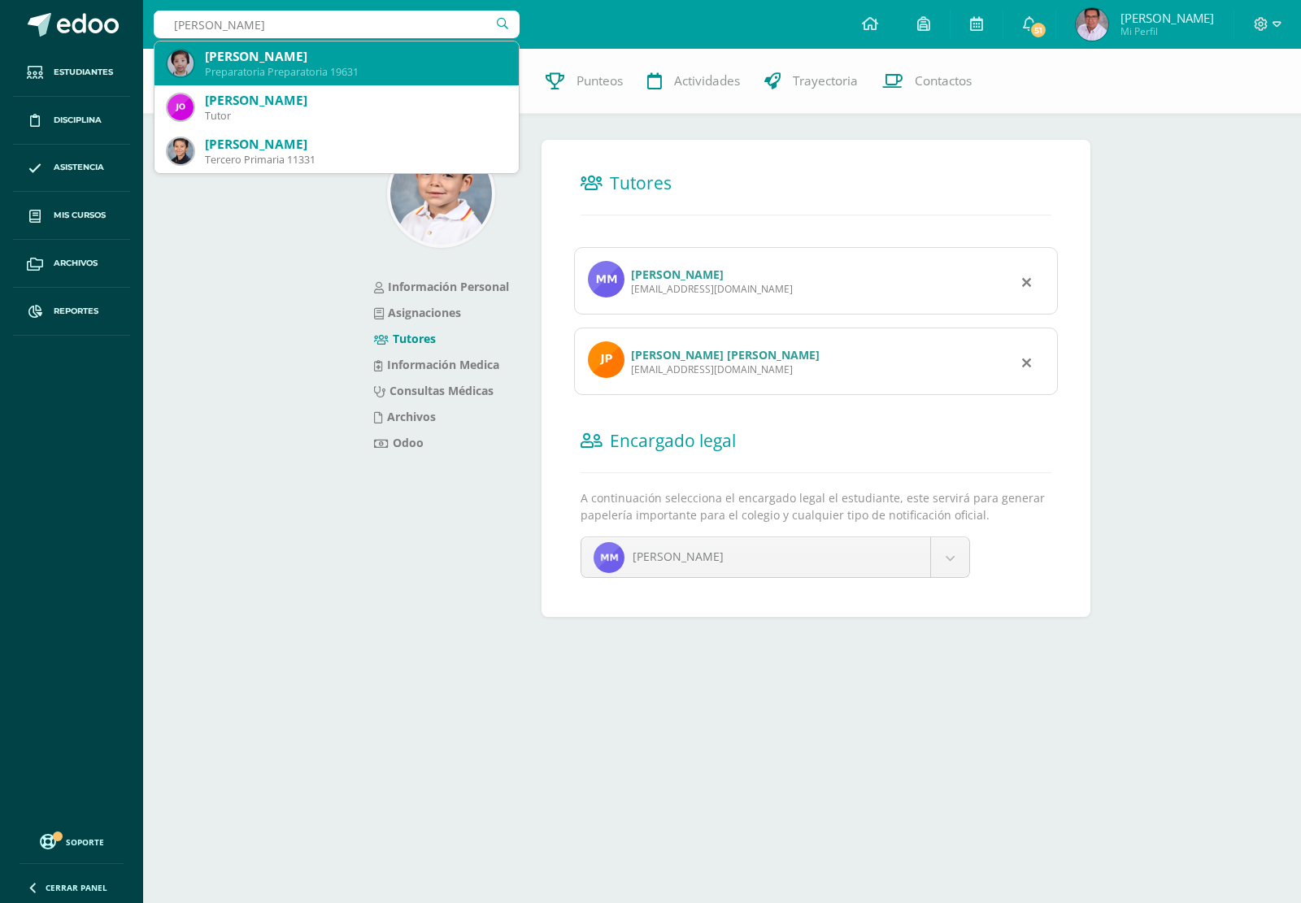
click at [262, 69] on div "Preparatoria Preparatoria 19631" at bounding box center [355, 72] width 301 height 14
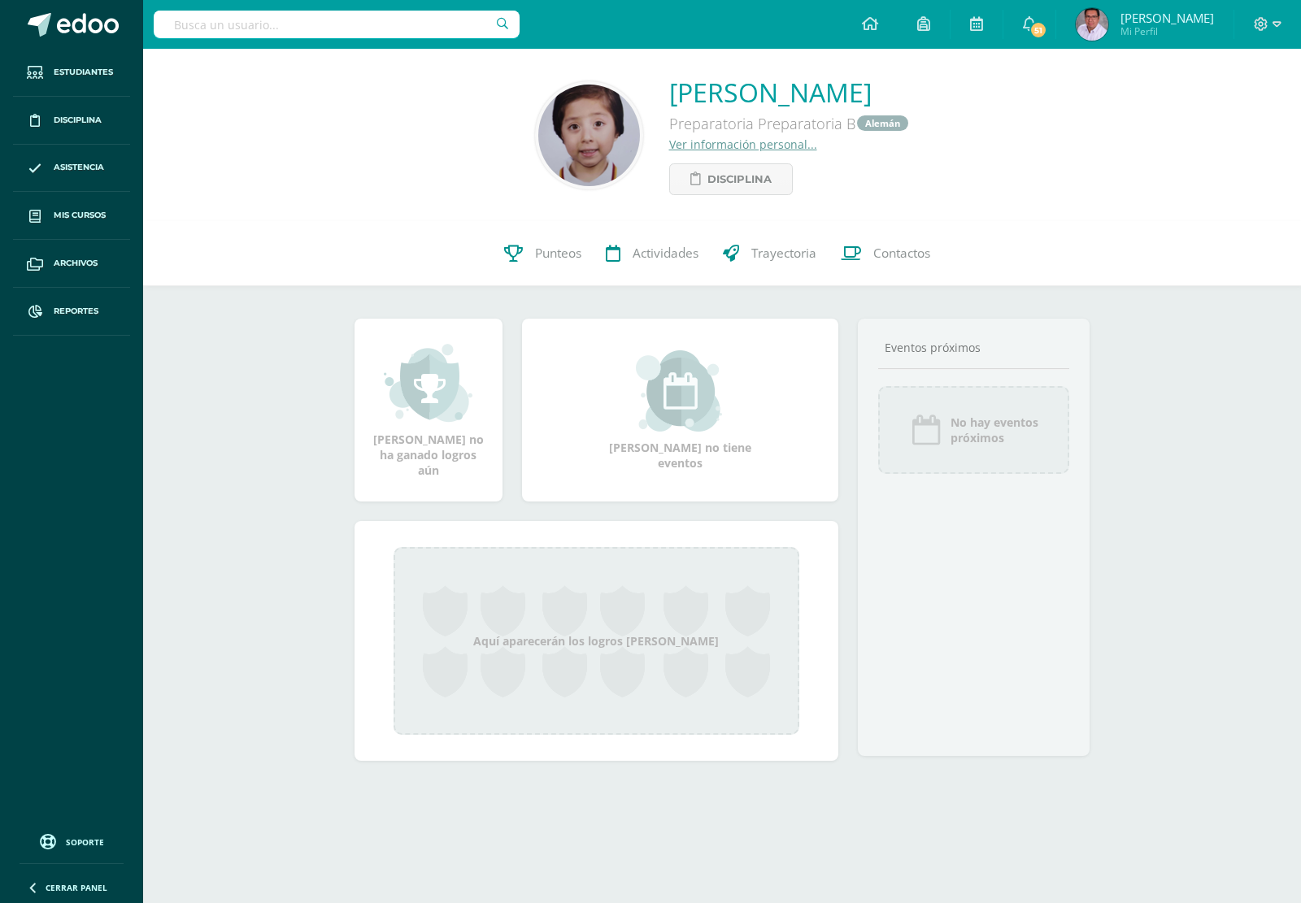
click at [712, 144] on link "Ver información personal..." at bounding box center [743, 144] width 148 height 15
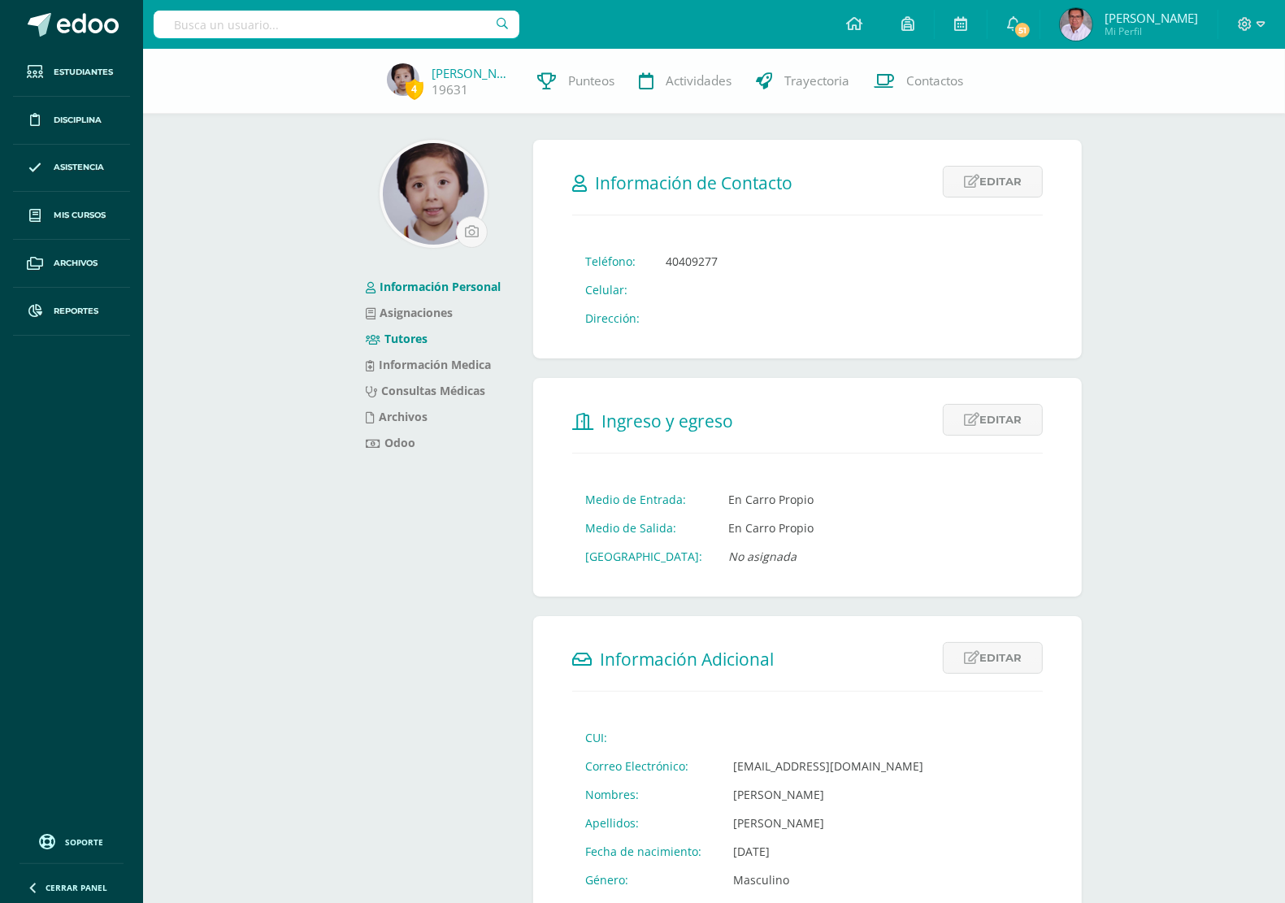
click at [401, 340] on link "Tutores" at bounding box center [397, 338] width 62 height 15
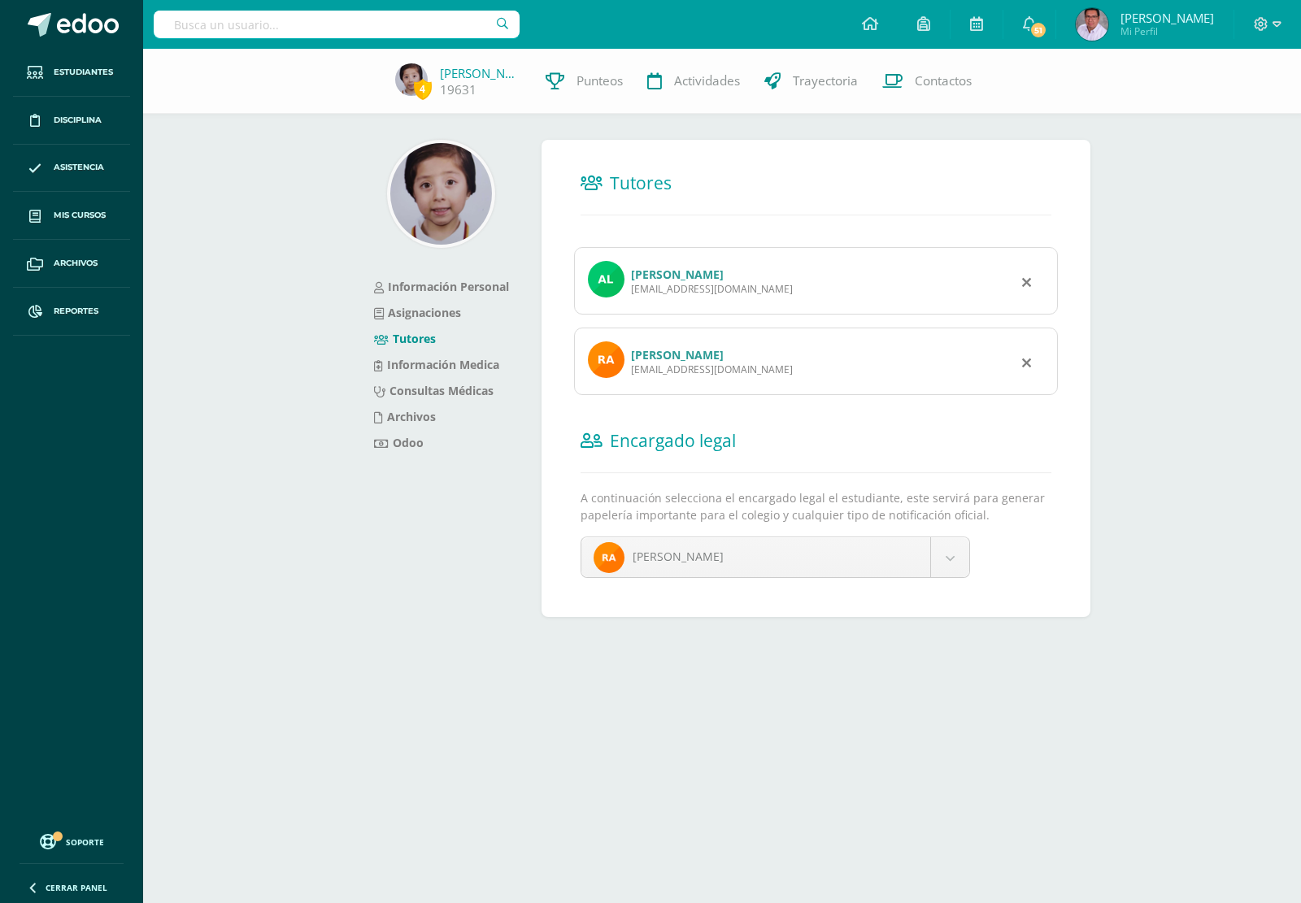
drag, startPoint x: 631, startPoint y: 294, endPoint x: 746, endPoint y: 298, distance: 115.6
click at [746, 298] on div "Alfredo Humberto Morales Hernández ahmh078615@gmail.com" at bounding box center [816, 280] width 484 height 67
copy div "ahmh078615@gmail.com"
drag, startPoint x: 630, startPoint y: 372, endPoint x: 769, endPoint y: 372, distance: 139.0
click at [769, 372] on div "Raquel Alfaro raquelalfaro2604@gmail.com" at bounding box center [816, 361] width 484 height 67
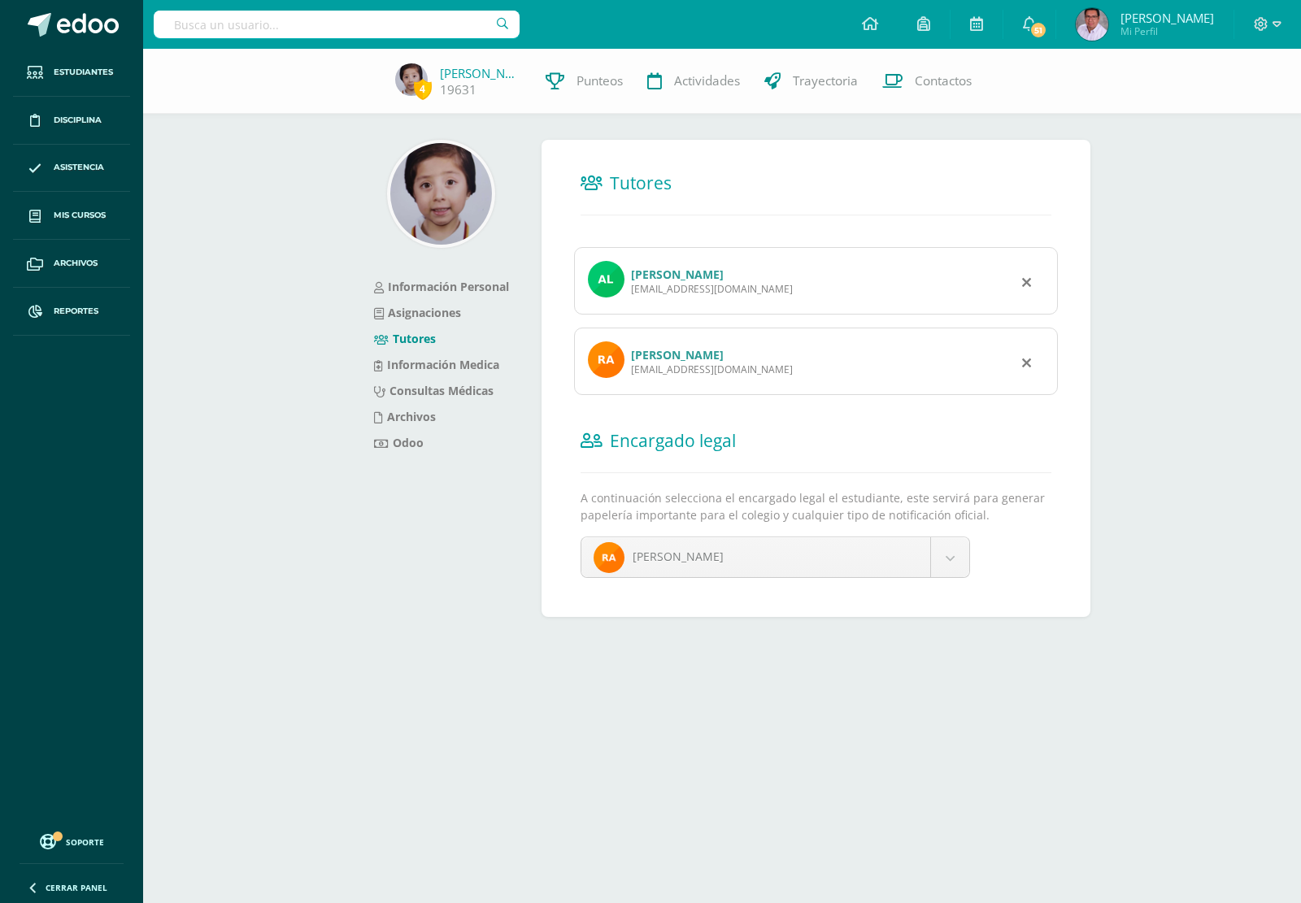
copy div "raquelalfaro2604@gmail.com"
click at [424, 19] on input "text" at bounding box center [337, 25] width 366 height 28
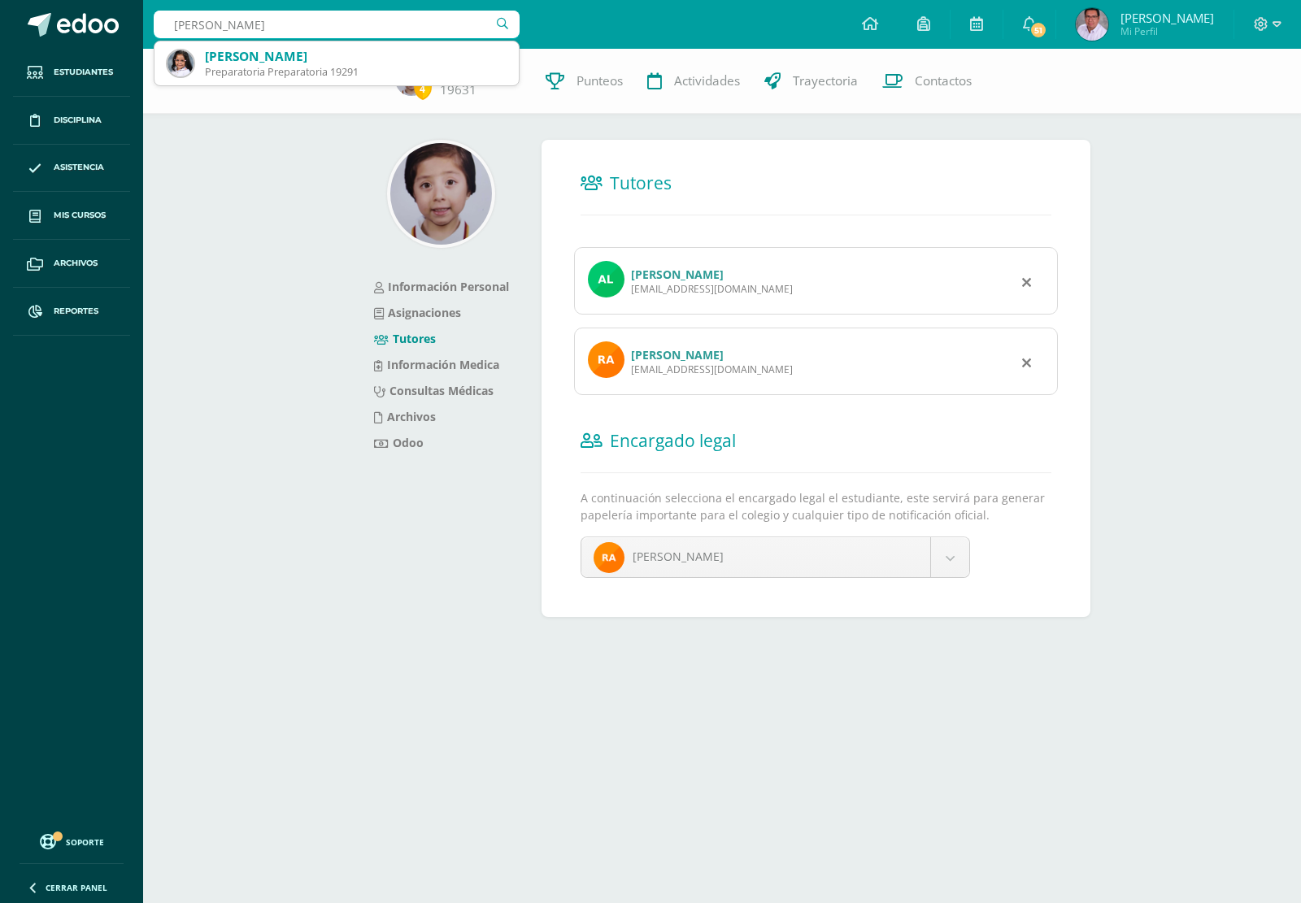
type input "anika Murp"
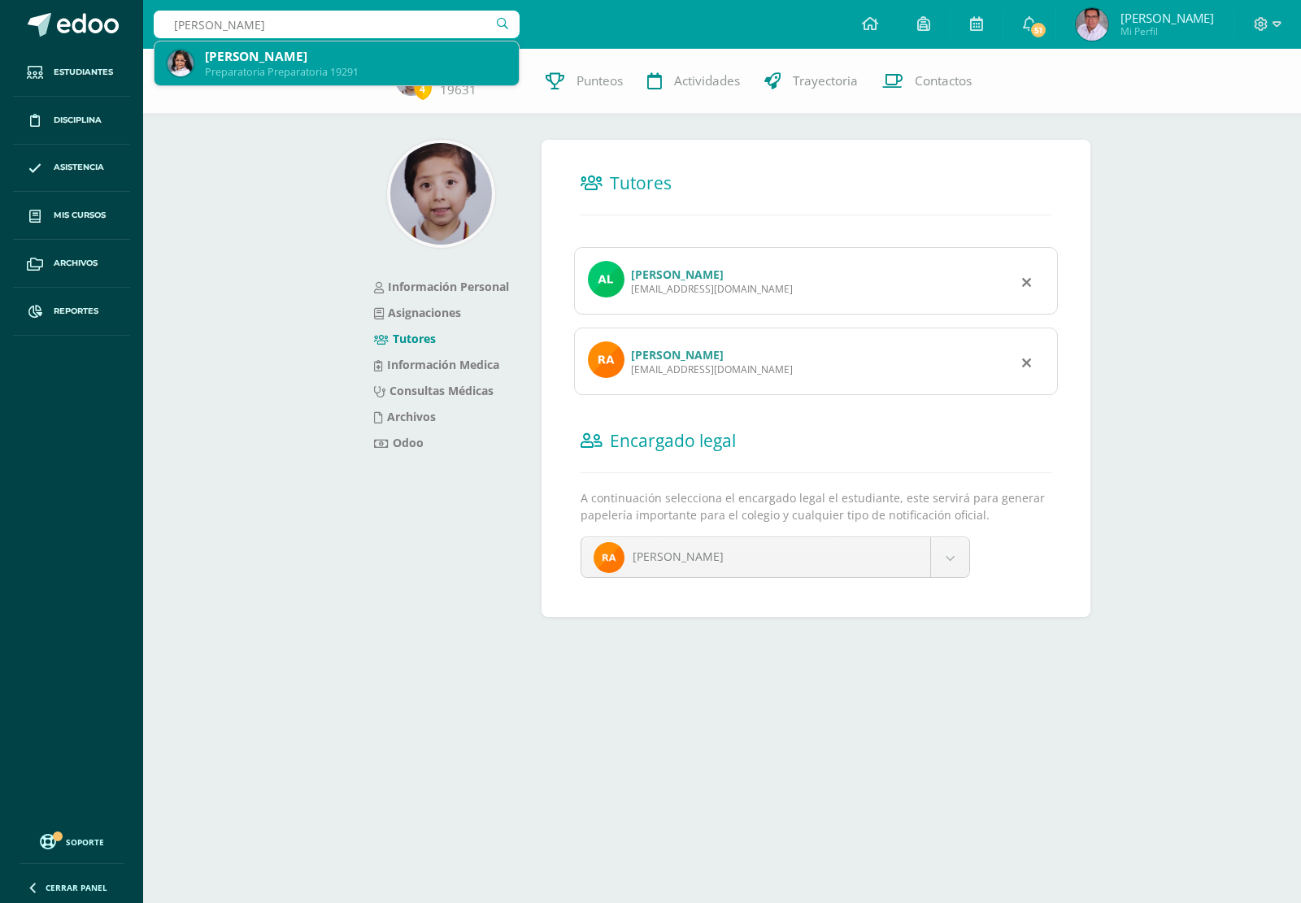
click at [281, 59] on div "[PERSON_NAME]" at bounding box center [355, 56] width 301 height 17
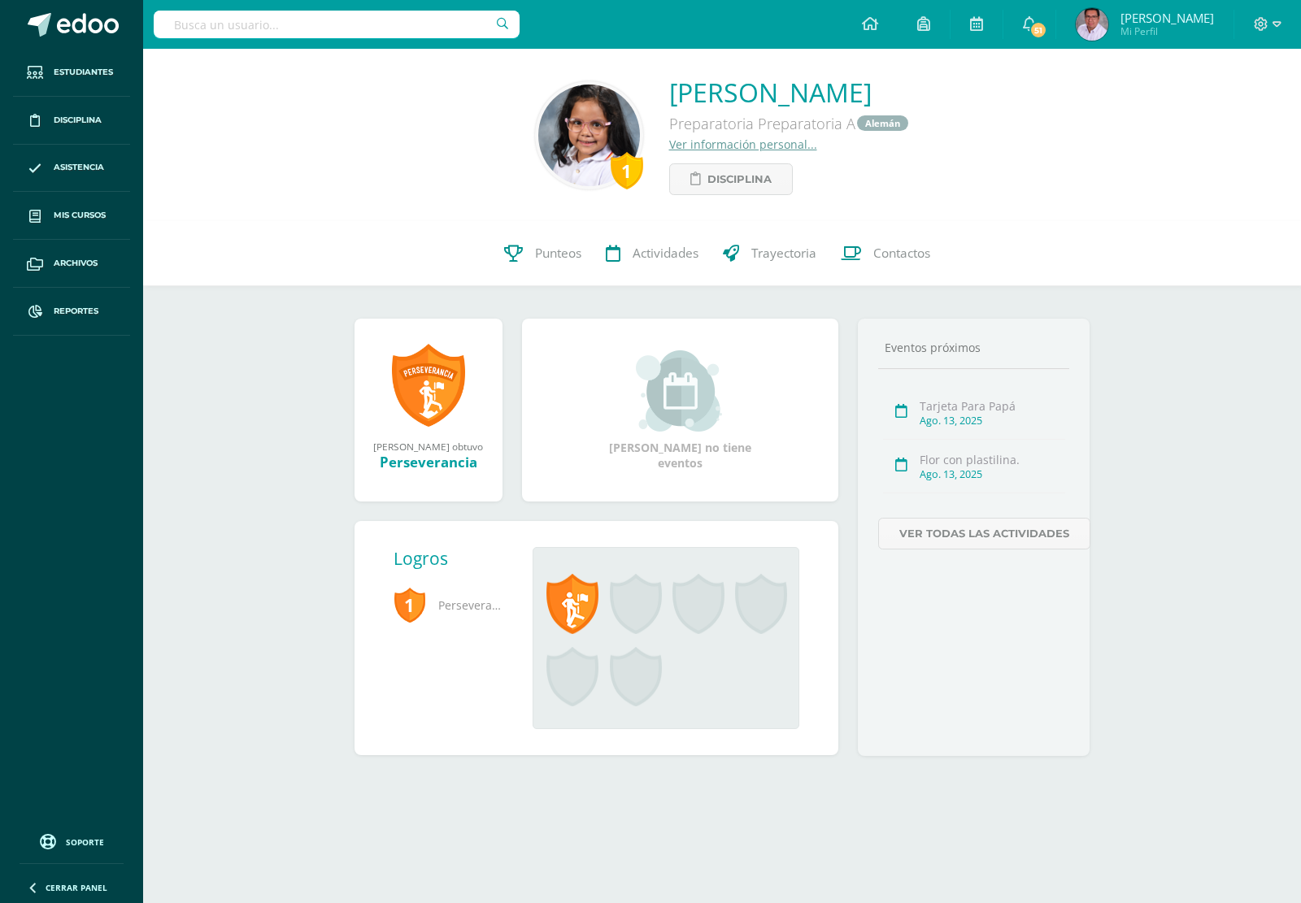
click at [697, 145] on link "Ver información personal..." at bounding box center [743, 144] width 148 height 15
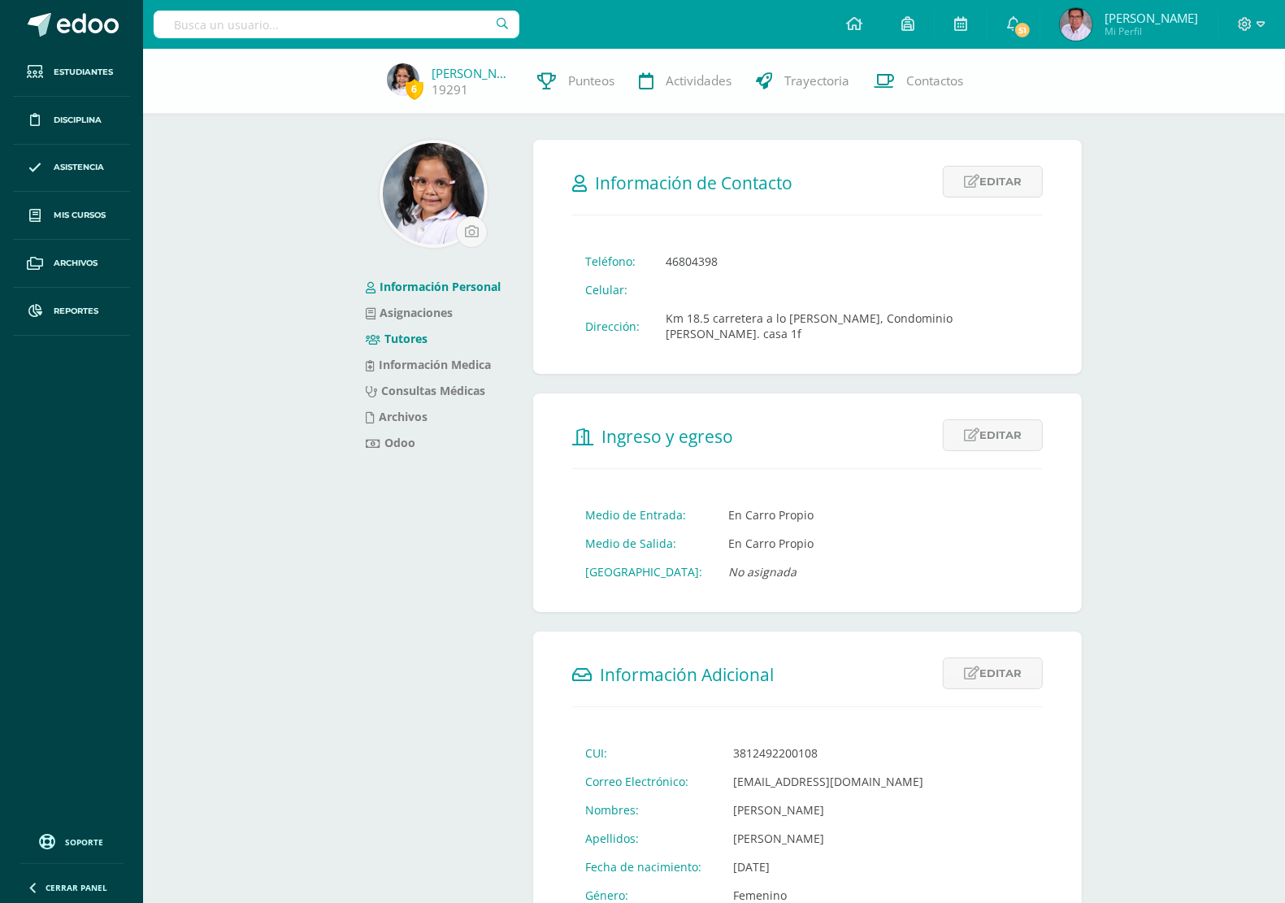
click at [411, 342] on link "Tutores" at bounding box center [397, 338] width 62 height 15
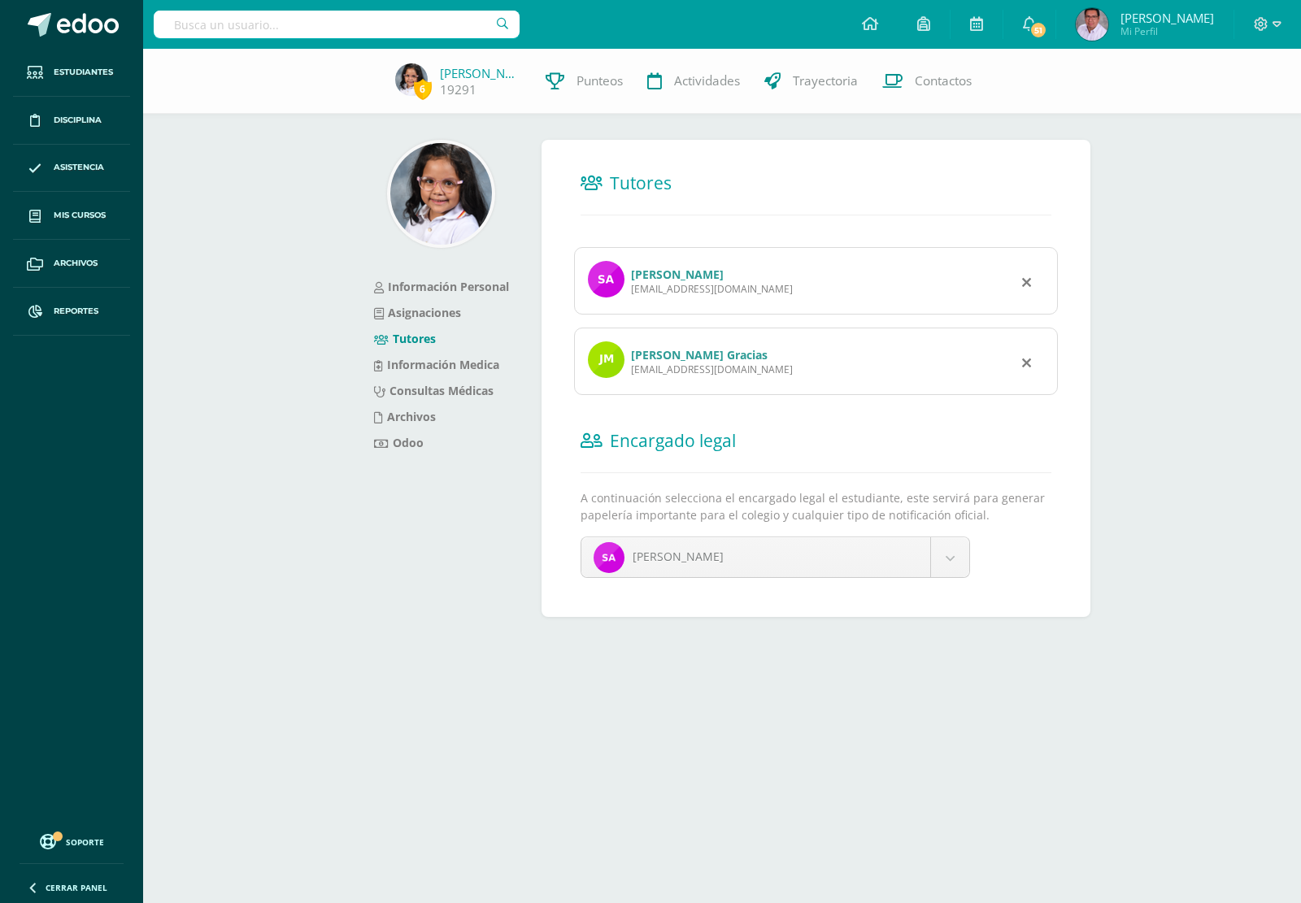
drag, startPoint x: 631, startPoint y: 293, endPoint x: 772, endPoint y: 299, distance: 141.6
click at [772, 299] on div "Sharom Lisbeth Avila Paz sharonavila90@gmail.com" at bounding box center [816, 280] width 484 height 67
copy div "sharonavila90@gmail.com"
click at [632, 376] on div "Jose Pablo Murphy Gracias josepablomurphy@gmail.com" at bounding box center [816, 361] width 484 height 67
drag, startPoint x: 631, startPoint y: 375, endPoint x: 770, endPoint y: 380, distance: 139.1
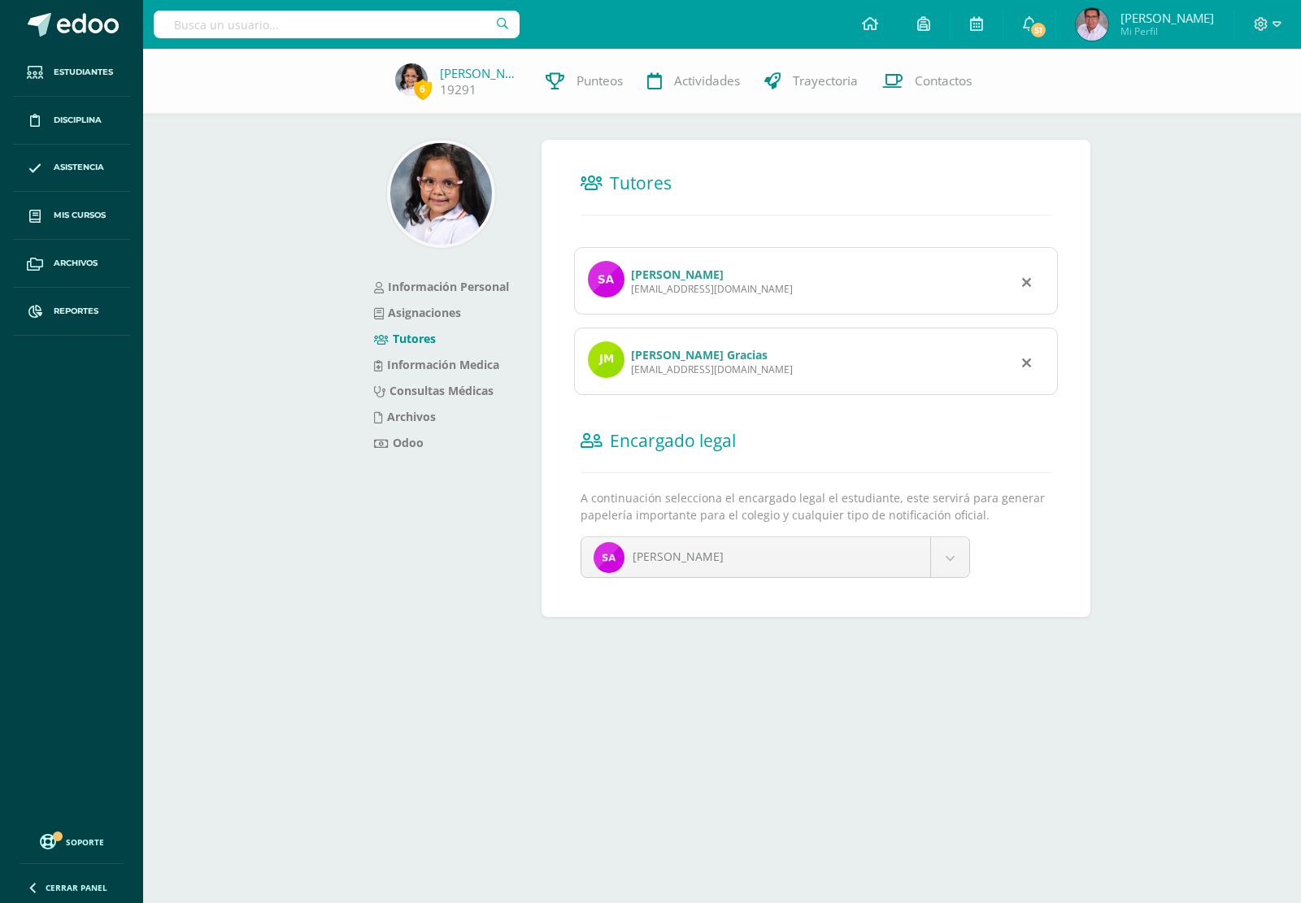
click at [770, 380] on div "Jose Pablo Murphy Gracias josepablomurphy@gmail.com" at bounding box center [816, 361] width 484 height 67
copy div "josepablomurphy@gmail.com"
click at [254, 27] on input "text" at bounding box center [337, 25] width 366 height 28
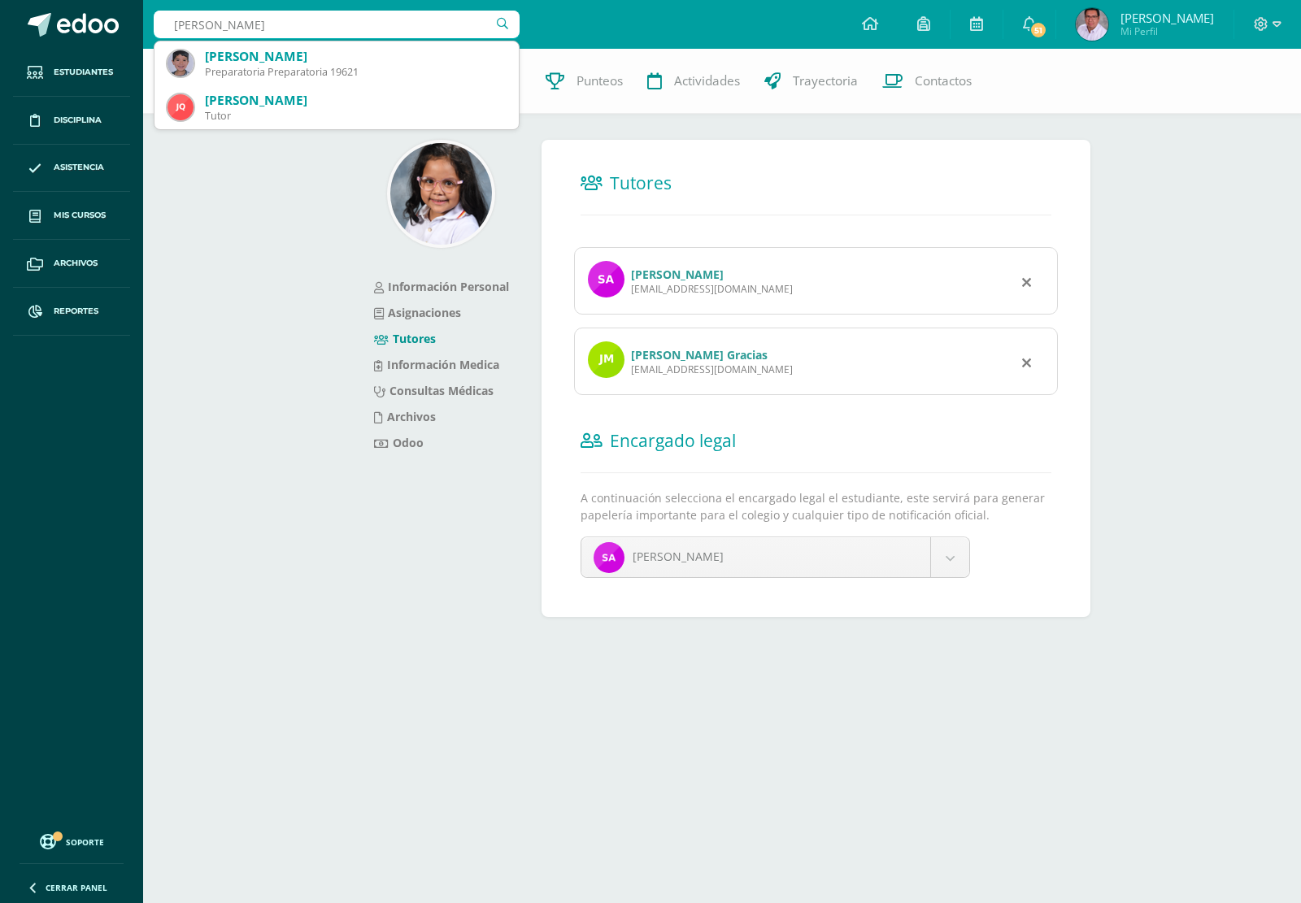
type input "joaquin oregel"
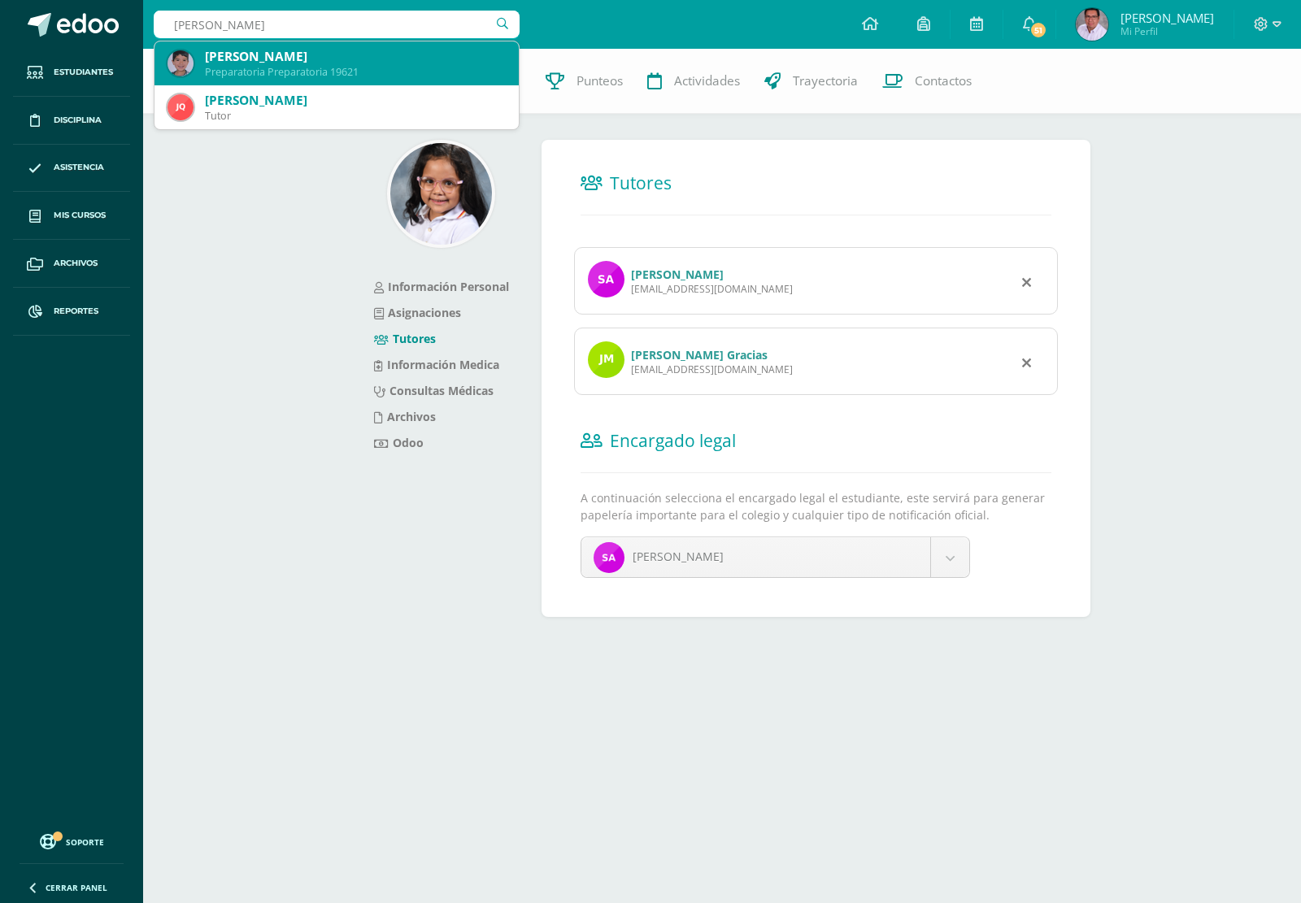
click at [216, 59] on div "Joaquín Ignacio Oregel Polanco" at bounding box center [355, 56] width 301 height 17
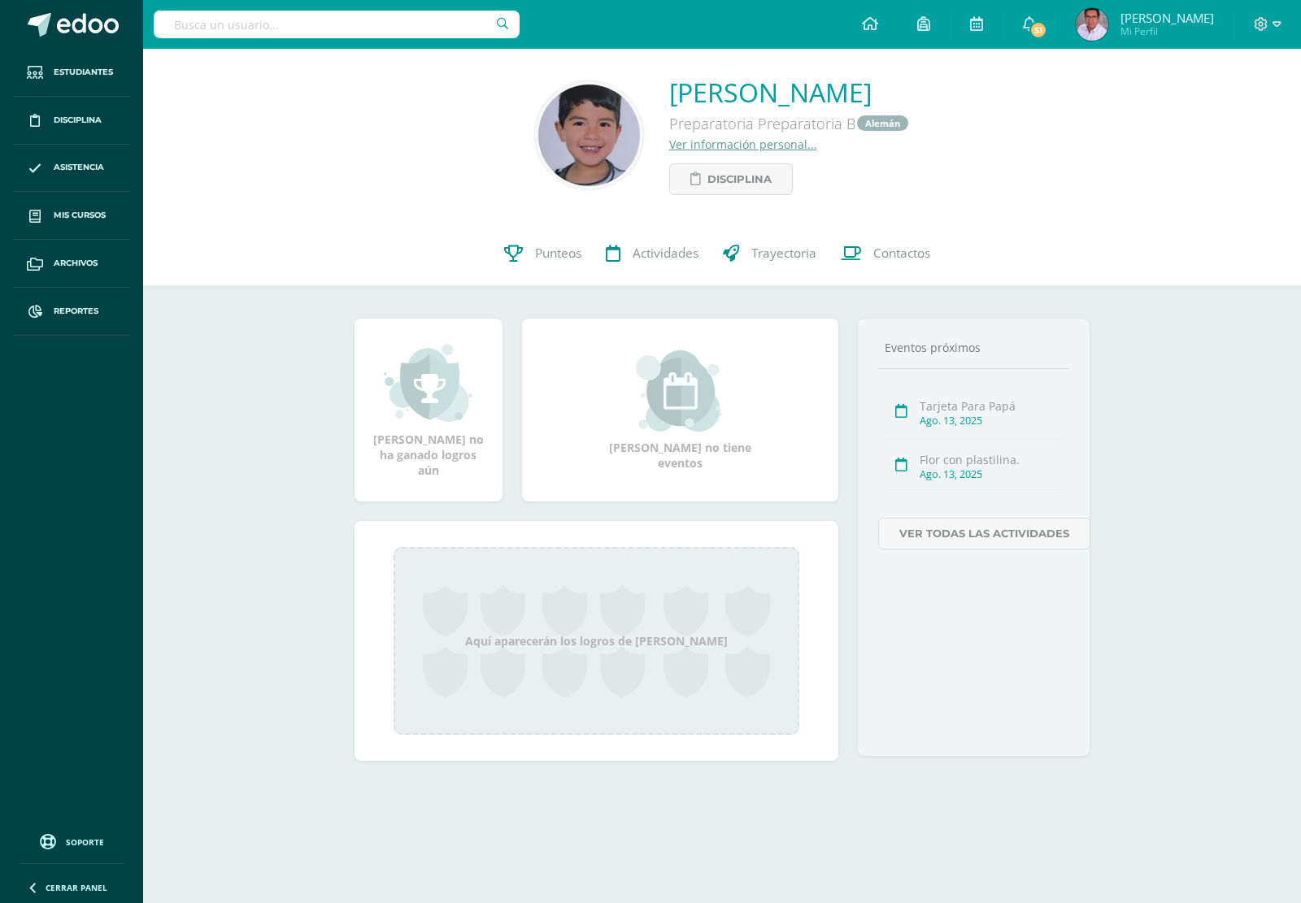
click at [689, 149] on link "Ver información personal..." at bounding box center [743, 144] width 148 height 15
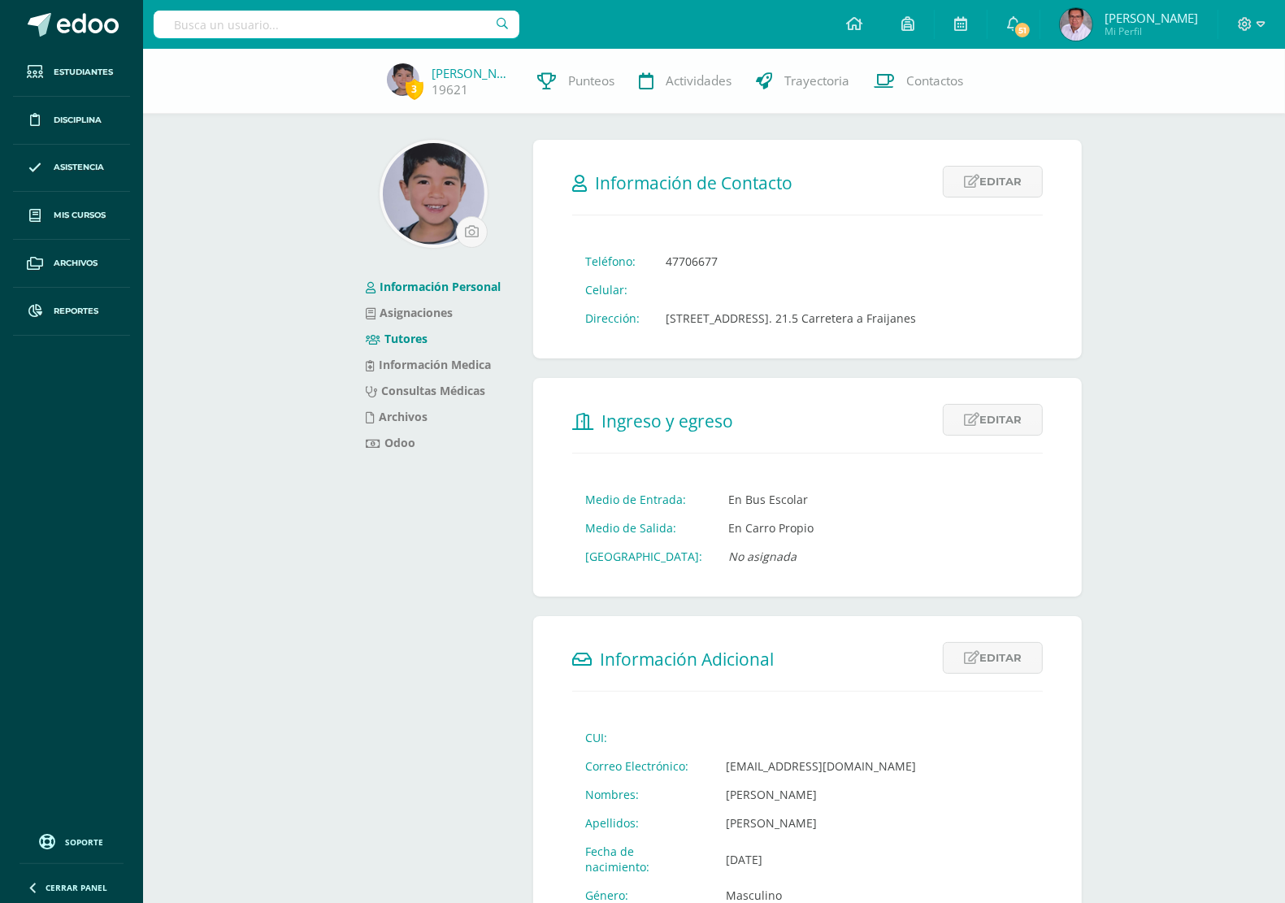
click at [407, 339] on link "Tutores" at bounding box center [397, 338] width 62 height 15
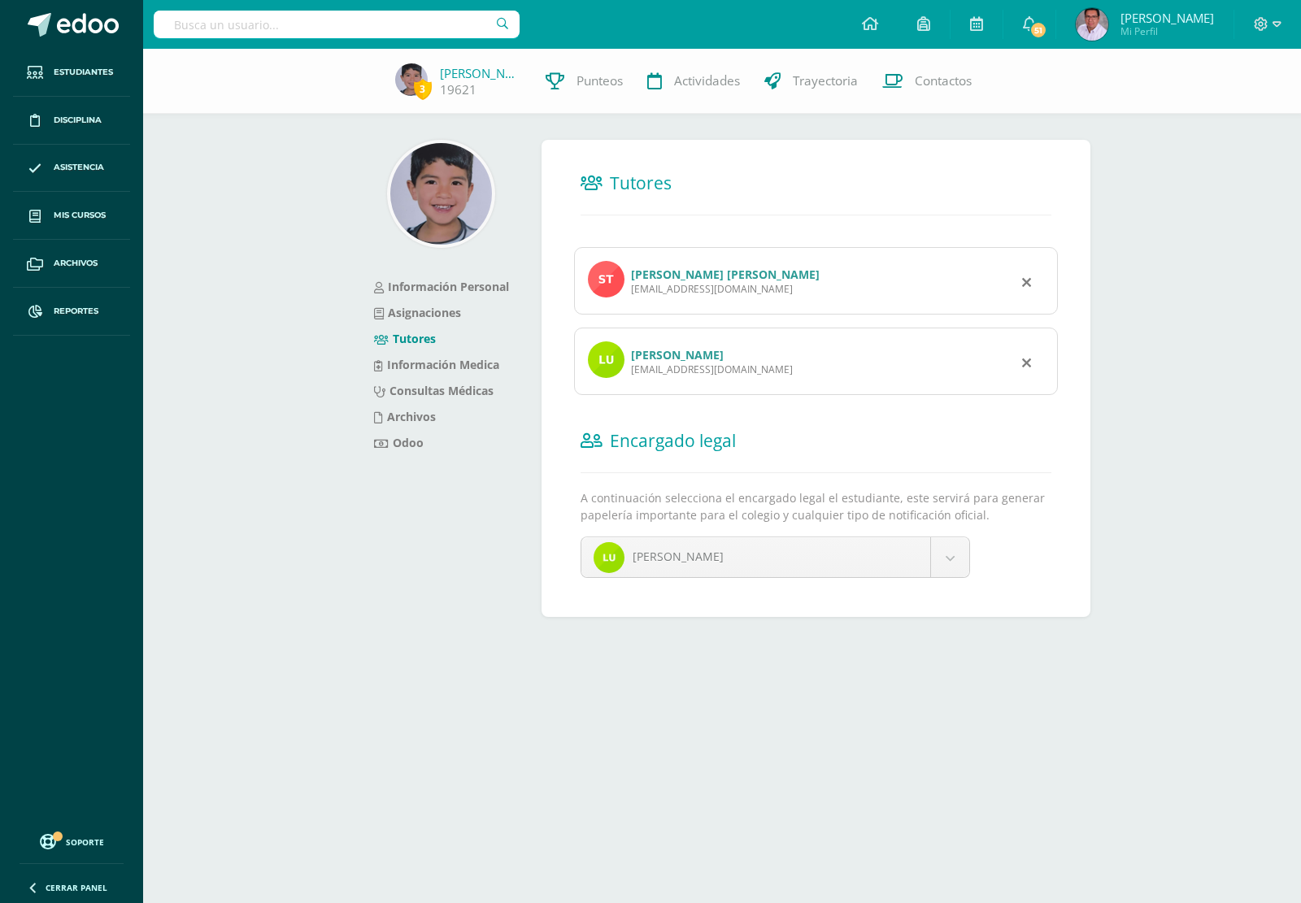
drag, startPoint x: 720, startPoint y: 289, endPoint x: 630, endPoint y: 291, distance: 89.5
click at [631, 291] on div "[EMAIL_ADDRESS][DOMAIN_NAME]" at bounding box center [725, 289] width 189 height 14
copy div "[EMAIL_ADDRESS][DOMAIN_NAME]"
click at [730, 372] on div "[EMAIL_ADDRESS][DOMAIN_NAME]" at bounding box center [712, 370] width 162 height 14
drag, startPoint x: 732, startPoint y: 370, endPoint x: 630, endPoint y: 372, distance: 101.7
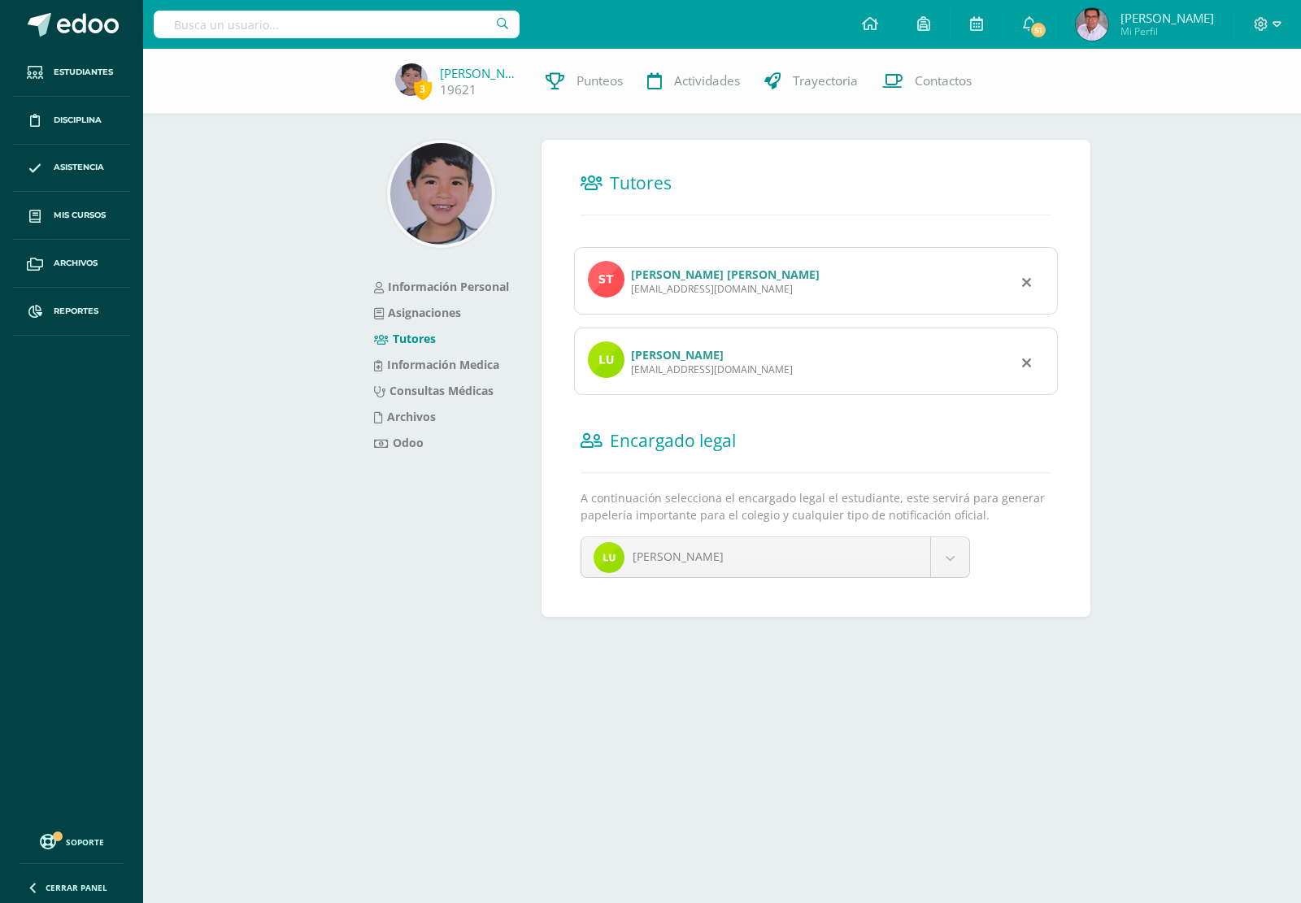
click at [631, 372] on div "[EMAIL_ADDRESS][DOMAIN_NAME]" at bounding box center [712, 370] width 162 height 14
copy div "[EMAIL_ADDRESS][DOMAIN_NAME]"
drag, startPoint x: 629, startPoint y: 290, endPoint x: 713, endPoint y: 298, distance: 84.9
click at [713, 298] on div "Stephanie Polanco Afre de Oregel zelket@gmail.com" at bounding box center [816, 280] width 484 height 67
copy div "zelket@gmail.com"
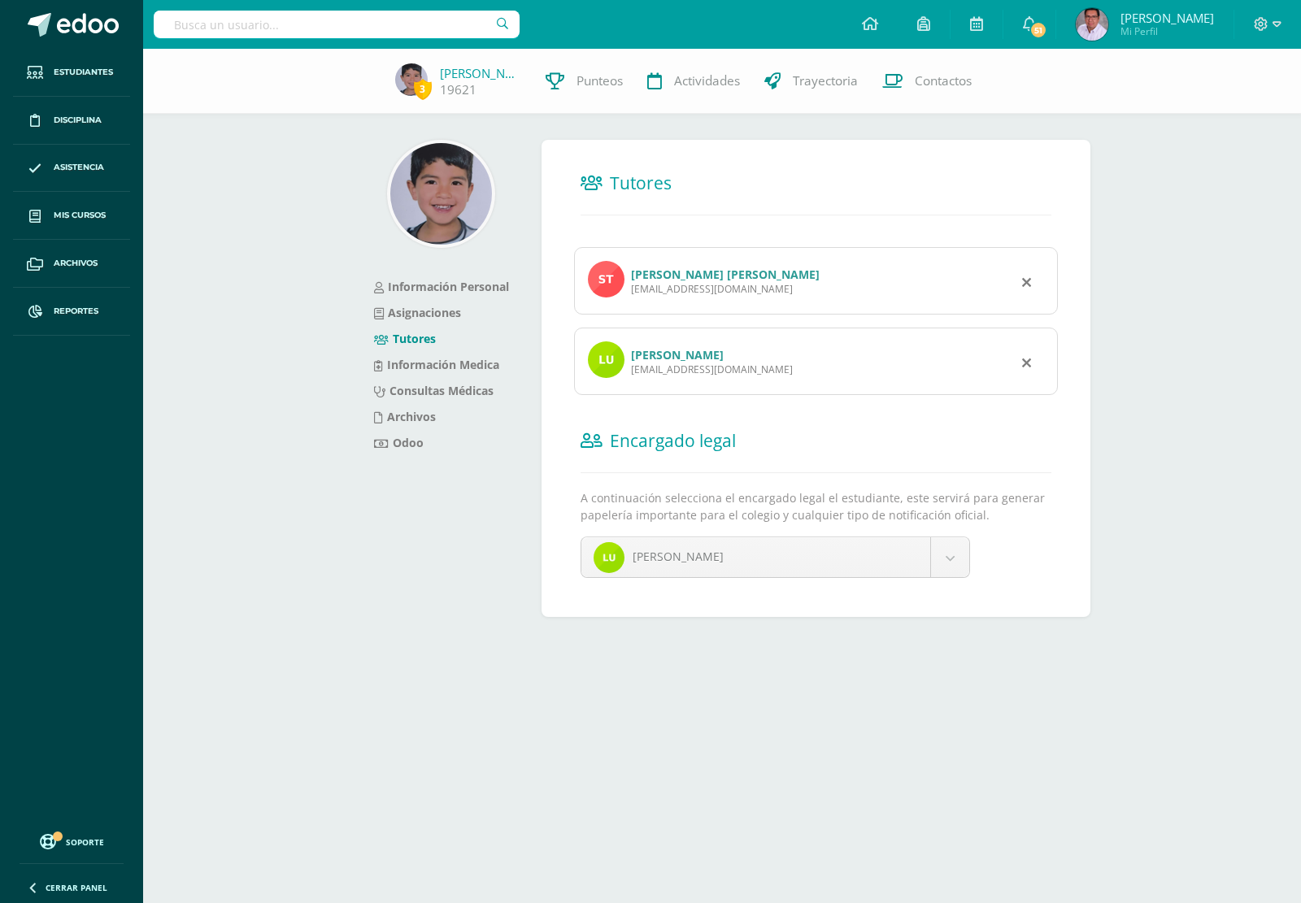
drag, startPoint x: 733, startPoint y: 368, endPoint x: 630, endPoint y: 379, distance: 103.9
click at [630, 379] on div "Luis Arturo Oregel luisoregel@gmail.com" at bounding box center [816, 361] width 484 height 67
copy div "luisoregel@gmail.com"
click at [457, 18] on input "text" at bounding box center [337, 25] width 366 height 28
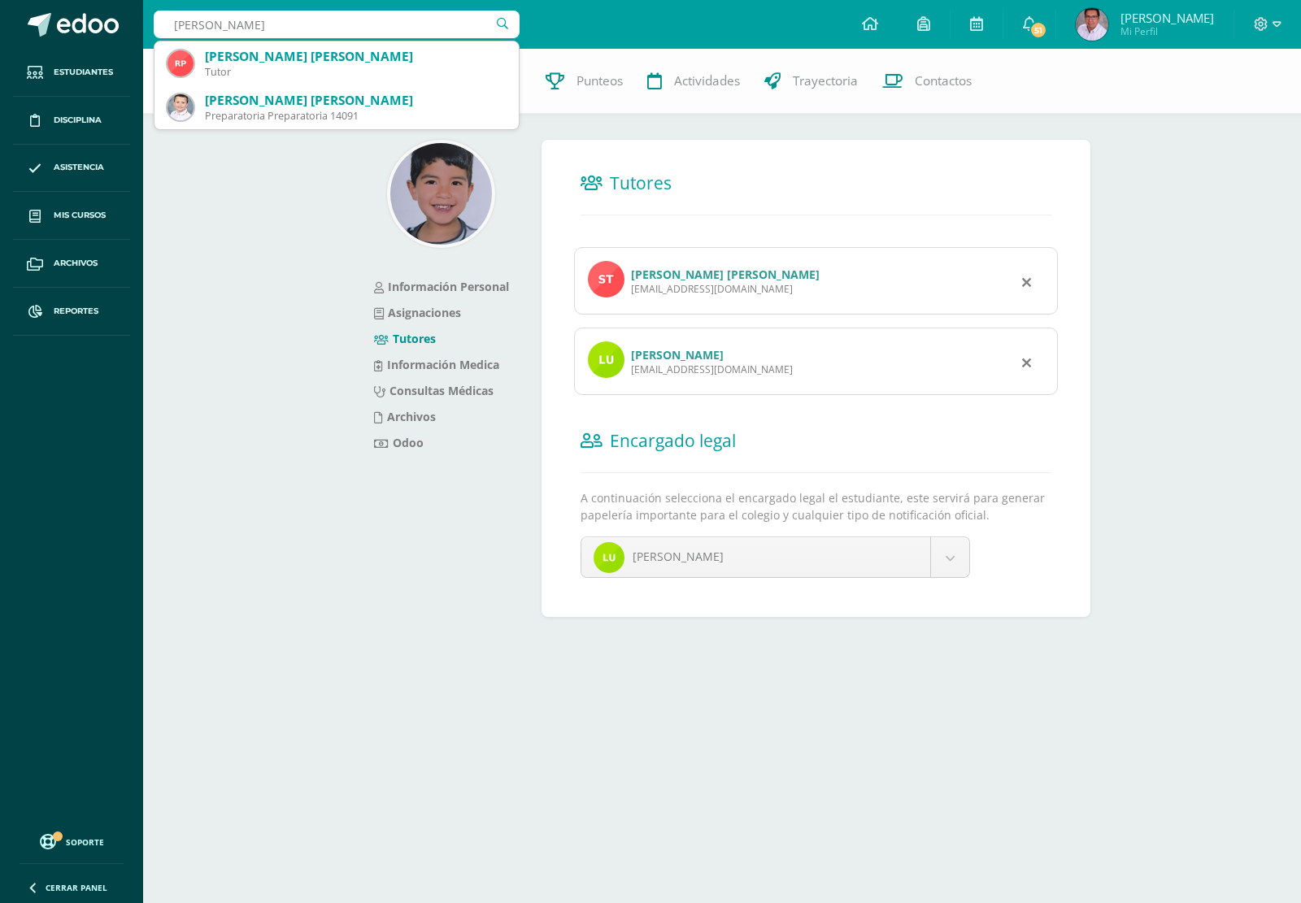
type input "javier palma"
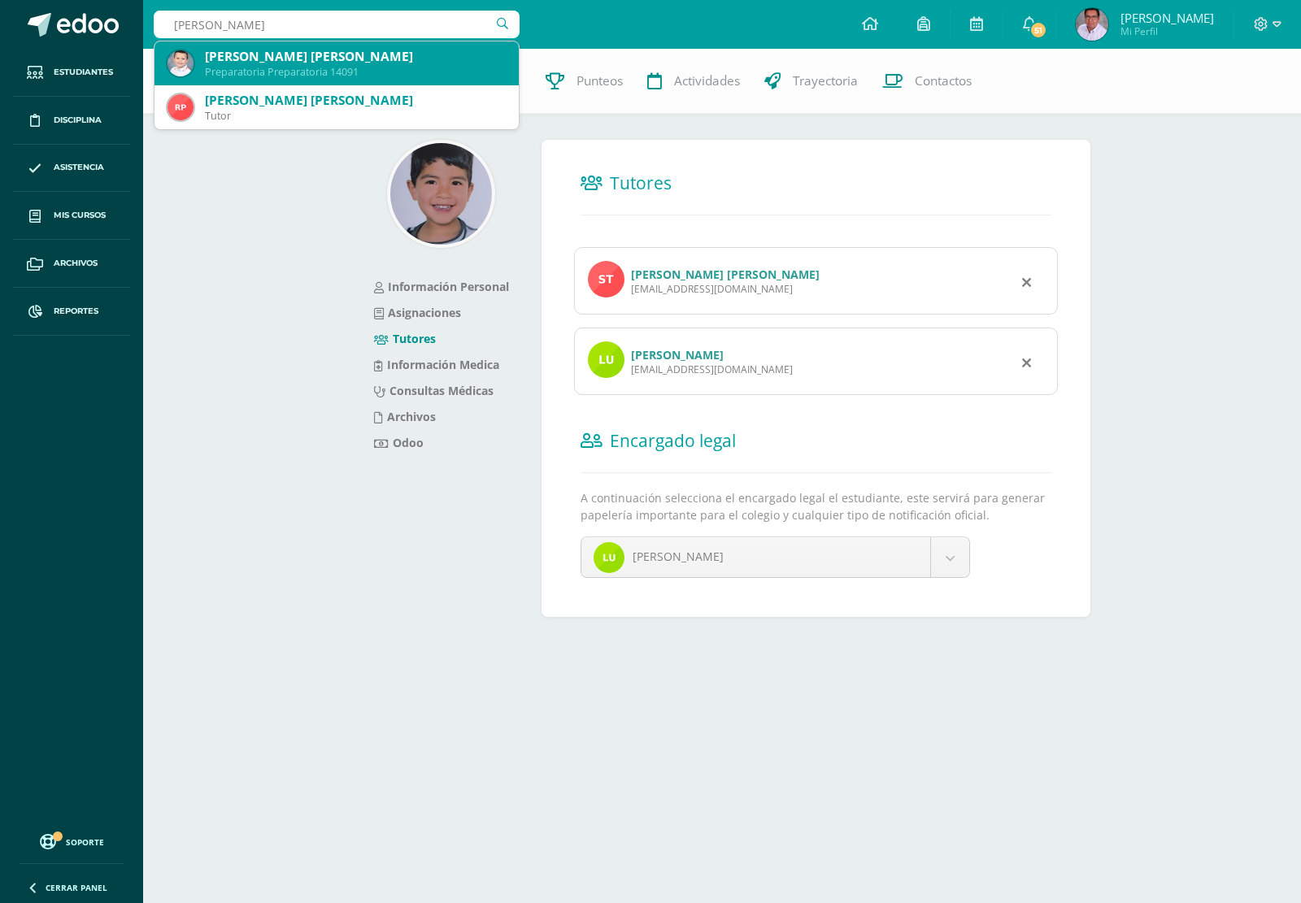
click at [307, 63] on div "Viniccio Jose Javier Palma Avalos" at bounding box center [355, 56] width 301 height 17
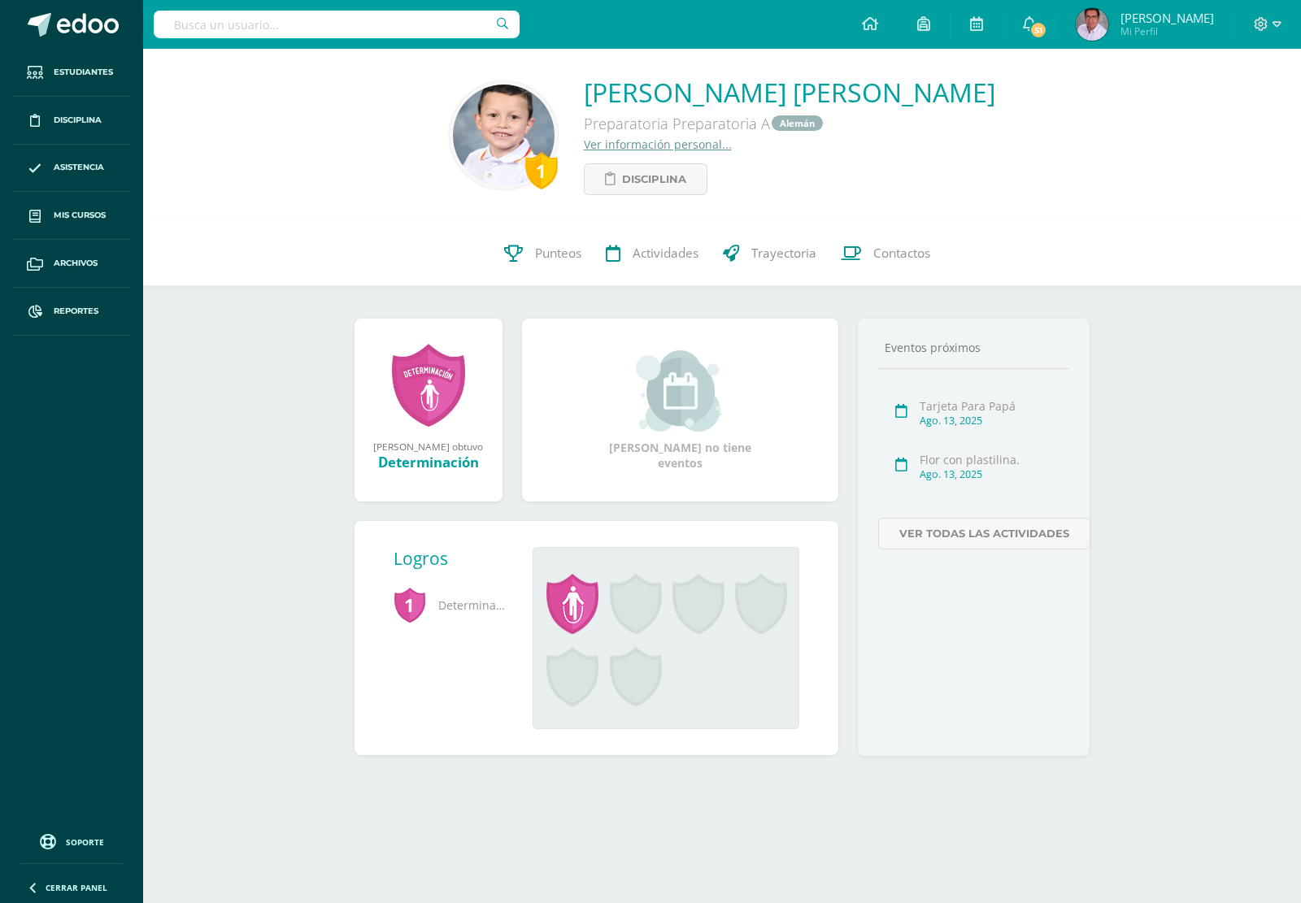
click at [660, 142] on link "Ver información personal..." at bounding box center [658, 144] width 148 height 15
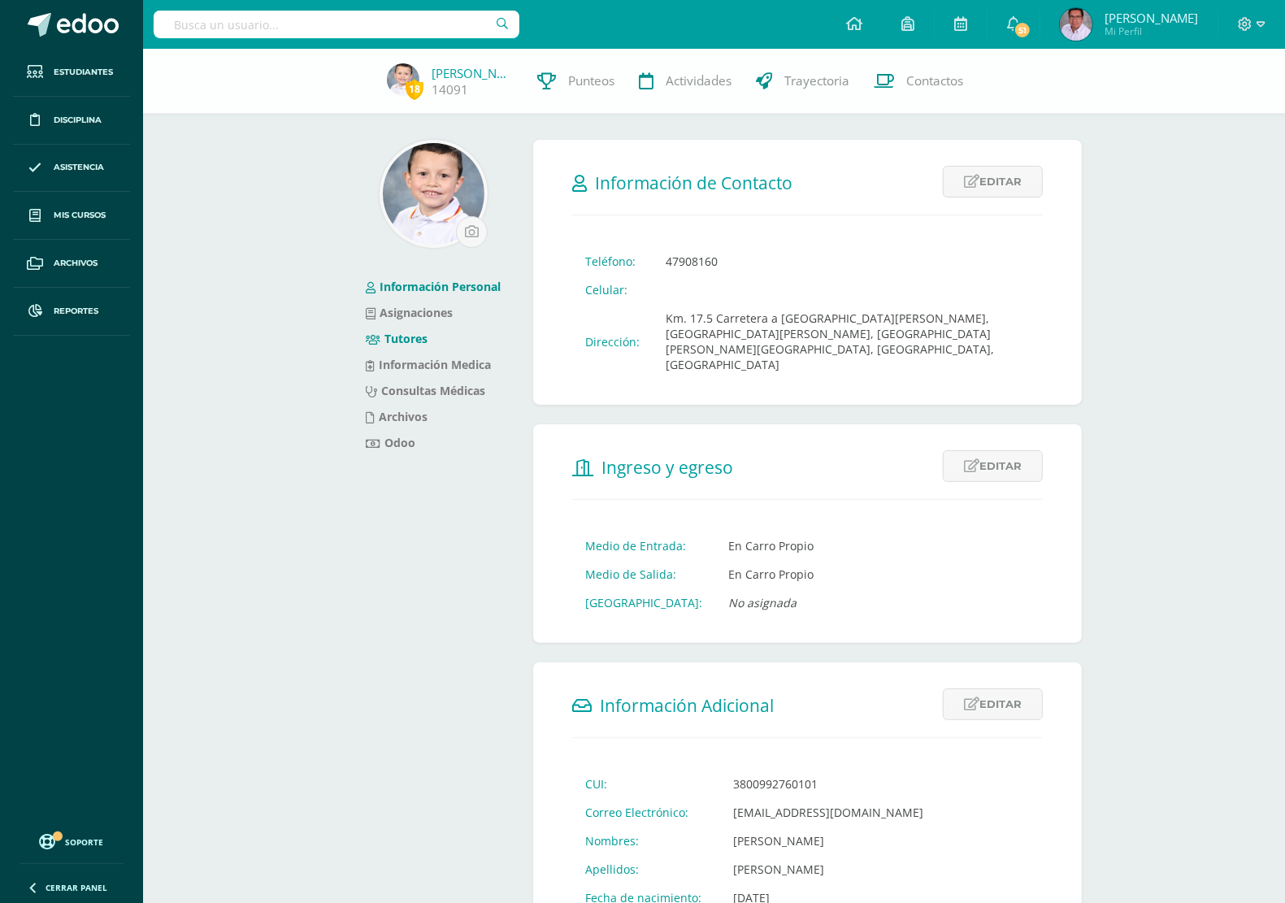
click at [394, 330] on li "Tutores" at bounding box center [433, 339] width 135 height 26
click at [400, 342] on link "Tutores" at bounding box center [397, 338] width 62 height 15
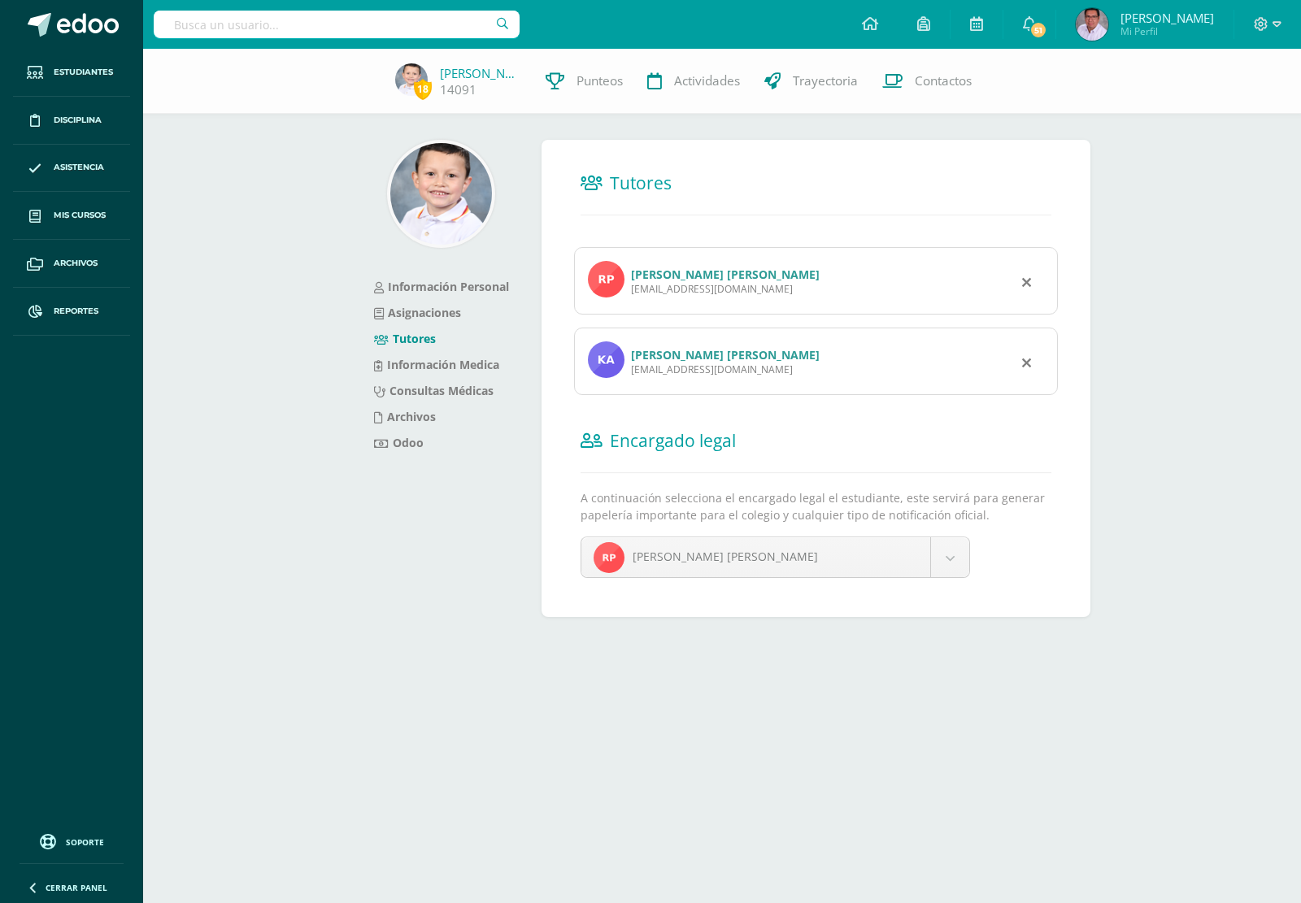
drag, startPoint x: 631, startPoint y: 291, endPoint x: 766, endPoint y: 298, distance: 135.2
click at [766, 298] on div "David Ricardo Palma Villanueva palma_david_r@yahoo.com" at bounding box center [816, 280] width 484 height 67
copy div "palma_david_r@yahoo.com"
drag, startPoint x: 629, startPoint y: 370, endPoint x: 842, endPoint y: 375, distance: 213.1
click at [842, 375] on div "Katelyn Avalos Morales de Palma miavalentinaaccesories@yahoo.com" at bounding box center [816, 361] width 484 height 67
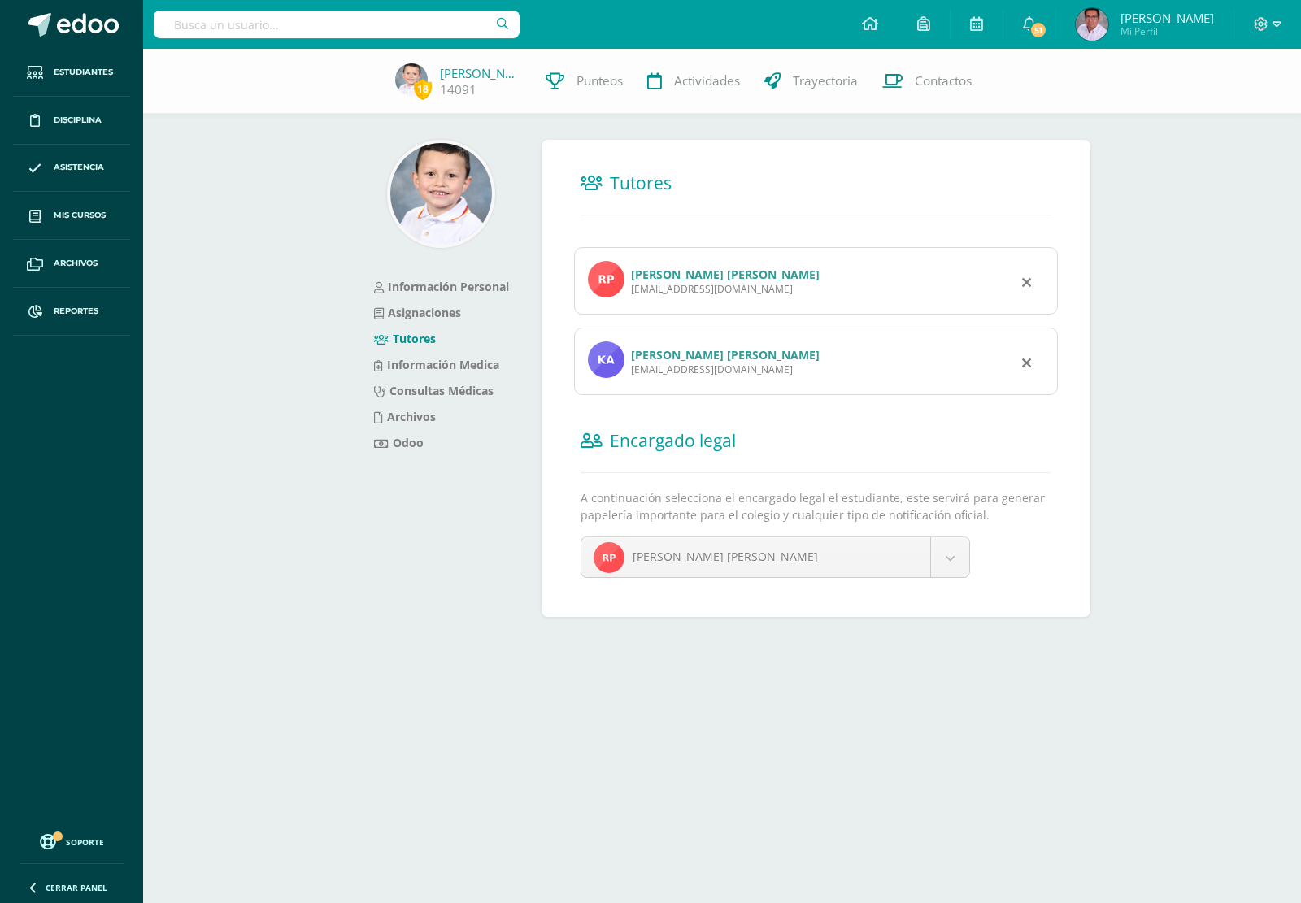
copy div "miavalentinaaccesories@yahoo.com"
click at [324, 33] on input "text" at bounding box center [337, 25] width 366 height 28
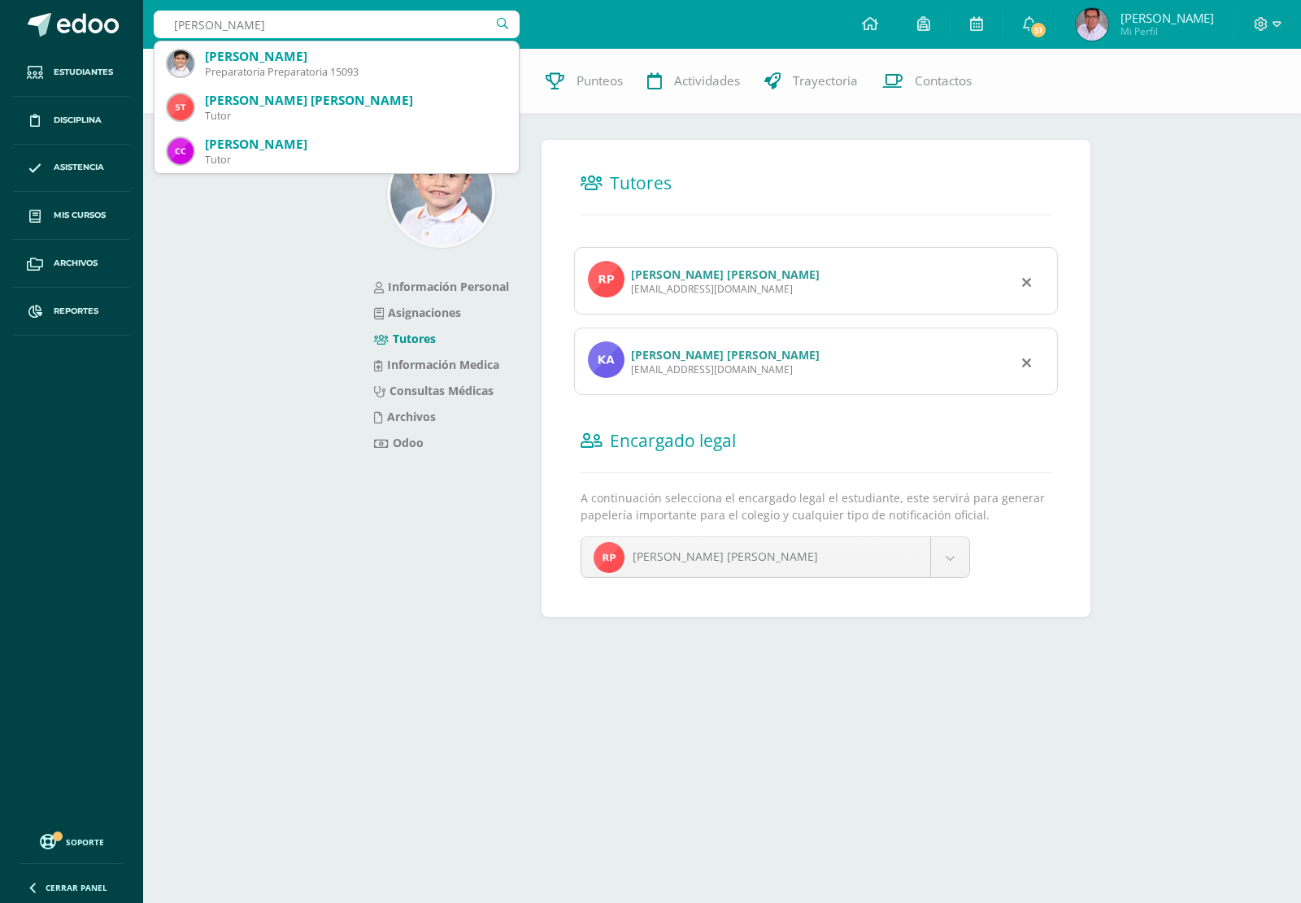
type input "stephan polanco"
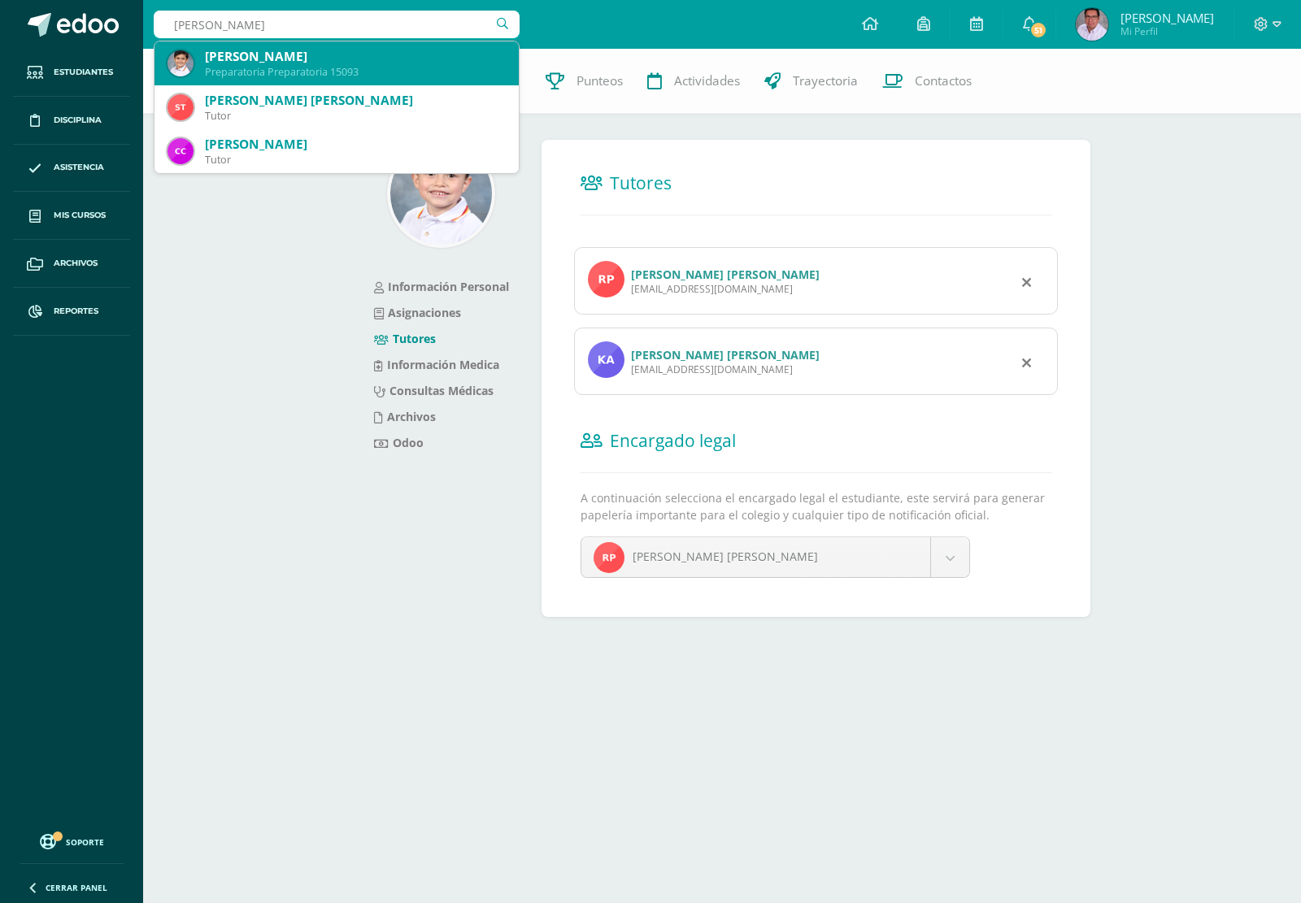
click at [305, 66] on div "Preparatoria Preparatoria 15093" at bounding box center [355, 72] width 301 height 14
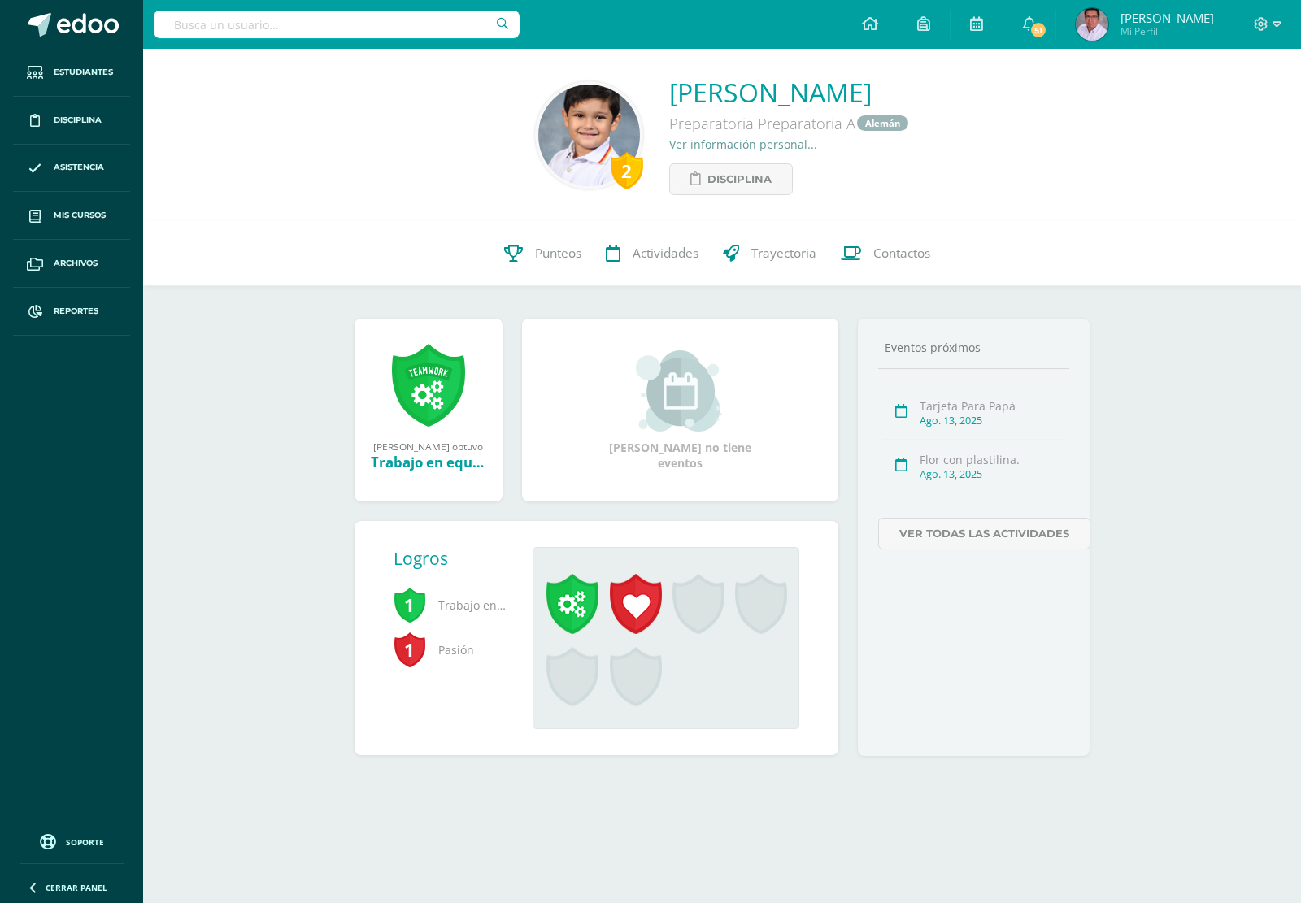
click at [689, 146] on link "Ver información personal..." at bounding box center [743, 144] width 148 height 15
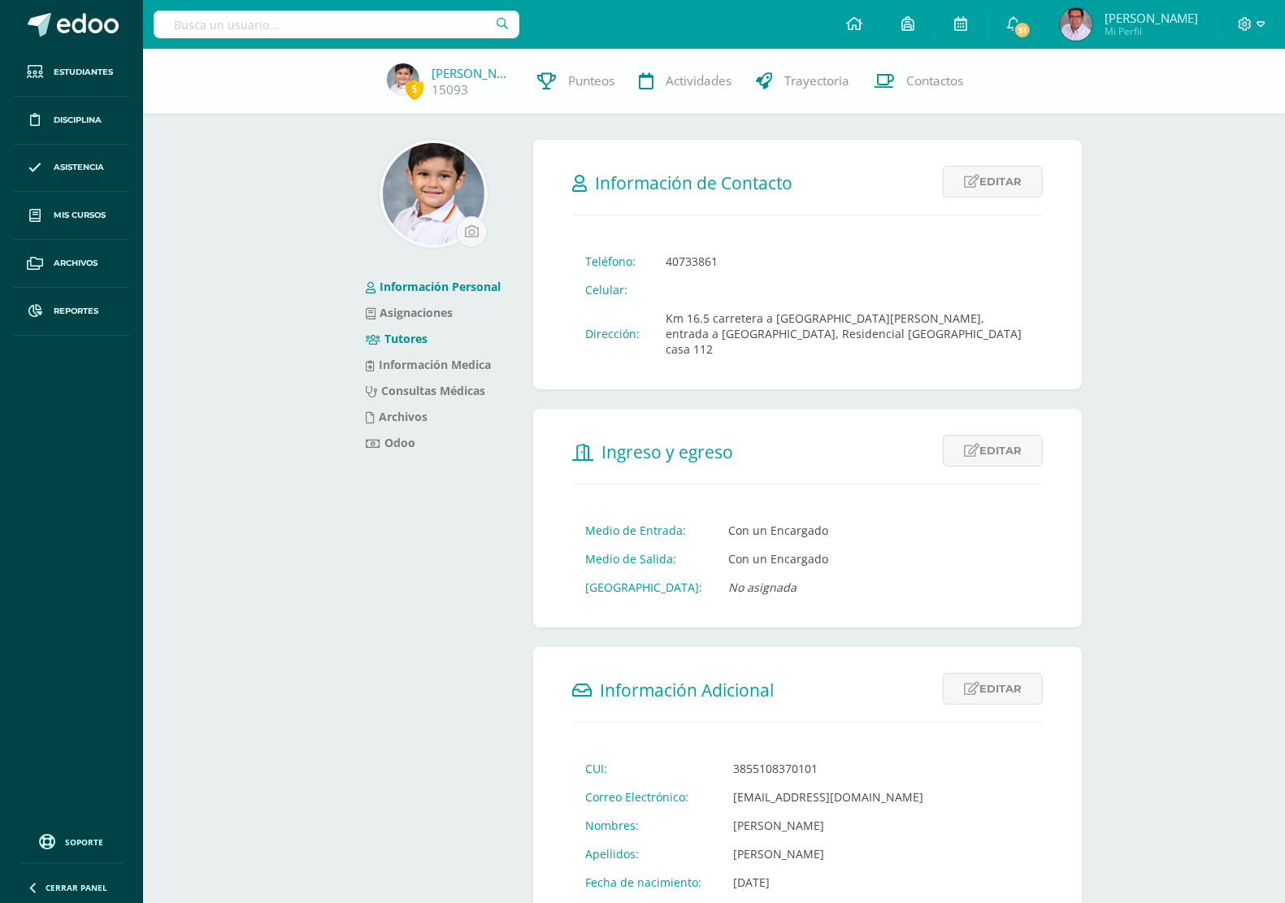
click at [408, 336] on link "Tutores" at bounding box center [397, 338] width 62 height 15
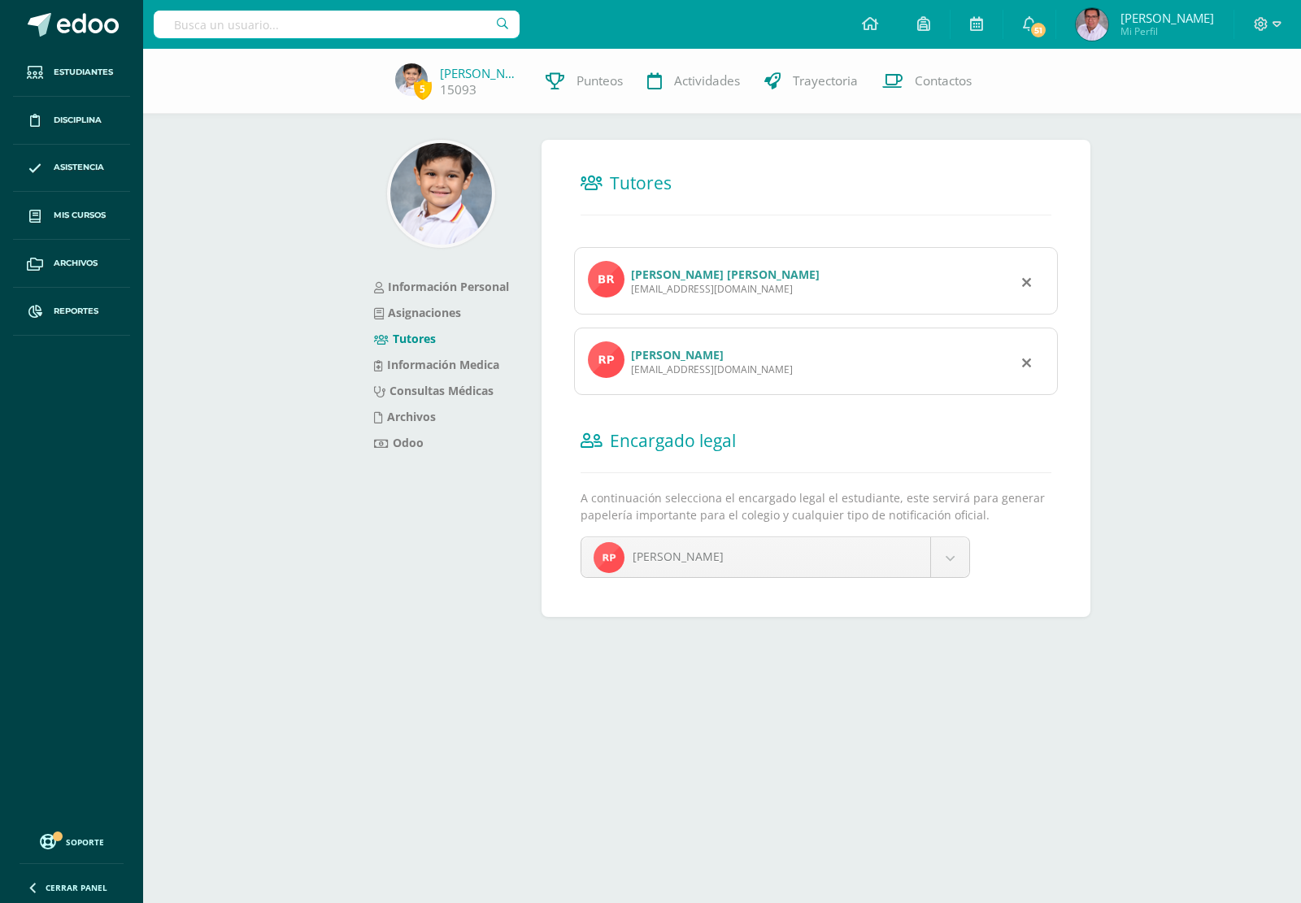
drag, startPoint x: 781, startPoint y: 289, endPoint x: 630, endPoint y: 298, distance: 150.7
click at [630, 298] on div "Brenda Azucena Aquino Gómez de Polanco brendaaquino2004@yahoo.com" at bounding box center [816, 280] width 484 height 67
copy div "brendaaquino2004@yahoo.com"
drag, startPoint x: 758, startPoint y: 368, endPoint x: 630, endPoint y: 376, distance: 127.9
click at [630, 376] on div "Rony Amilcar Polanco Maldonado rooneypolanco@gmail.com" at bounding box center [816, 361] width 484 height 67
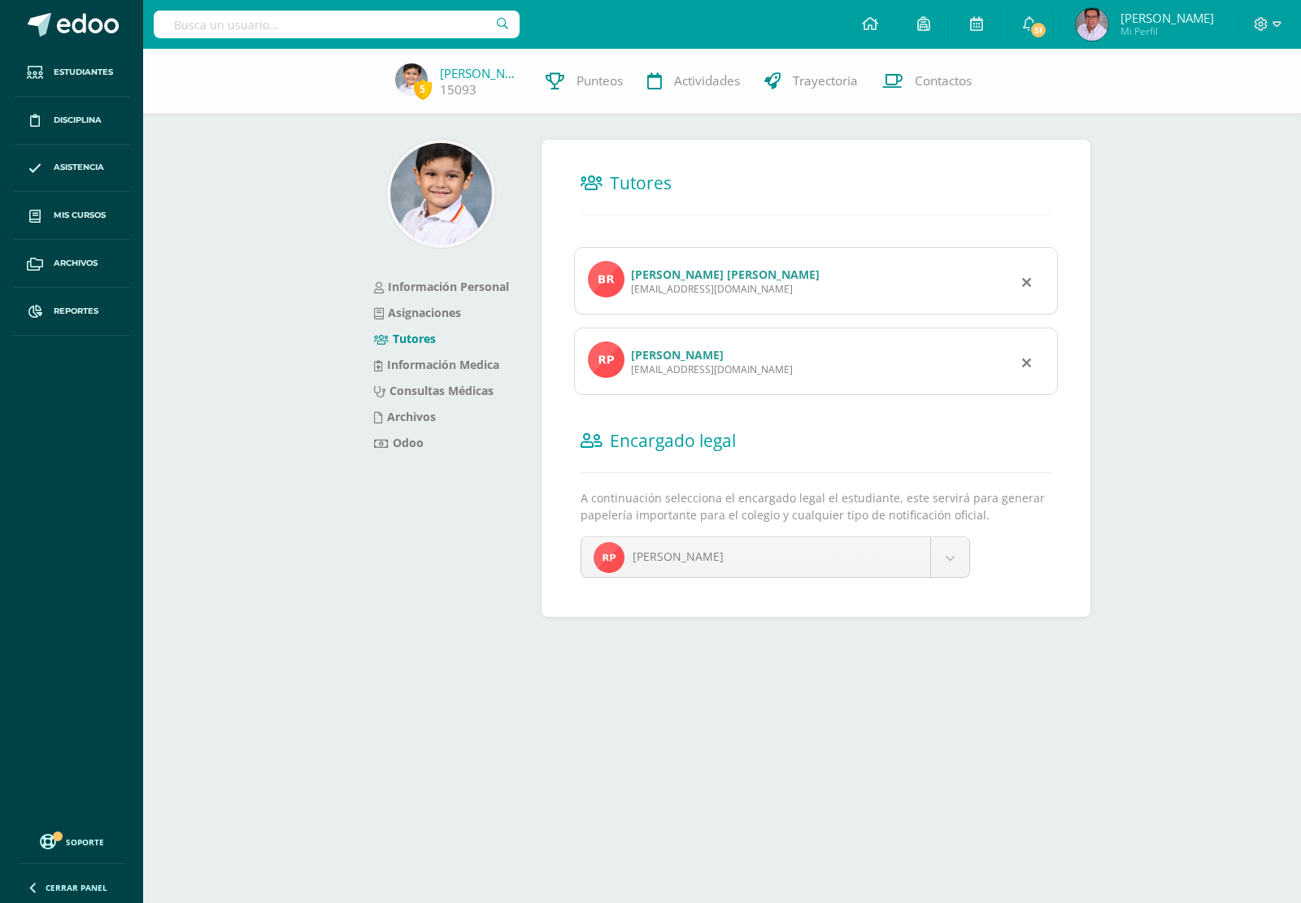
copy div "rooneypolanco@gmail.com"
click at [324, 23] on input "text" at bounding box center [337, 25] width 366 height 28
type input "Pilar rosales"
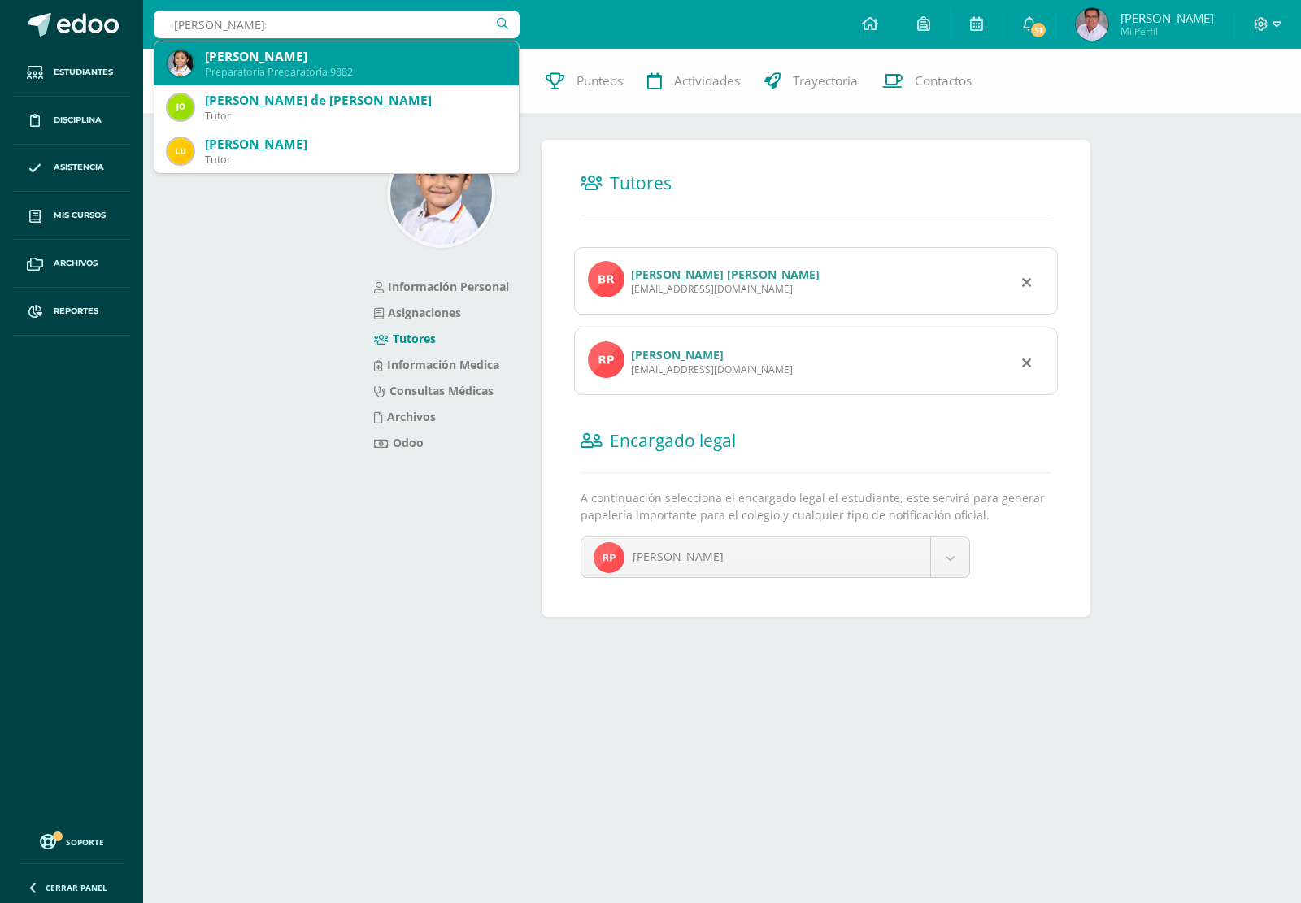
click at [298, 59] on div "Pilar Eliza Rosales Vela" at bounding box center [355, 56] width 301 height 17
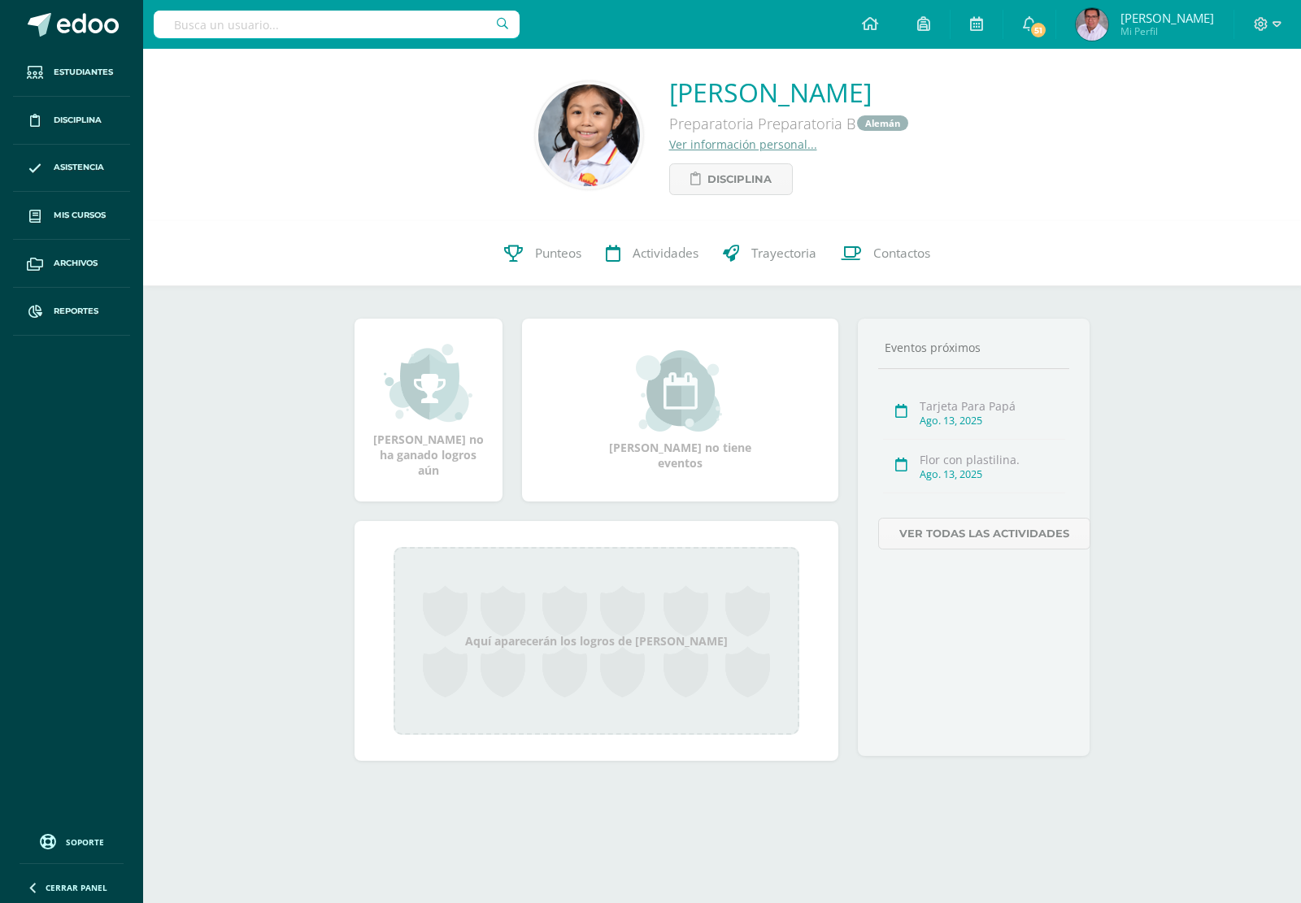
click at [750, 137] on link "Ver información personal..." at bounding box center [743, 144] width 148 height 15
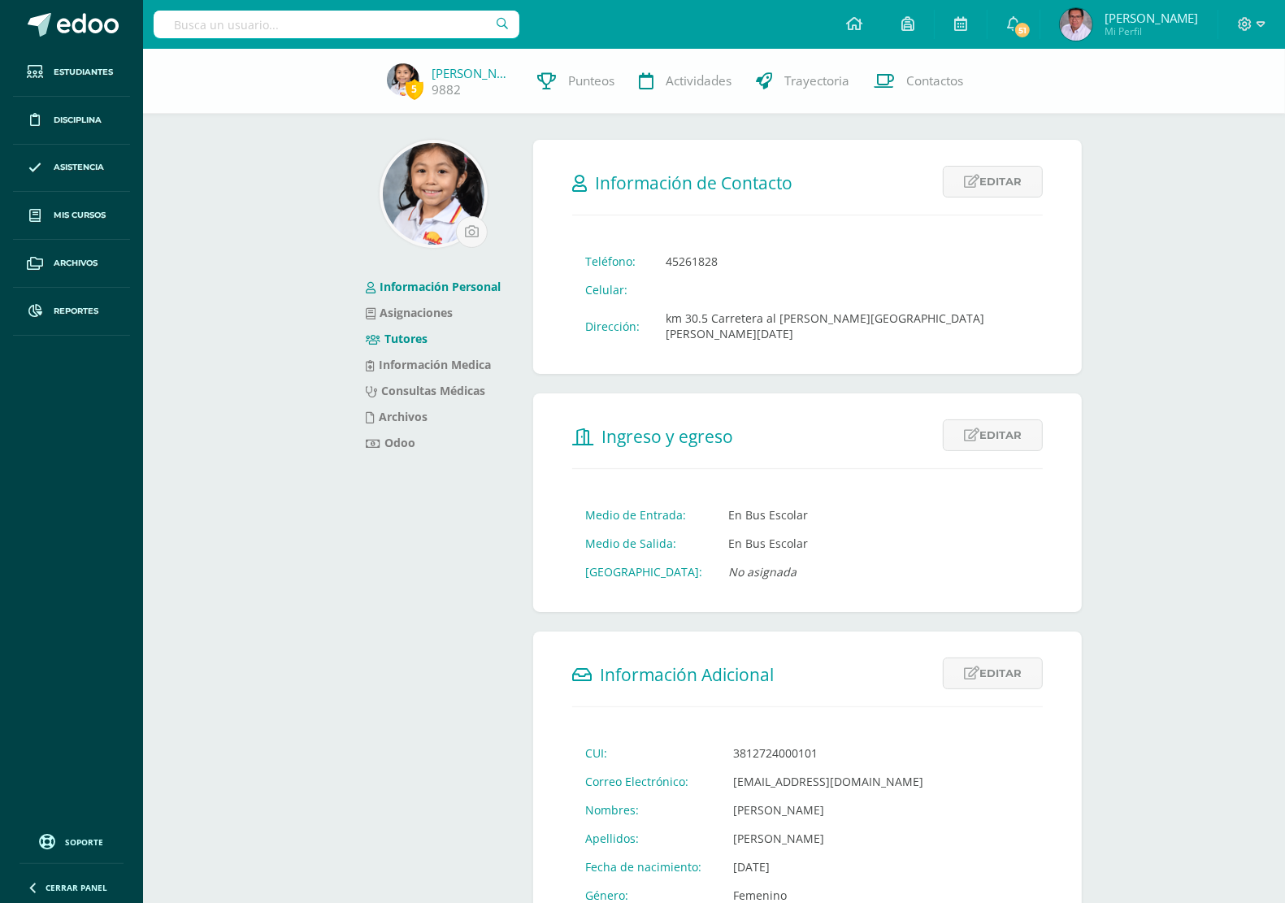
click at [394, 333] on link "Tutores" at bounding box center [397, 338] width 62 height 15
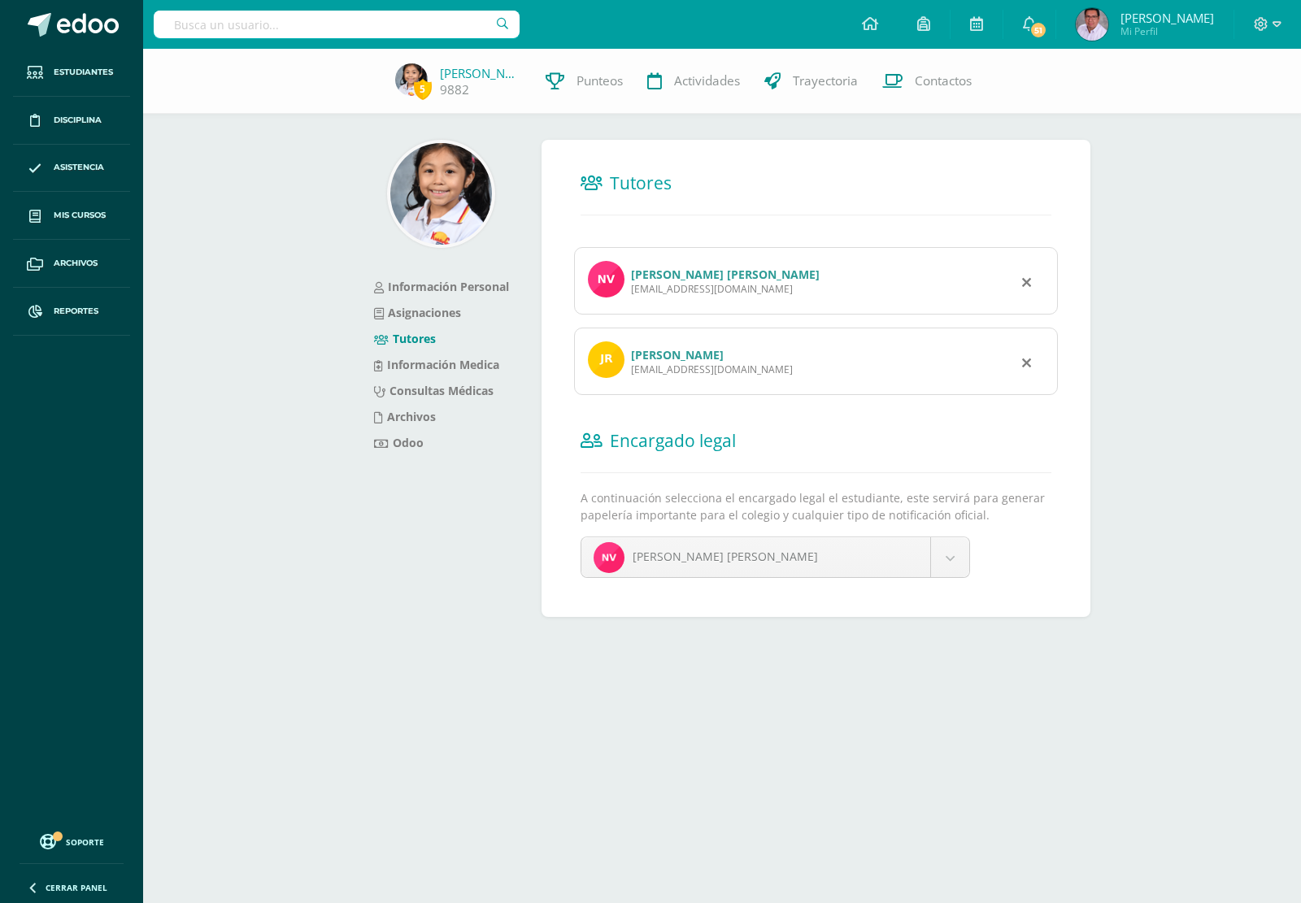
drag, startPoint x: 847, startPoint y: 277, endPoint x: 633, endPoint y: 272, distance: 214.7
click at [633, 272] on div "Nivea Sofía Vela Quiñonez De Rosales sofiux26@yahoo.es" at bounding box center [816, 280] width 484 height 67
click at [750, 314] on div "Nivea Sofía Vela Quiñonez De Rosales sofiux26@yahoo.es" at bounding box center [816, 280] width 484 height 67
drag, startPoint x: 726, startPoint y: 287, endPoint x: 631, endPoint y: 293, distance: 95.3
click at [631, 293] on div "sofiux26@yahoo.es" at bounding box center [725, 289] width 189 height 14
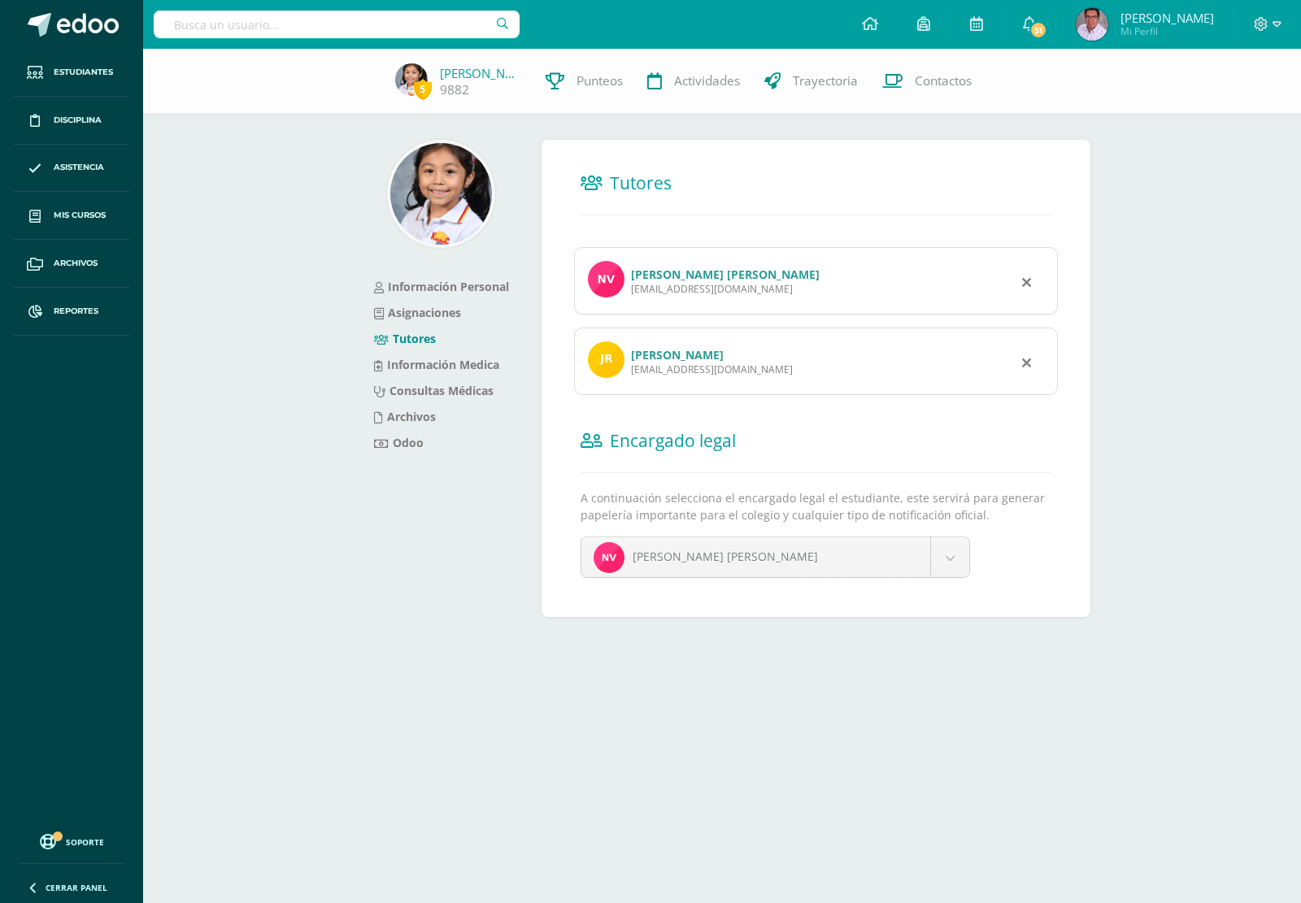
copy div "sofiux26@yahoo.es"
drag, startPoint x: 760, startPoint y: 371, endPoint x: 631, endPoint y: 376, distance: 129.4
click at [631, 376] on div "Juan Manuel Rosales García jmrggarcia@yahoo.com.mx" at bounding box center [816, 361] width 484 height 67
copy div "jmrggarcia@yahoo.com.mx"
click at [309, 27] on input "text" at bounding box center [337, 25] width 366 height 28
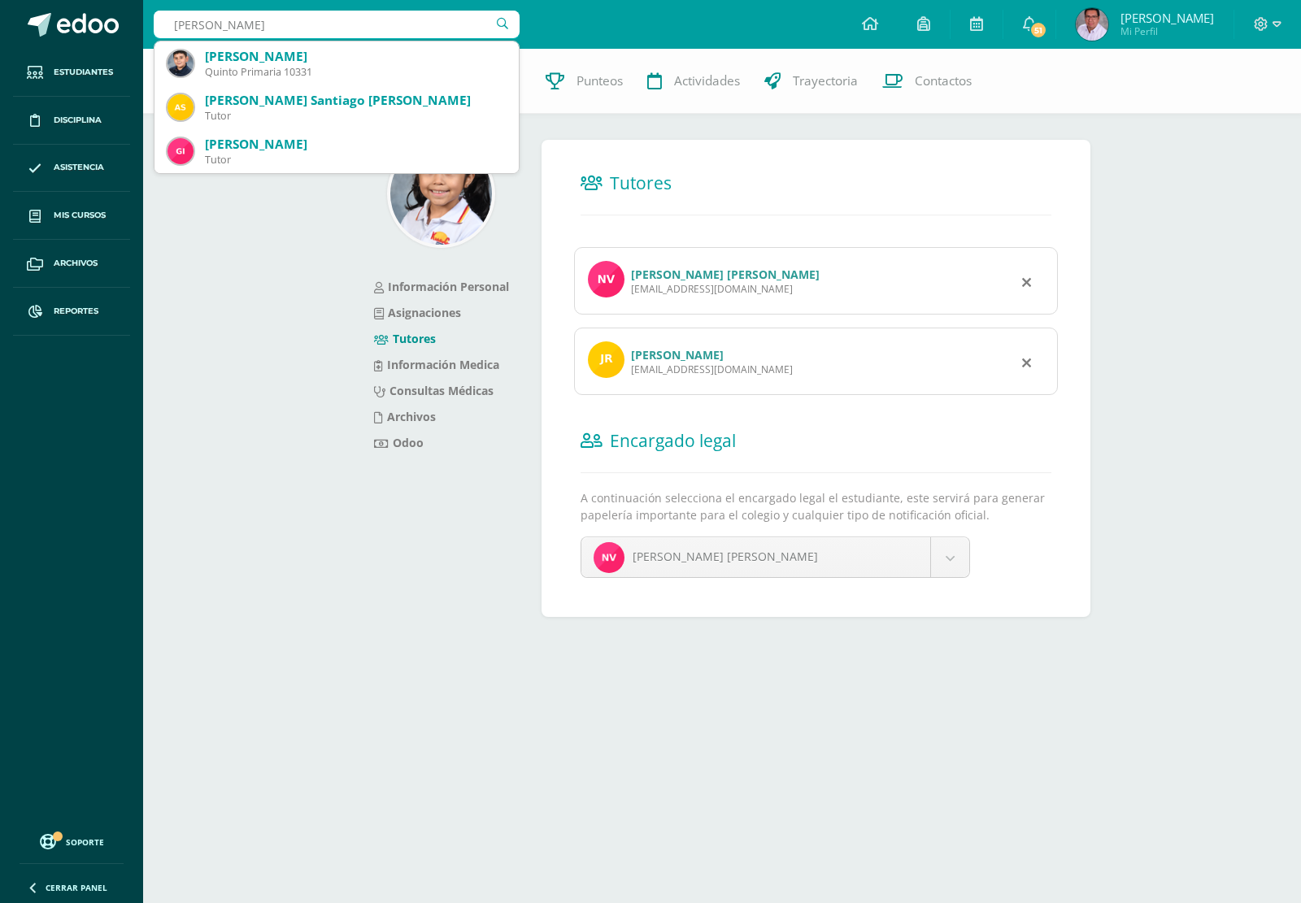
type input "sebsatian sanchez"
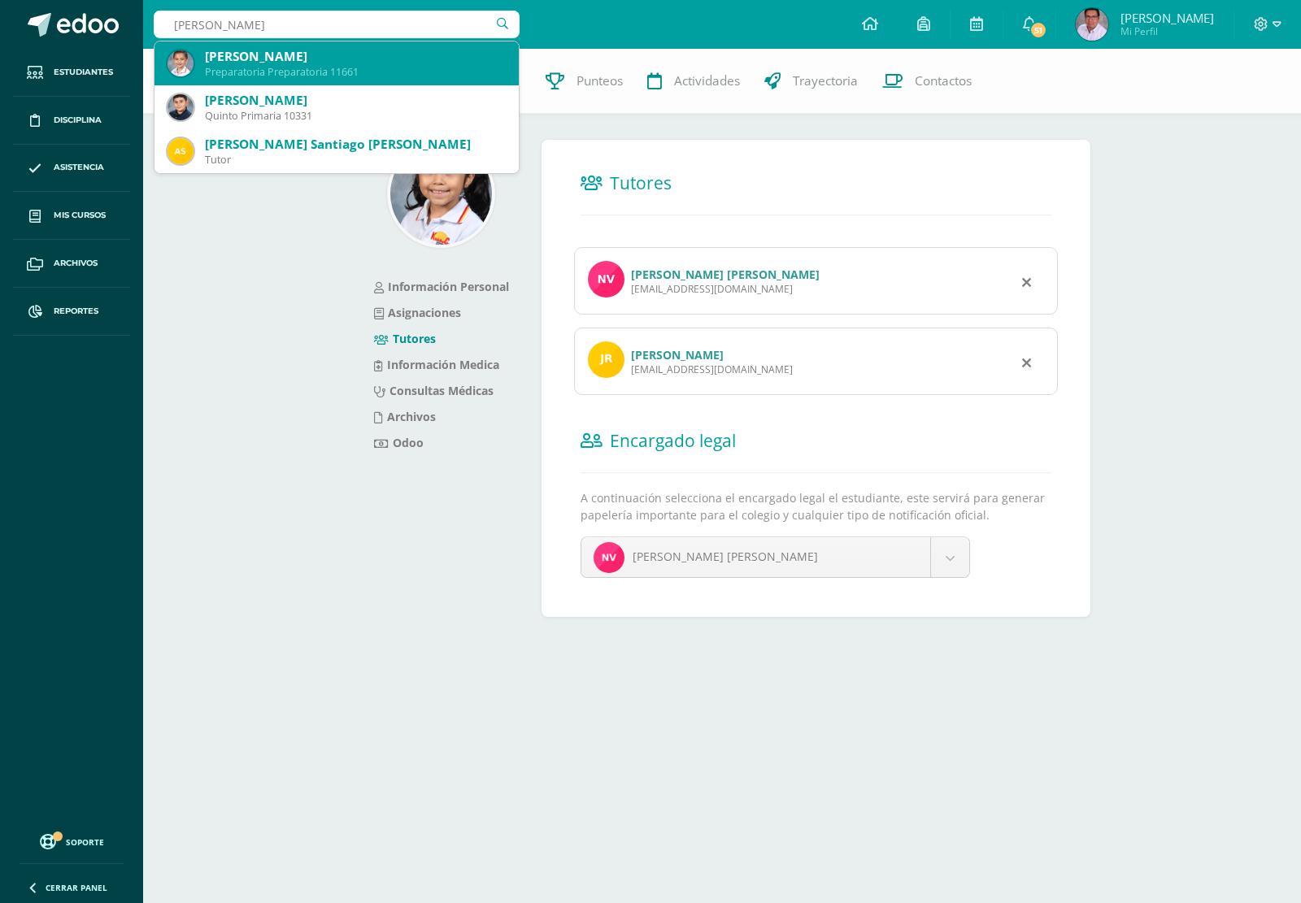
click at [294, 63] on div "Sebastián Sánchez Reyes" at bounding box center [355, 56] width 301 height 17
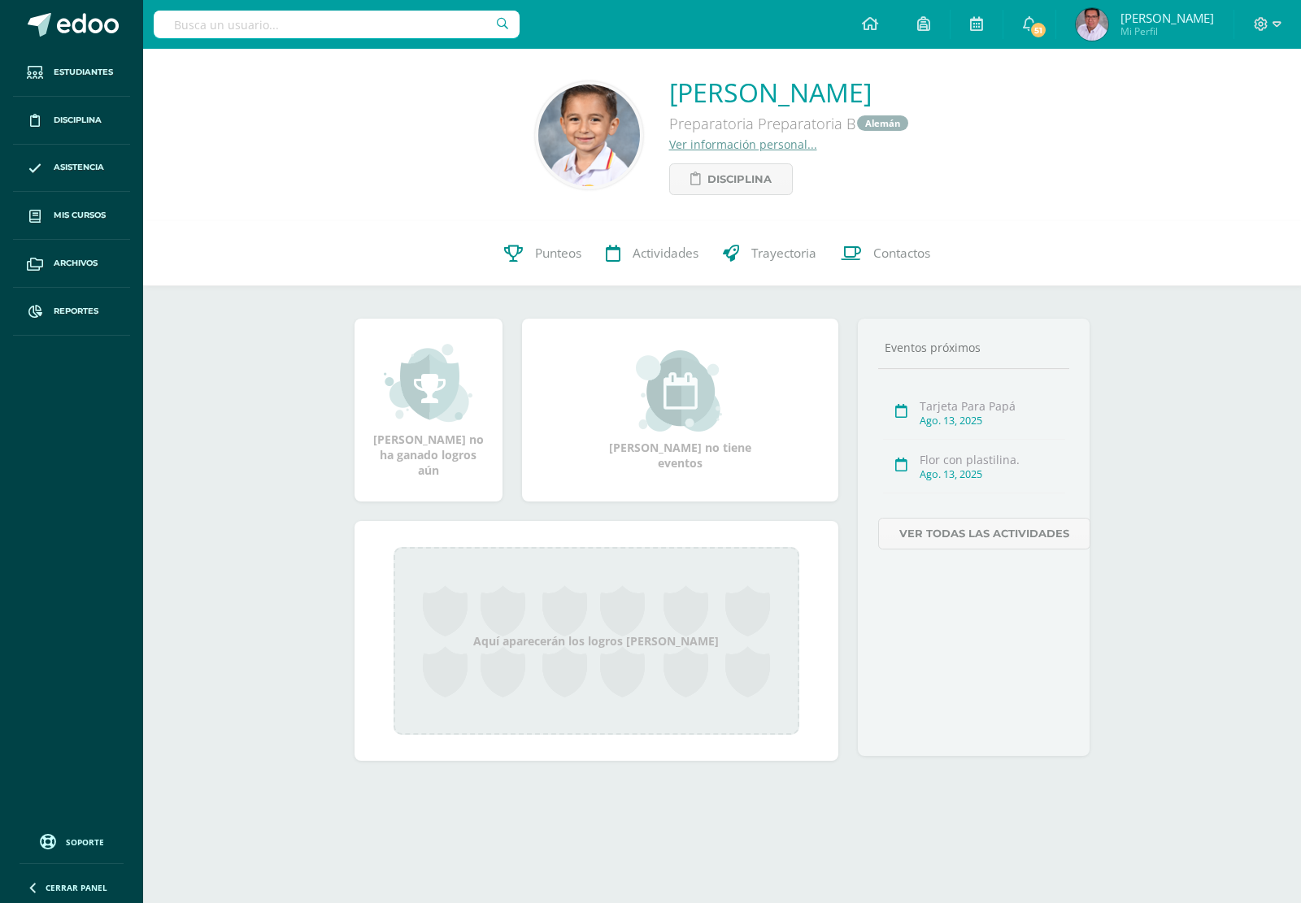
click at [724, 142] on link "Ver información personal..." at bounding box center [743, 144] width 148 height 15
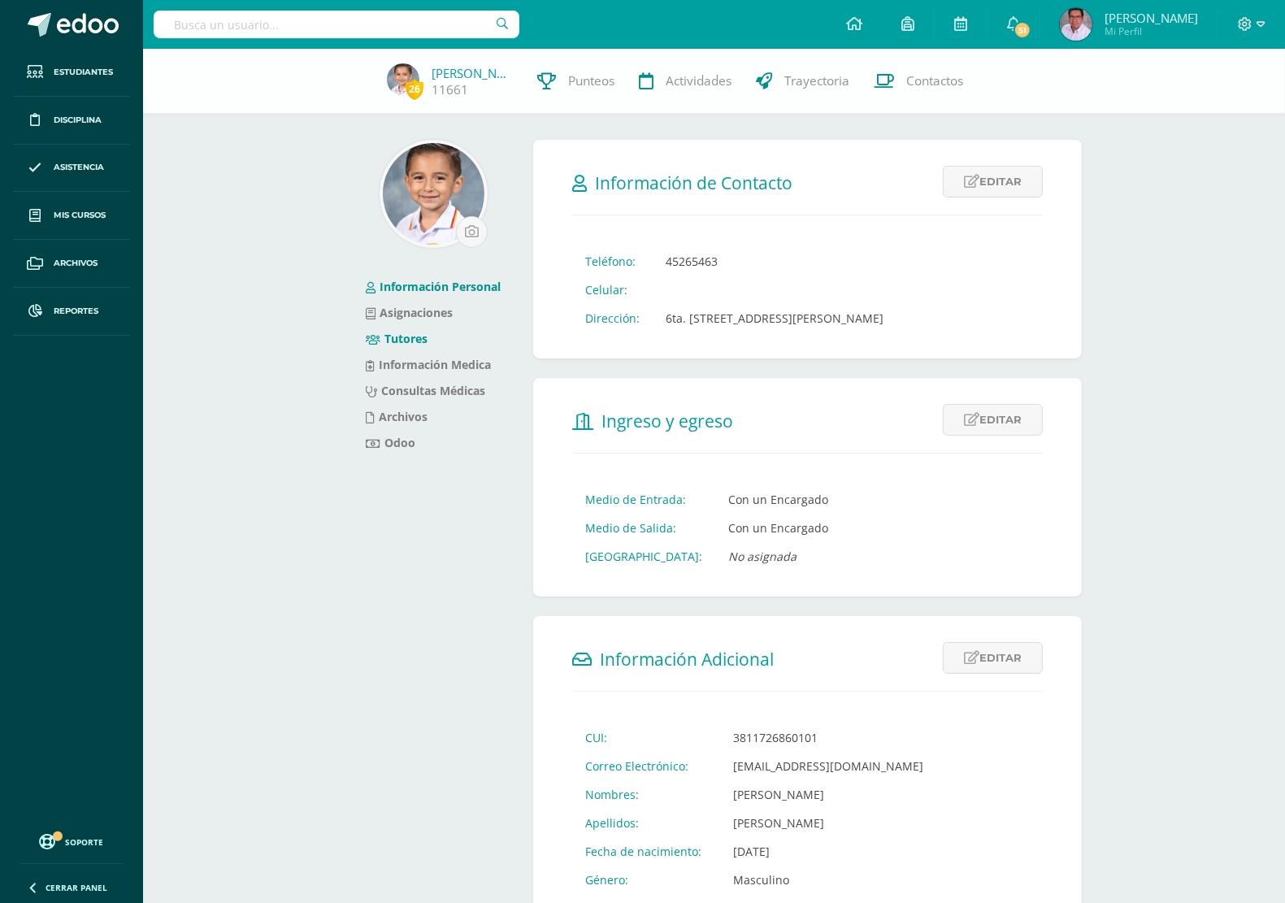
click at [376, 335] on icon at bounding box center [373, 339] width 15 height 11
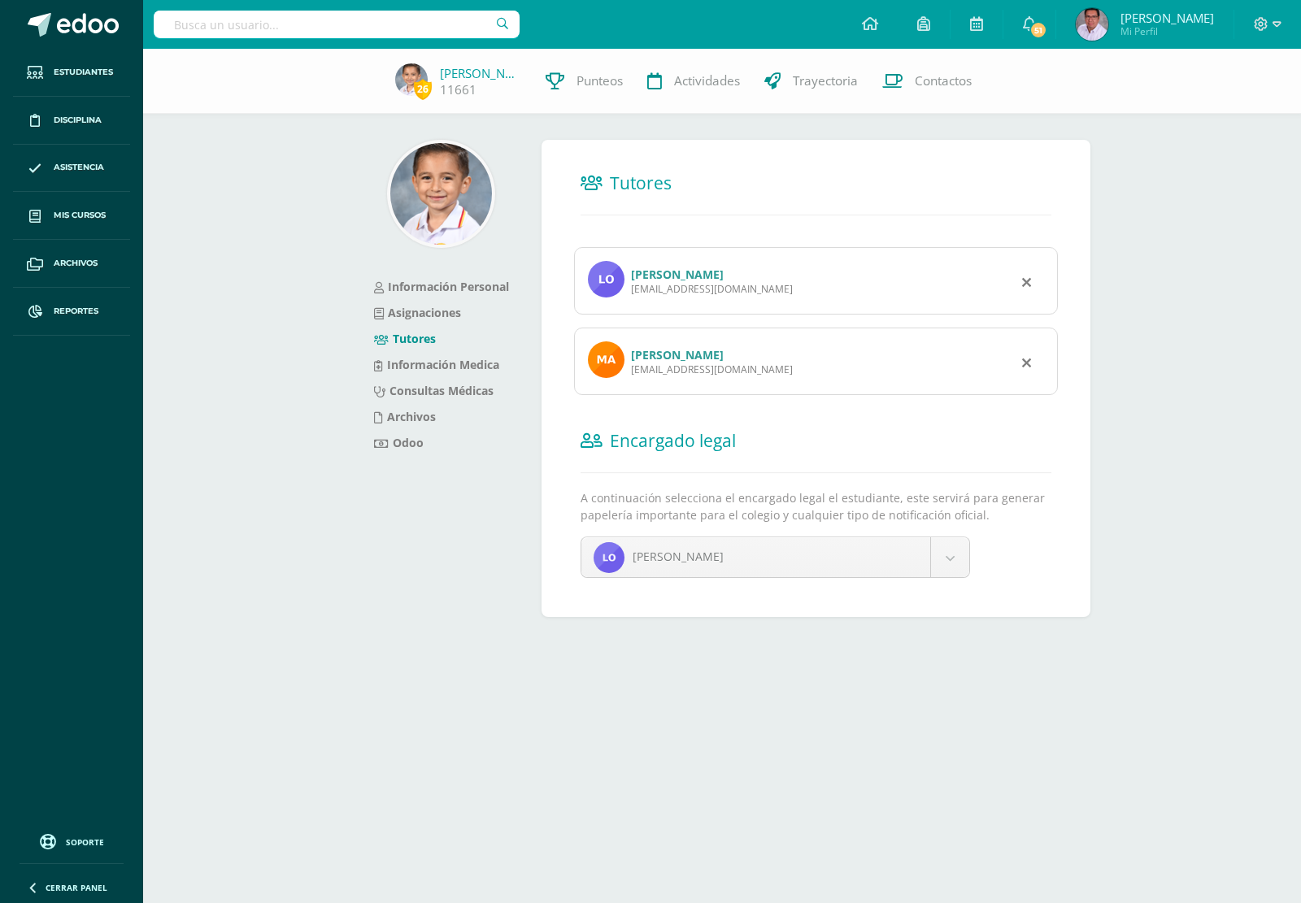
drag, startPoint x: 630, startPoint y: 289, endPoint x: 770, endPoint y: 295, distance: 140.0
click at [770, 295] on div "Lourdes Andrea Reyes Hernández lourdesareyes@hotmail.com" at bounding box center [816, 280] width 484 height 67
copy div "lourdesareyes@hotmail.com"
drag, startPoint x: 630, startPoint y: 375, endPoint x: 737, endPoint y: 382, distance: 106.8
click at [737, 382] on div "Marco Vinicio Sánchez Lima mvsl14@hotmail.com" at bounding box center [816, 361] width 484 height 67
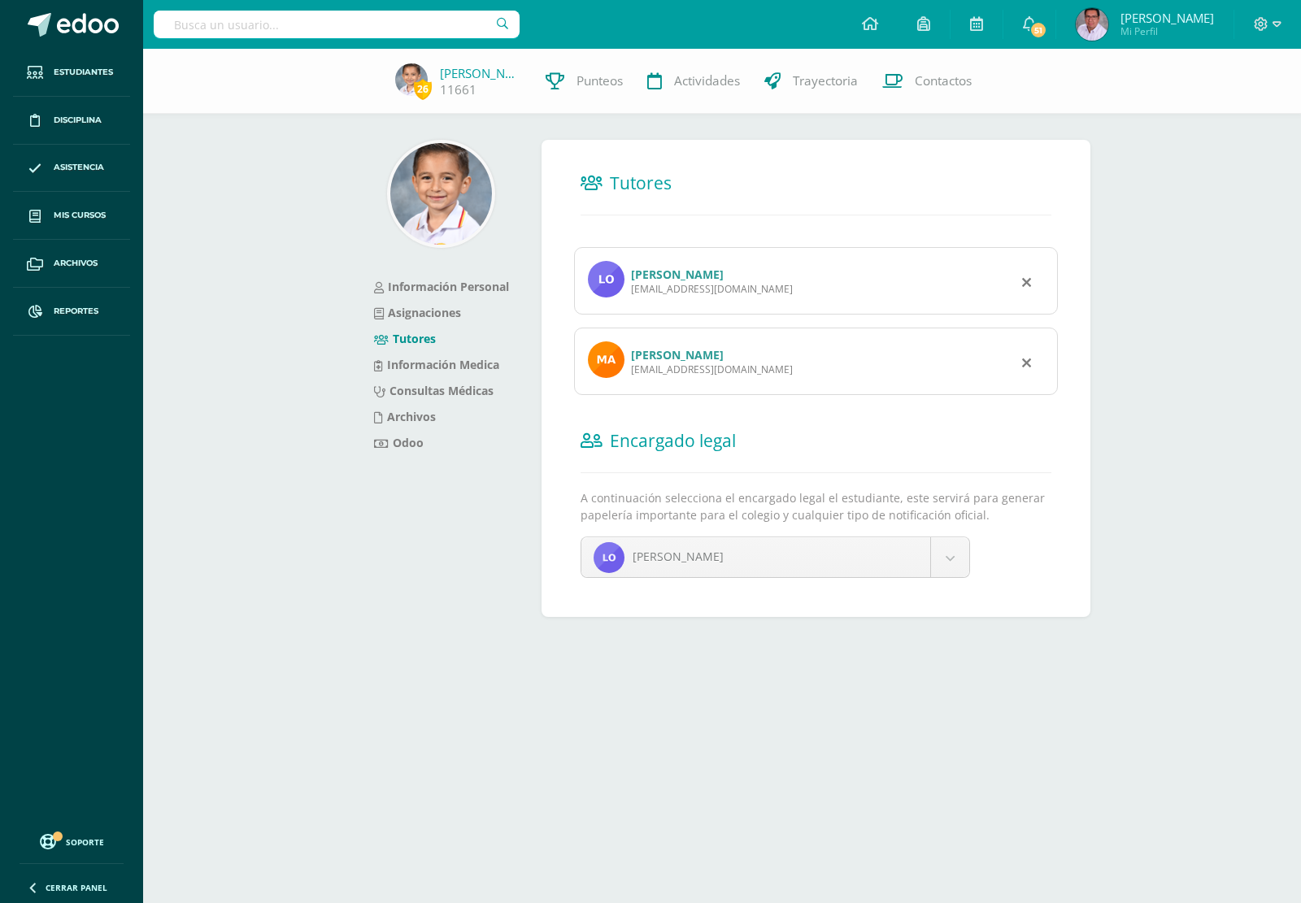
copy div "mvsl14@hotmail.com"
click at [404, 33] on input "text" at bounding box center [337, 25] width 366 height 28
click at [241, 24] on input "text" at bounding box center [337, 25] width 366 height 28
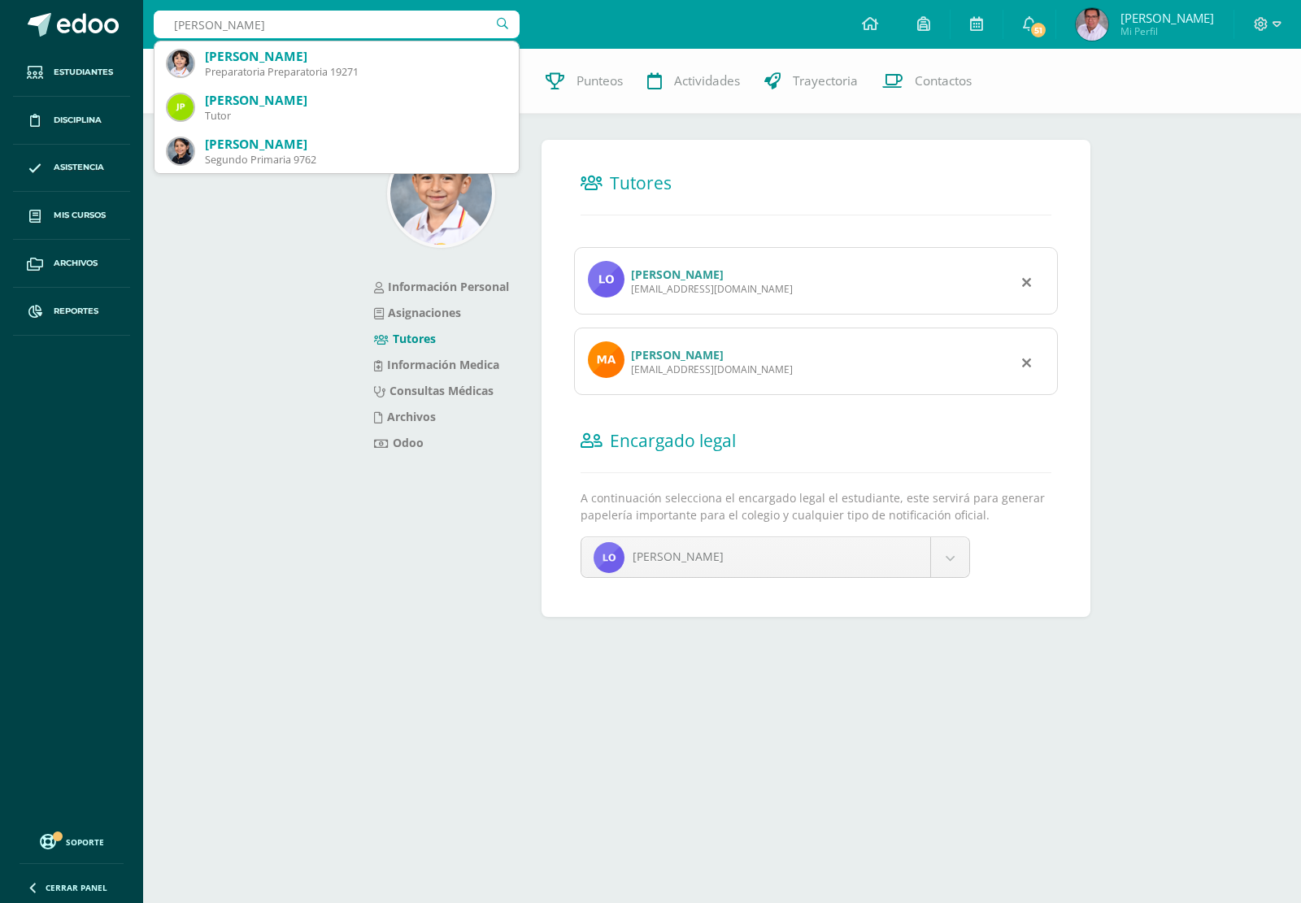
type input "Gabriel Stalli"
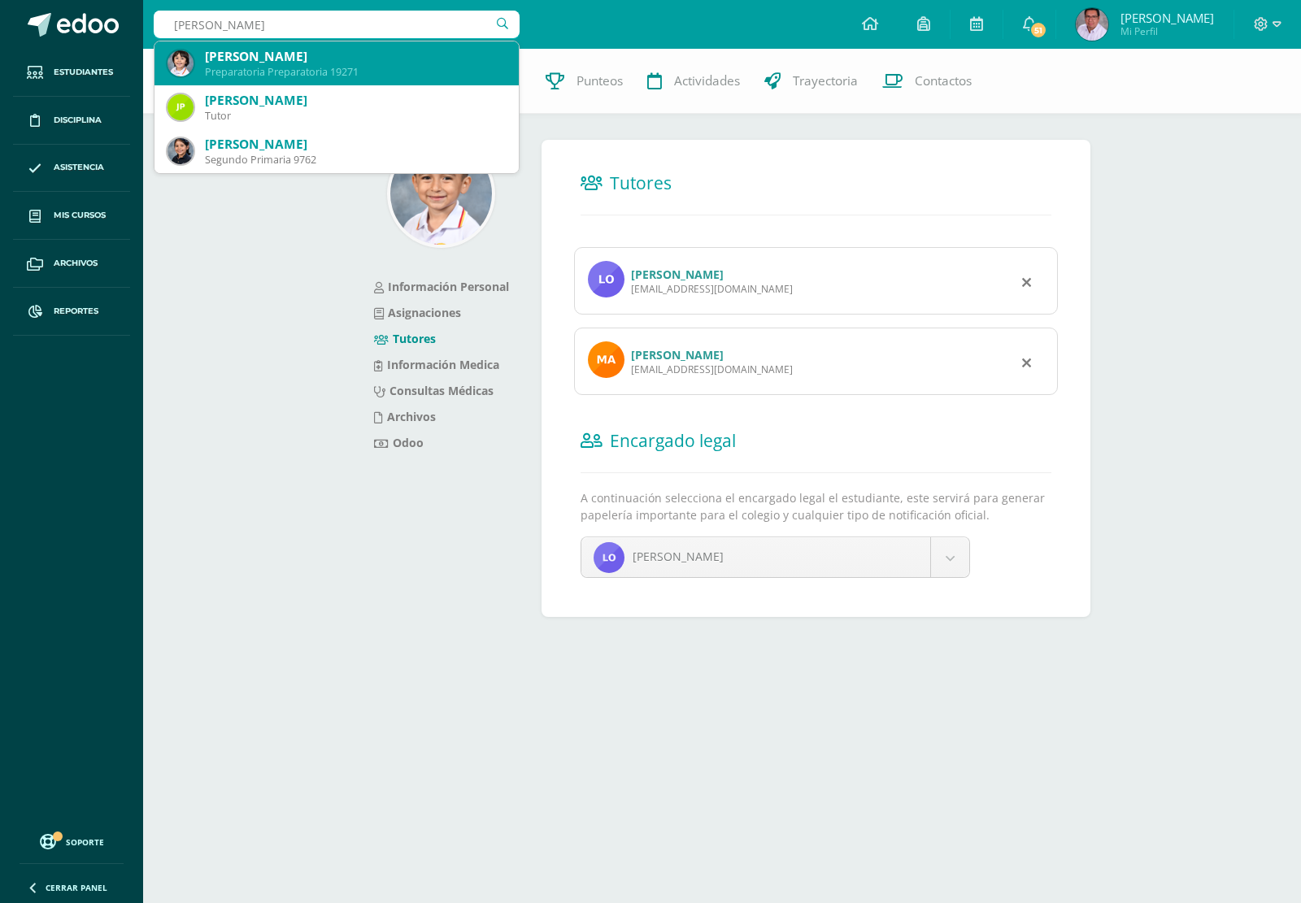
click at [305, 72] on div "Preparatoria Preparatoria 19271" at bounding box center [355, 72] width 301 height 14
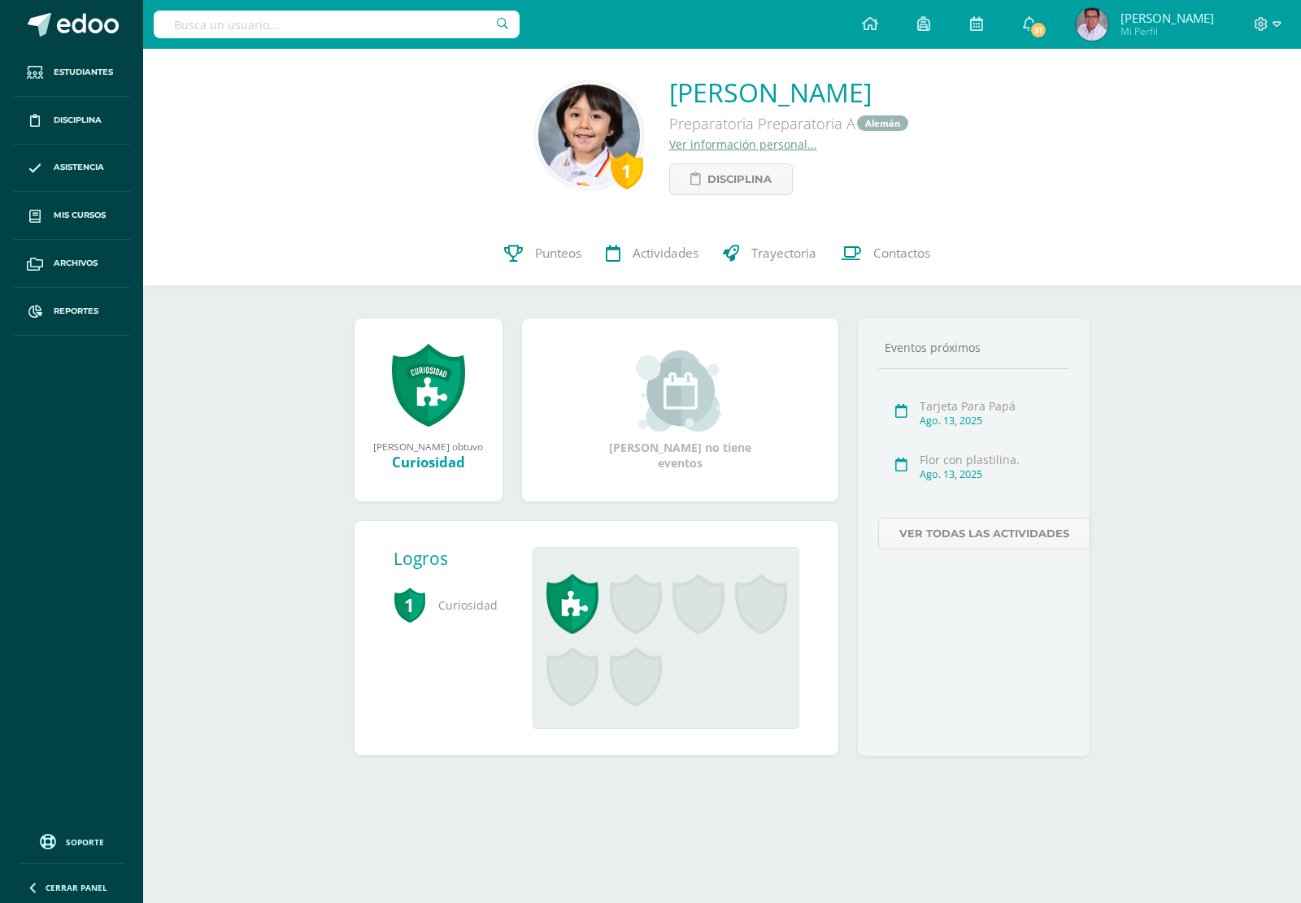
click at [693, 145] on link "Ver información personal..." at bounding box center [743, 144] width 148 height 15
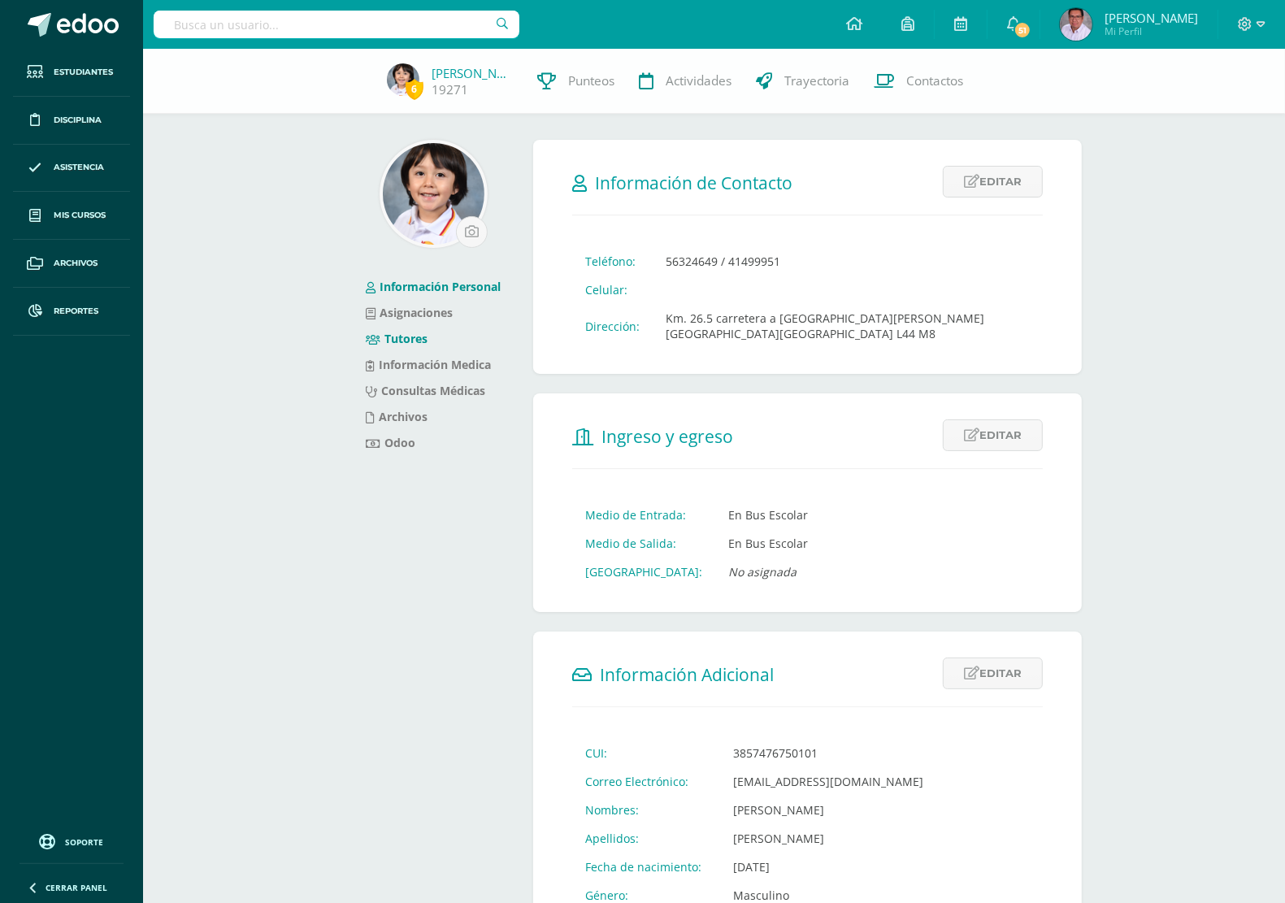
click at [411, 340] on link "Tutores" at bounding box center [397, 338] width 62 height 15
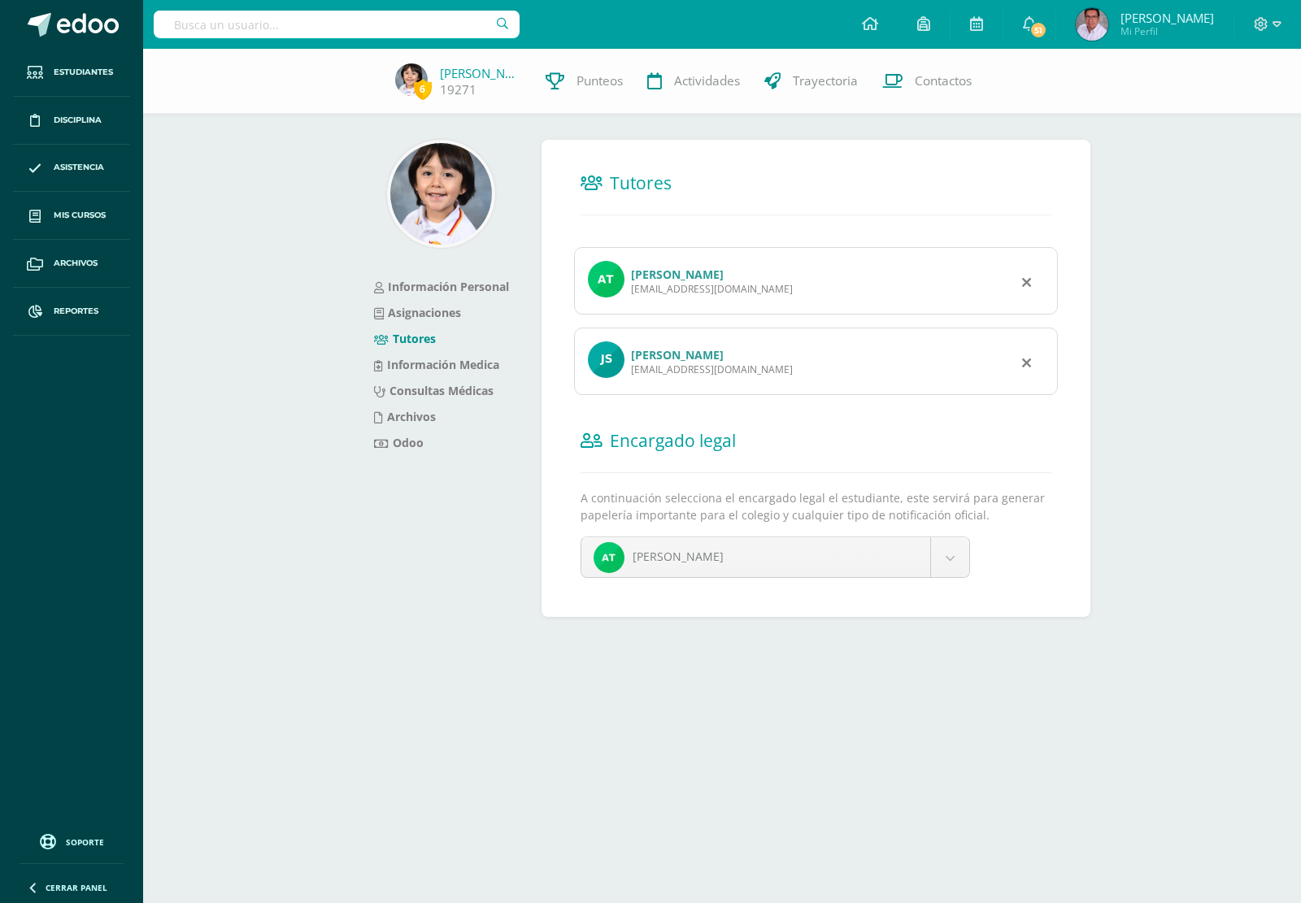
drag, startPoint x: 638, startPoint y: 294, endPoint x: 738, endPoint y: 302, distance: 100.3
click at [738, 302] on div "[PERSON_NAME] [EMAIL_ADDRESS][DOMAIN_NAME]" at bounding box center [816, 280] width 484 height 67
drag, startPoint x: 630, startPoint y: 375, endPoint x: 759, endPoint y: 383, distance: 128.7
click at [759, 383] on div "[PERSON_NAME] [EMAIL_ADDRESS][DOMAIN_NAME]" at bounding box center [816, 361] width 484 height 67
copy div "[EMAIL_ADDRESS][DOMAIN_NAME]"
